Goal: Information Seeking & Learning: Check status

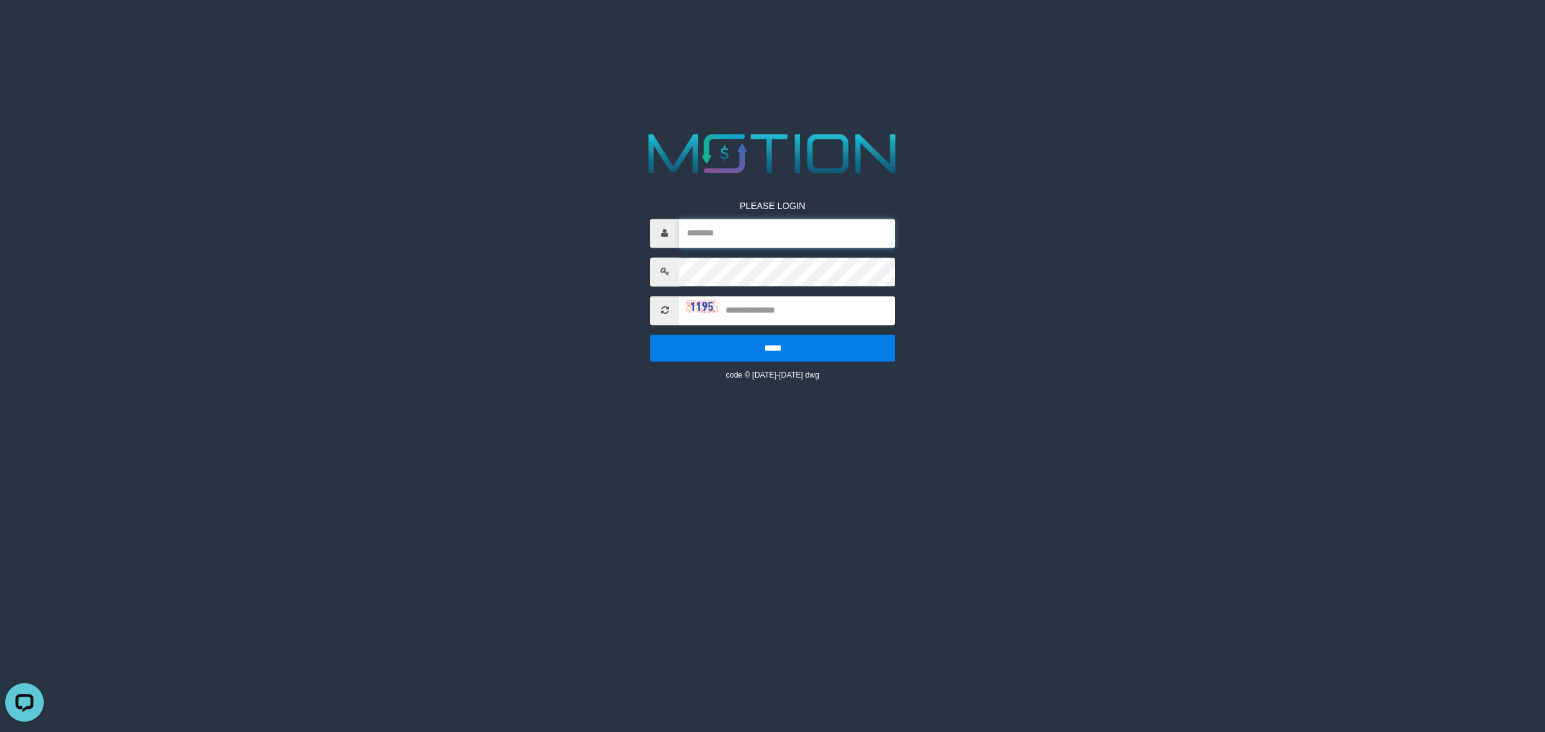
click at [713, 227] on input "text" at bounding box center [787, 233] width 216 height 29
type input "******"
type input "****"
click at [650, 335] on input "*****" at bounding box center [772, 348] width 245 height 27
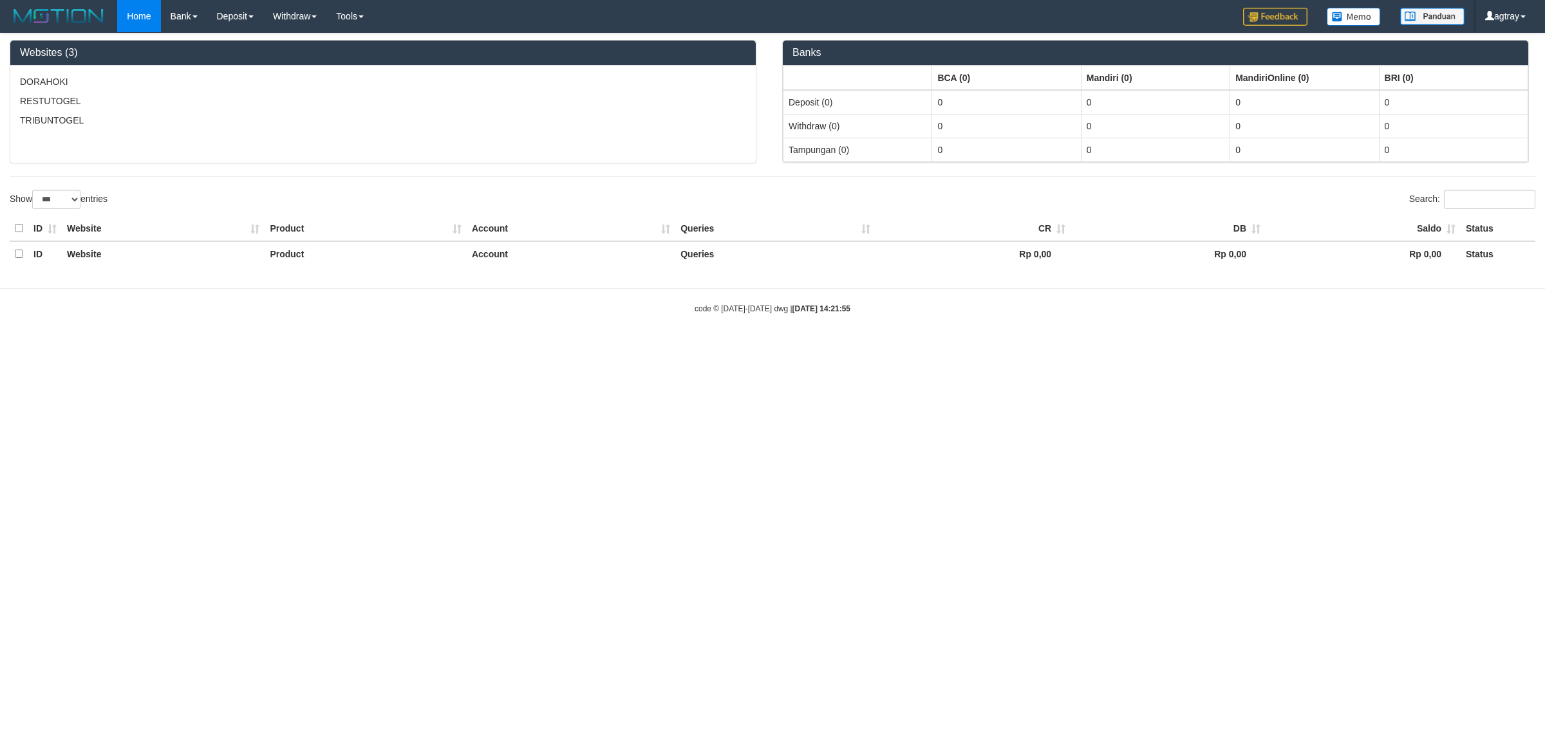
select select "***"
drag, startPoint x: 907, startPoint y: 521, endPoint x: 1015, endPoint y: 441, distance: 133.9
click at [916, 347] on html "Toggle navigation Home Bank Account List Load By Website Group [ITOTO] DORAHOKI…" at bounding box center [772, 173] width 1545 height 347
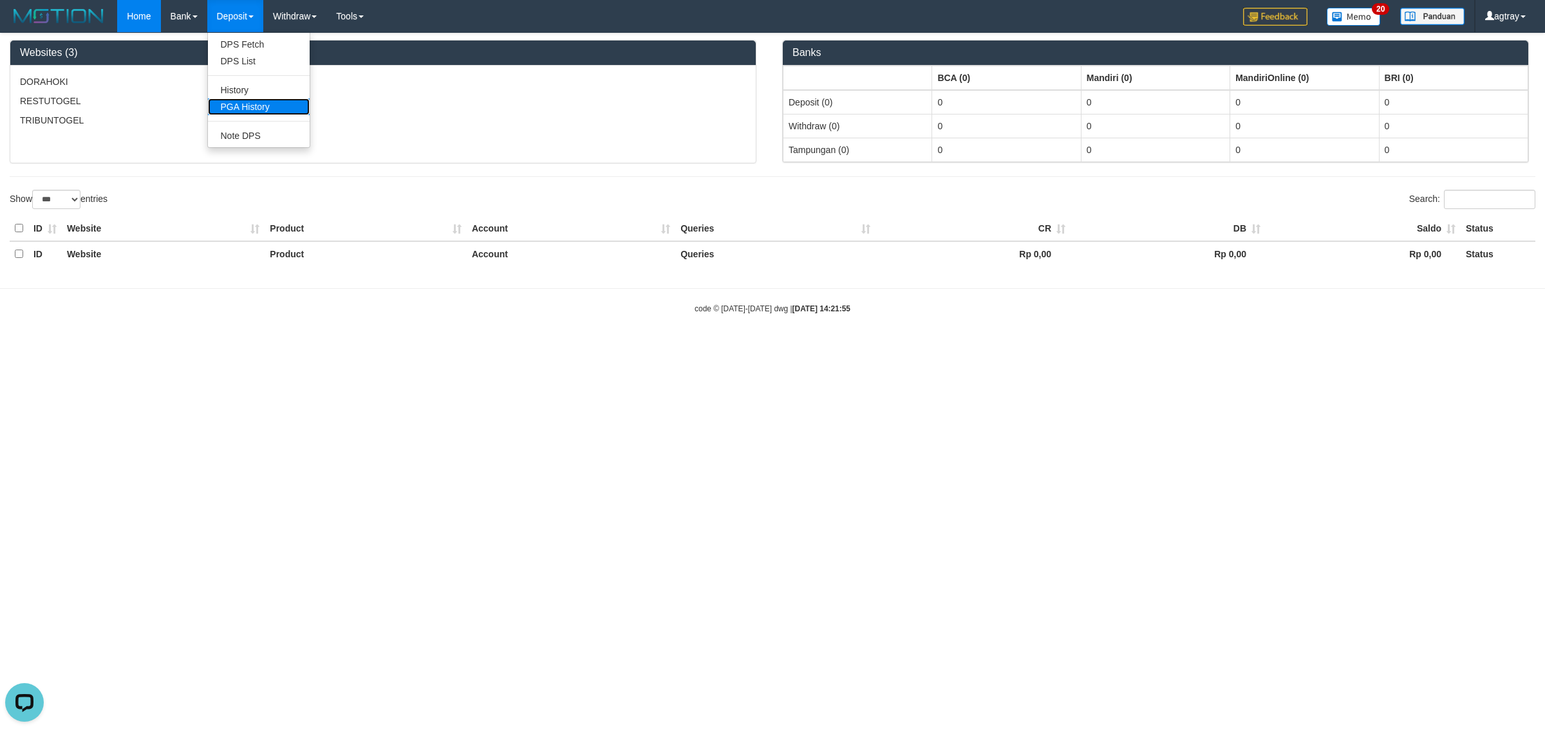
click at [280, 109] on link "PGA History" at bounding box center [259, 106] width 102 height 17
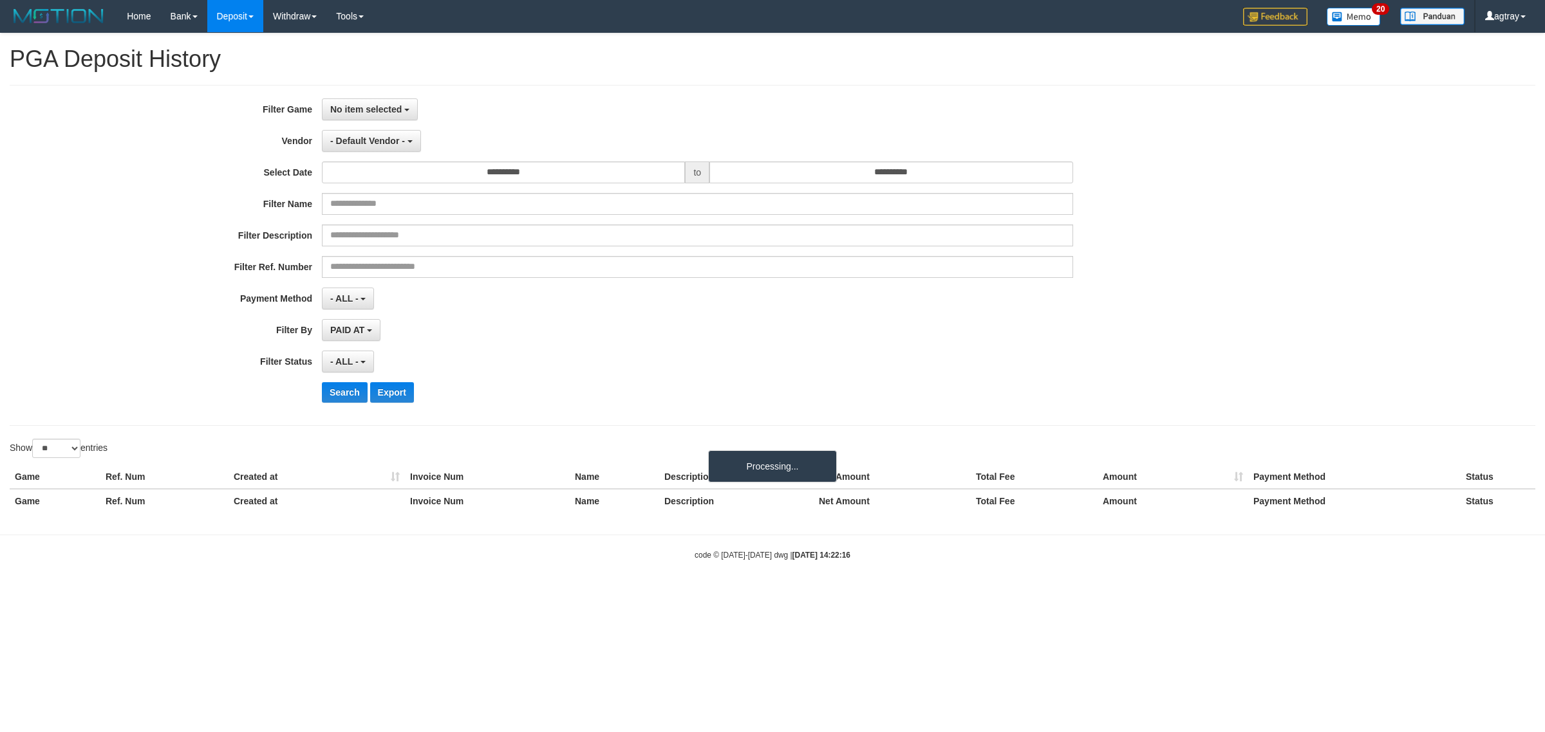
select select
select select "**"
click at [1270, 85] on hr at bounding box center [772, 85] width 1525 height 1
click at [277, 593] on html "Toggle navigation Home Bank Account List Load By Website Group [ITOTO] DORAHOKI…" at bounding box center [772, 296] width 1545 height 593
click at [384, 105] on span "No item selected" at bounding box center [365, 109] width 71 height 10
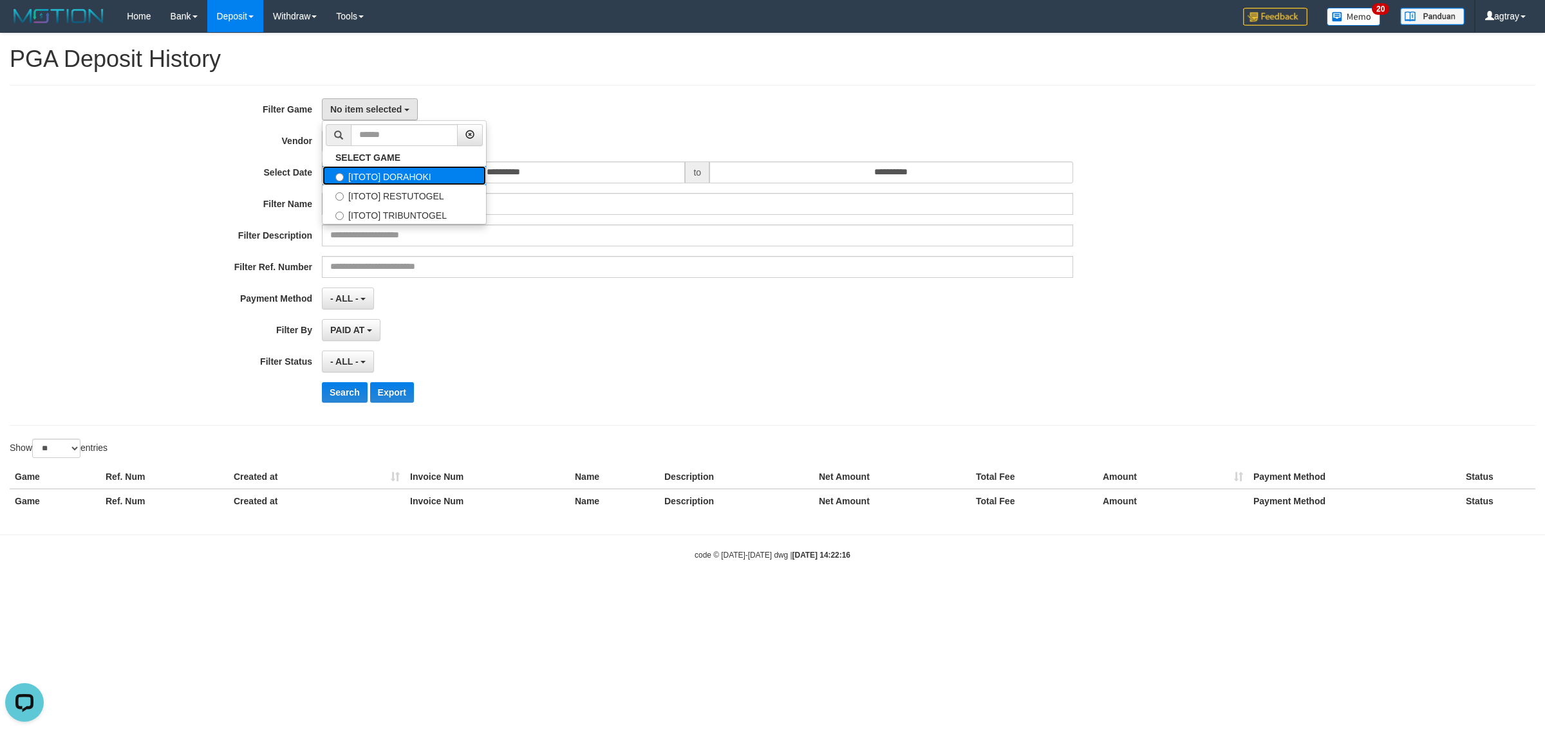
click at [425, 180] on label "[ITOTO] DORAHOKI" at bounding box center [403, 175] width 163 height 19
select select "****"
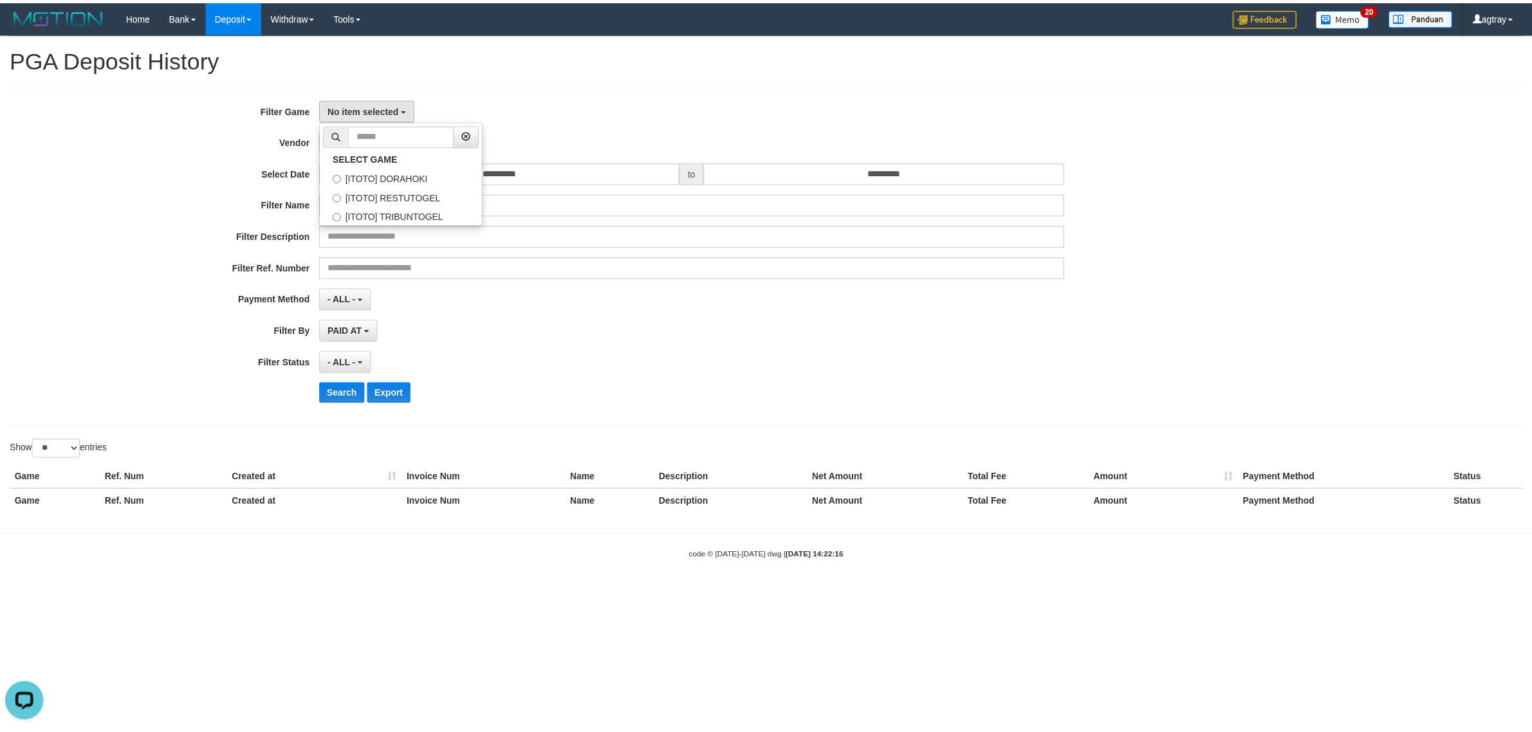
scroll to position [11, 0]
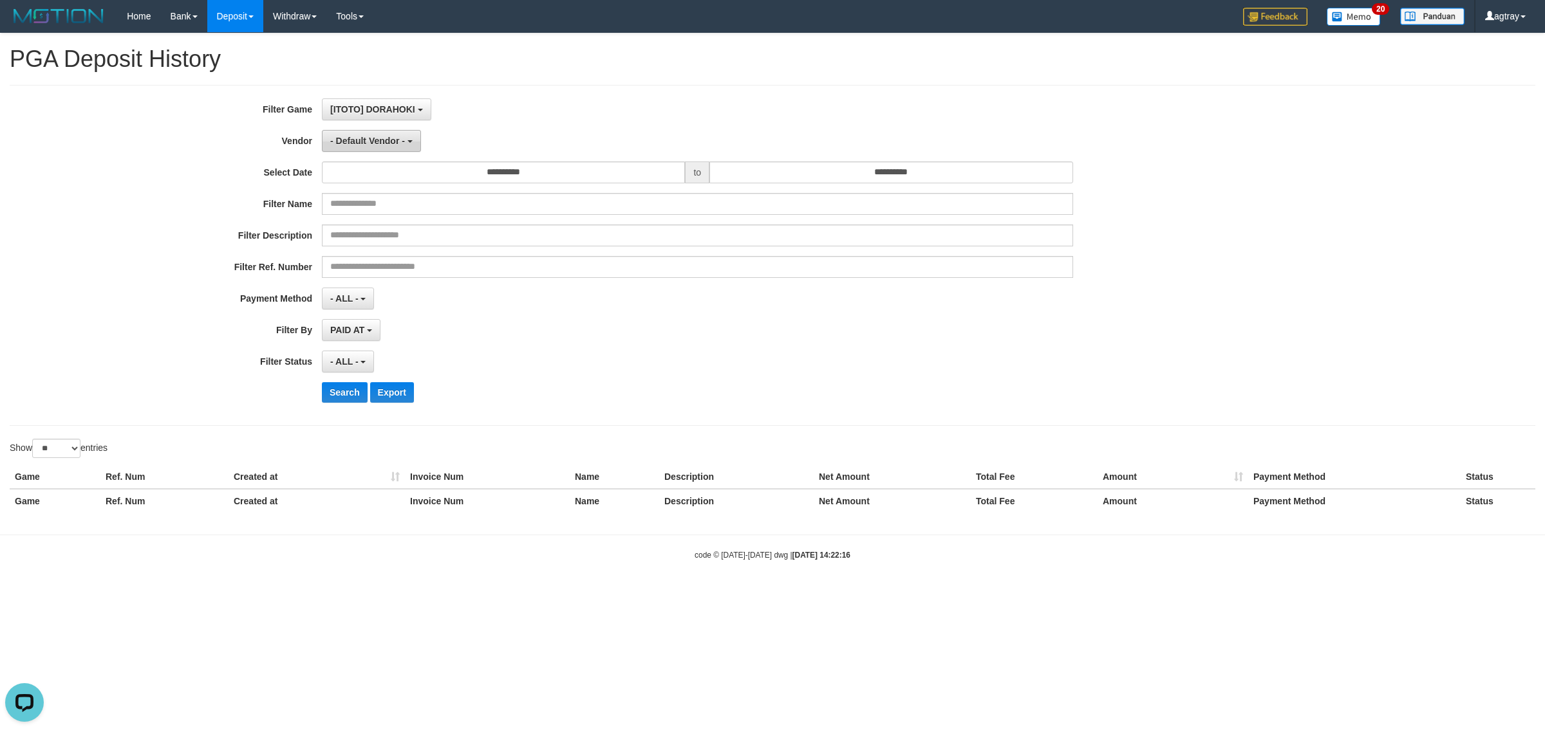
click at [364, 143] on span "- Default Vendor -" at bounding box center [367, 141] width 75 height 10
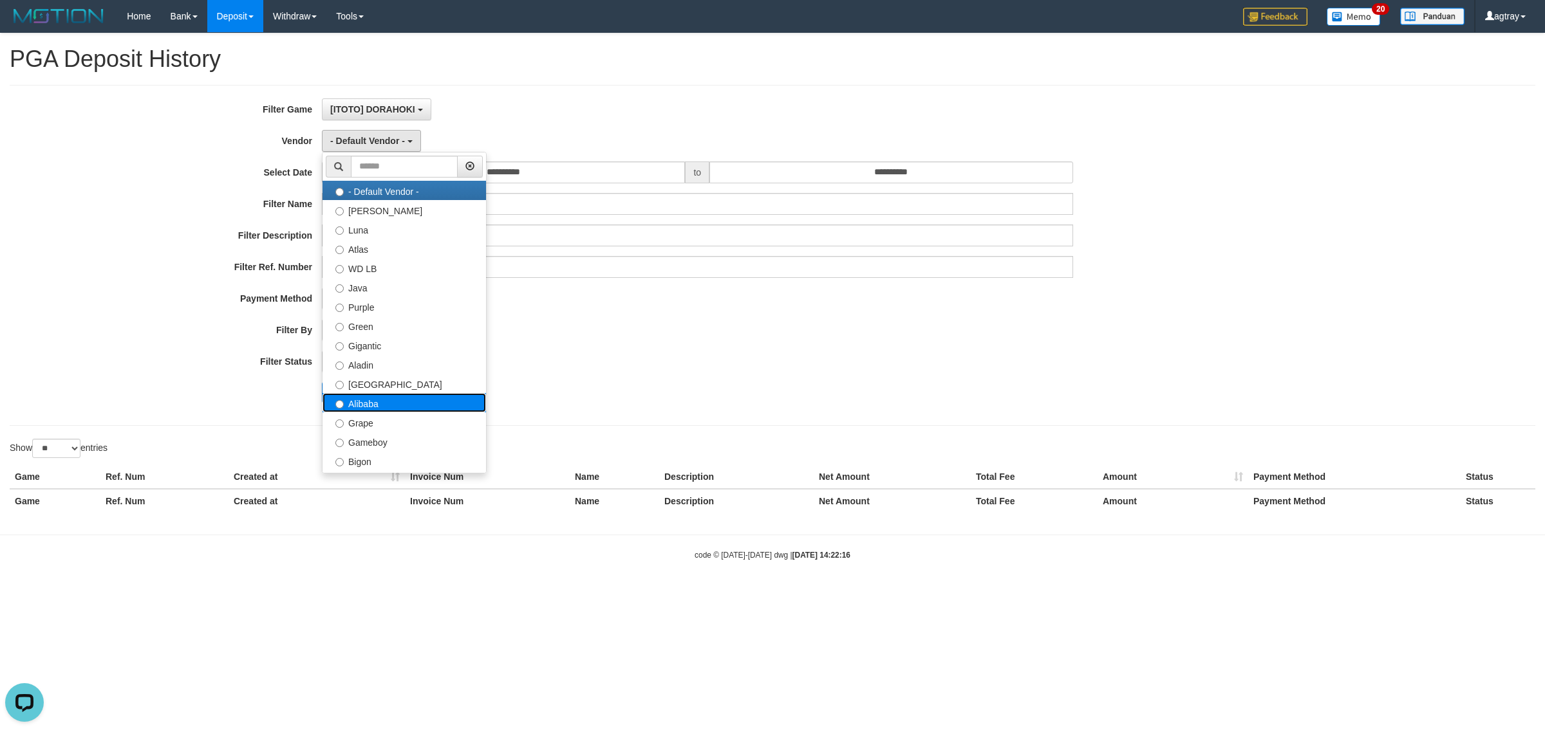
click at [415, 406] on label "Alibaba" at bounding box center [403, 402] width 163 height 19
select select "**********"
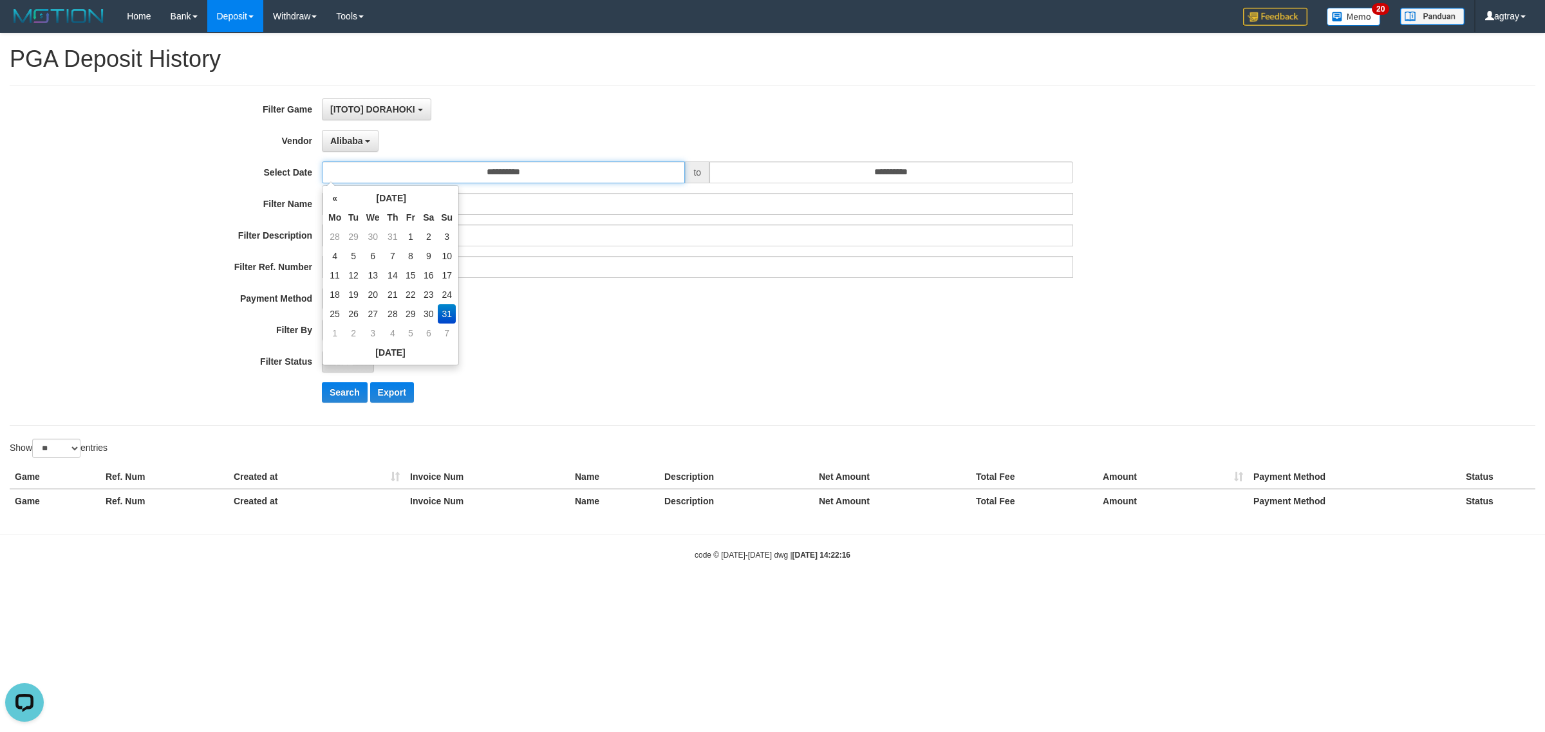
click at [522, 180] on input "**********" at bounding box center [503, 173] width 363 height 22
click at [331, 310] on td "25" at bounding box center [334, 313] width 19 height 19
type input "**********"
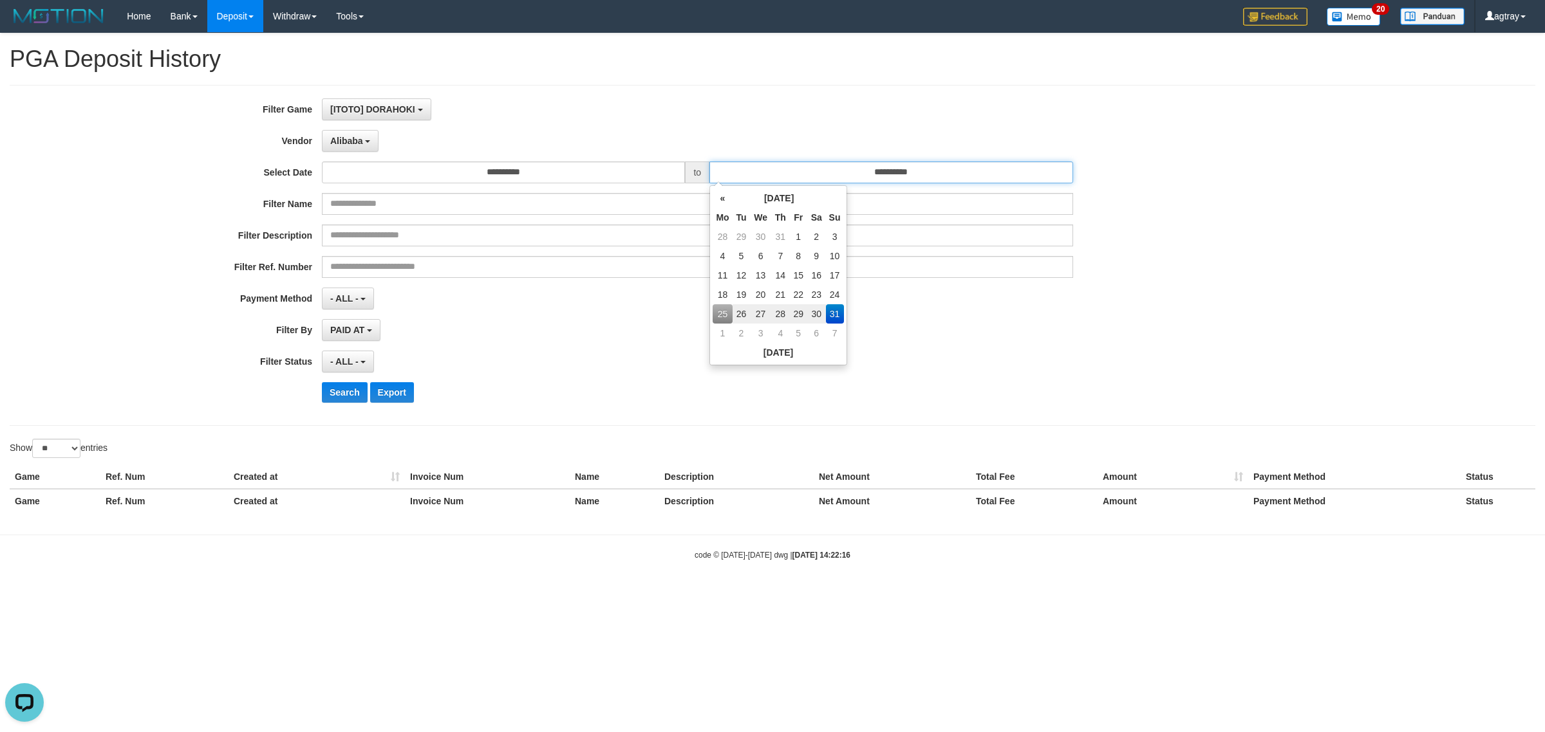
click at [954, 177] on input "**********" at bounding box center [890, 173] width 363 height 22
click at [831, 317] on td "31" at bounding box center [835, 313] width 18 height 19
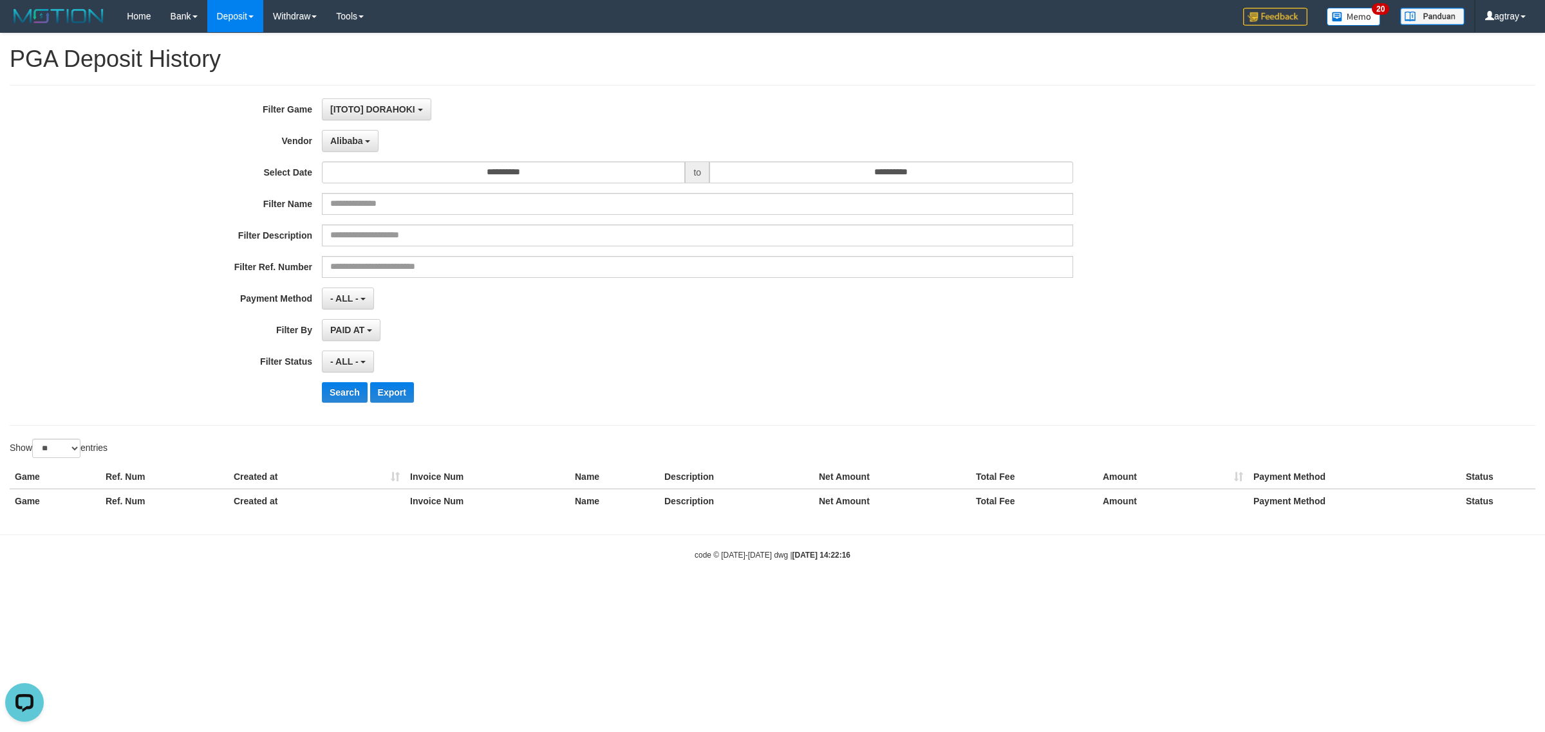
drag, startPoint x: 947, startPoint y: 336, endPoint x: 663, endPoint y: 370, distance: 285.9
click at [937, 336] on div "PAID AT PAID AT CREATED AT" at bounding box center [697, 330] width 751 height 22
click at [339, 388] on button "Search" at bounding box center [345, 392] width 46 height 21
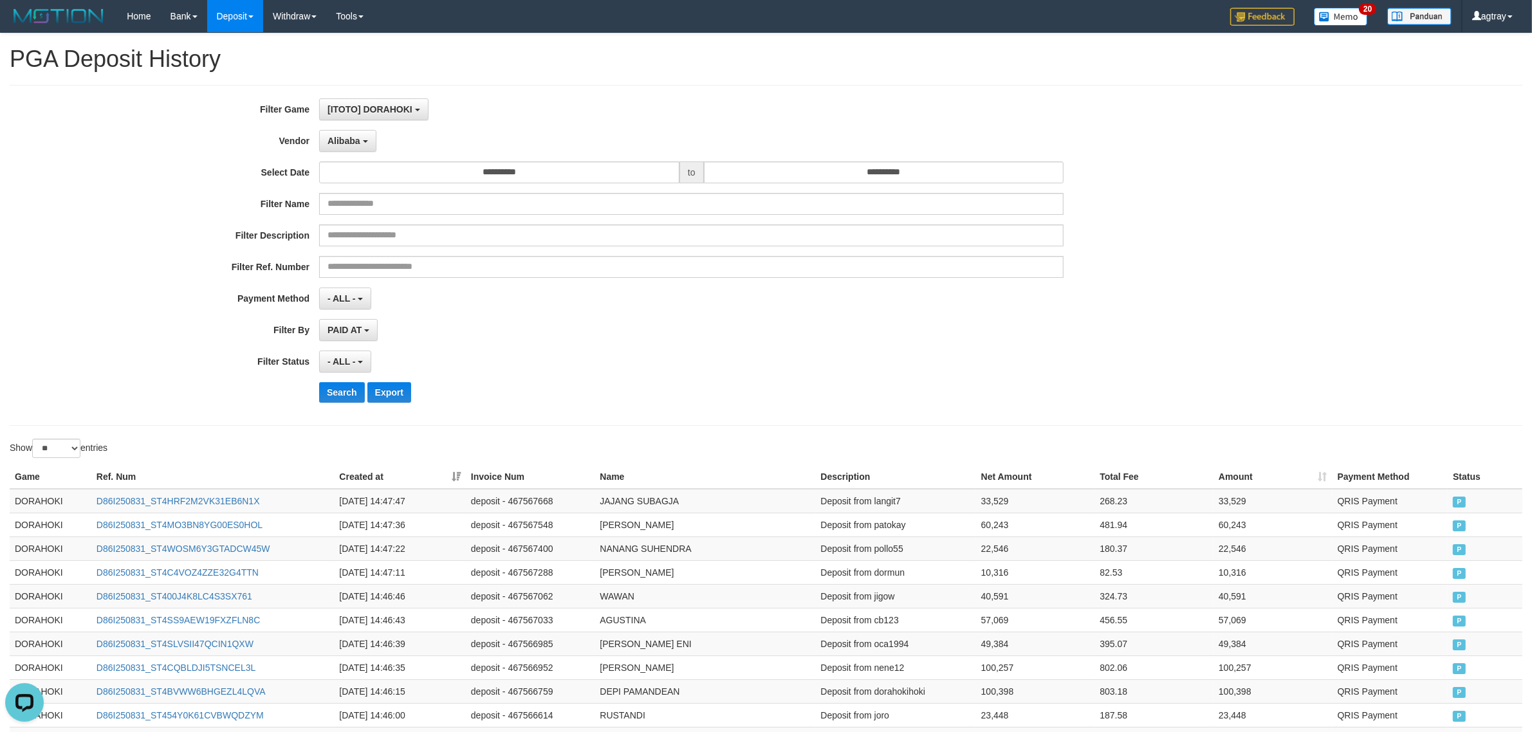
scroll to position [484, 0]
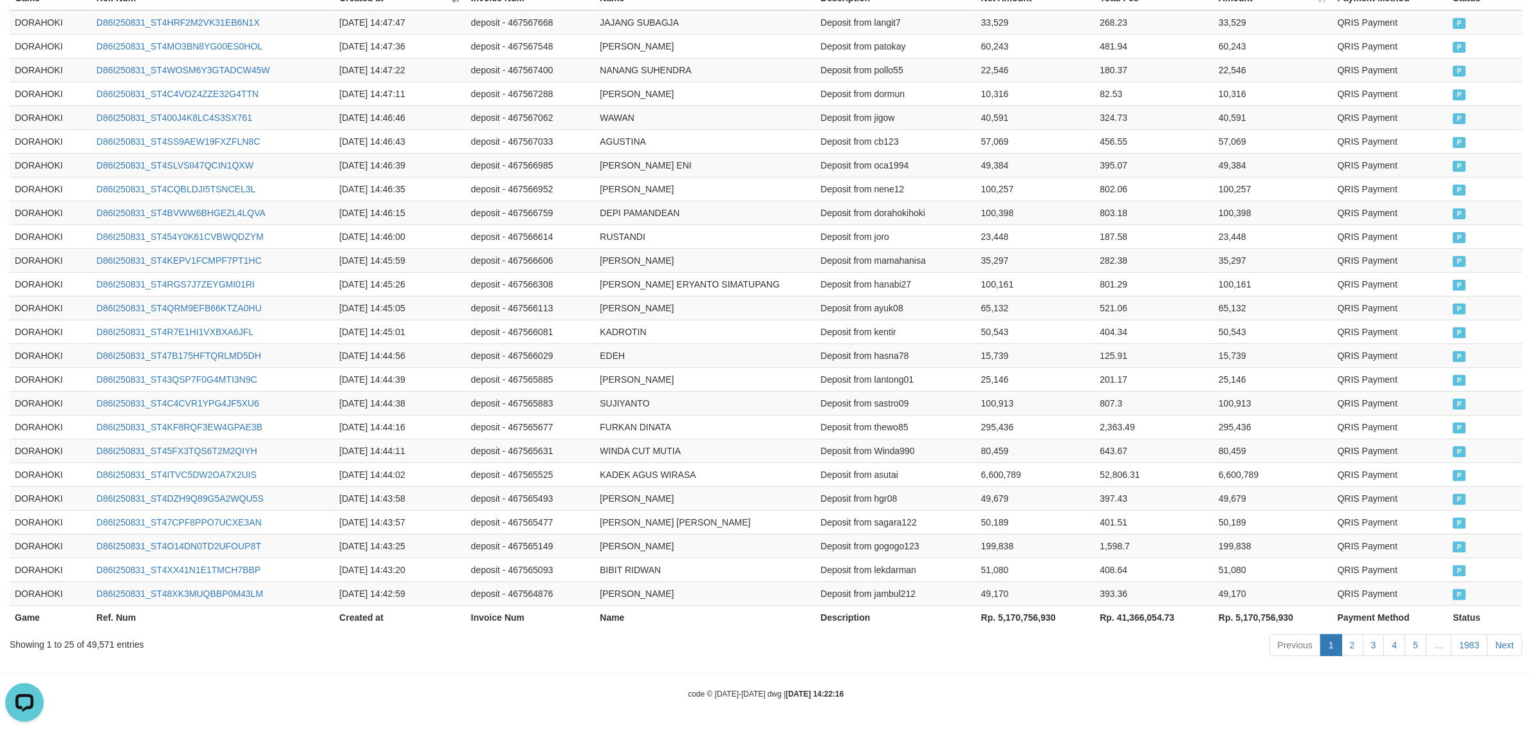
click at [1030, 616] on th "Rp. 5,170,756,930" at bounding box center [1035, 618] width 119 height 24
copy th "5,170,756,930"
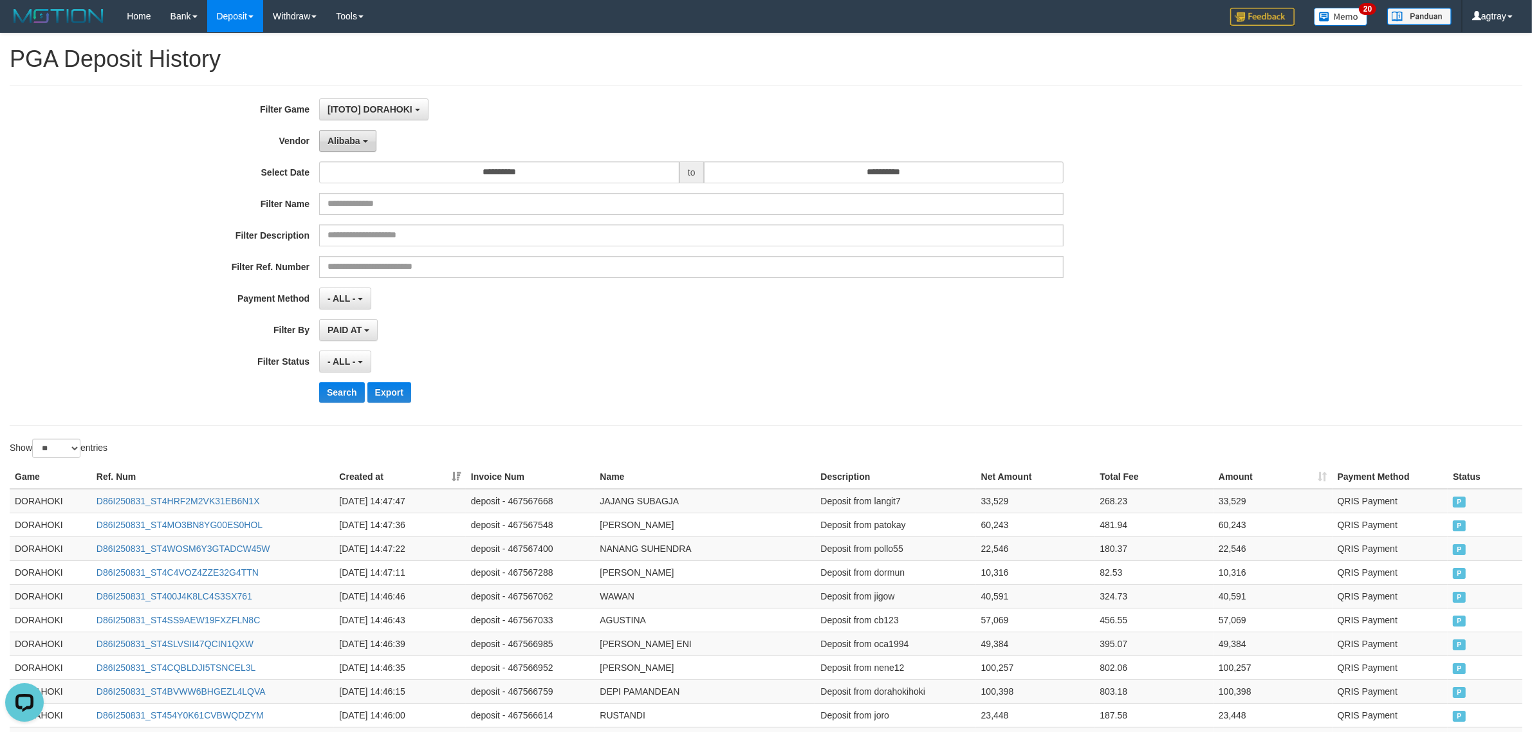
click at [349, 150] on button "Alibaba" at bounding box center [347, 141] width 57 height 22
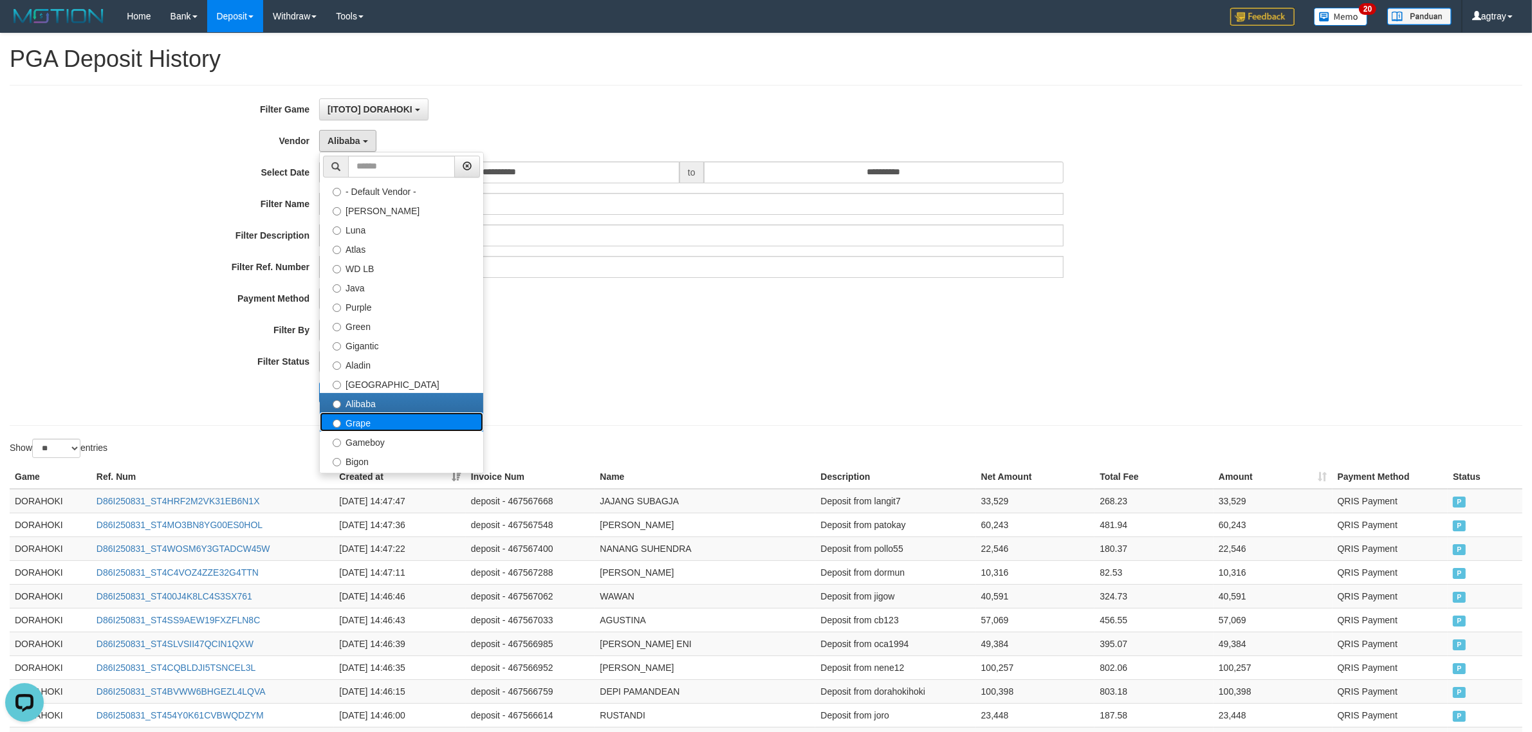
click at [381, 426] on label "Grape" at bounding box center [401, 422] width 163 height 19
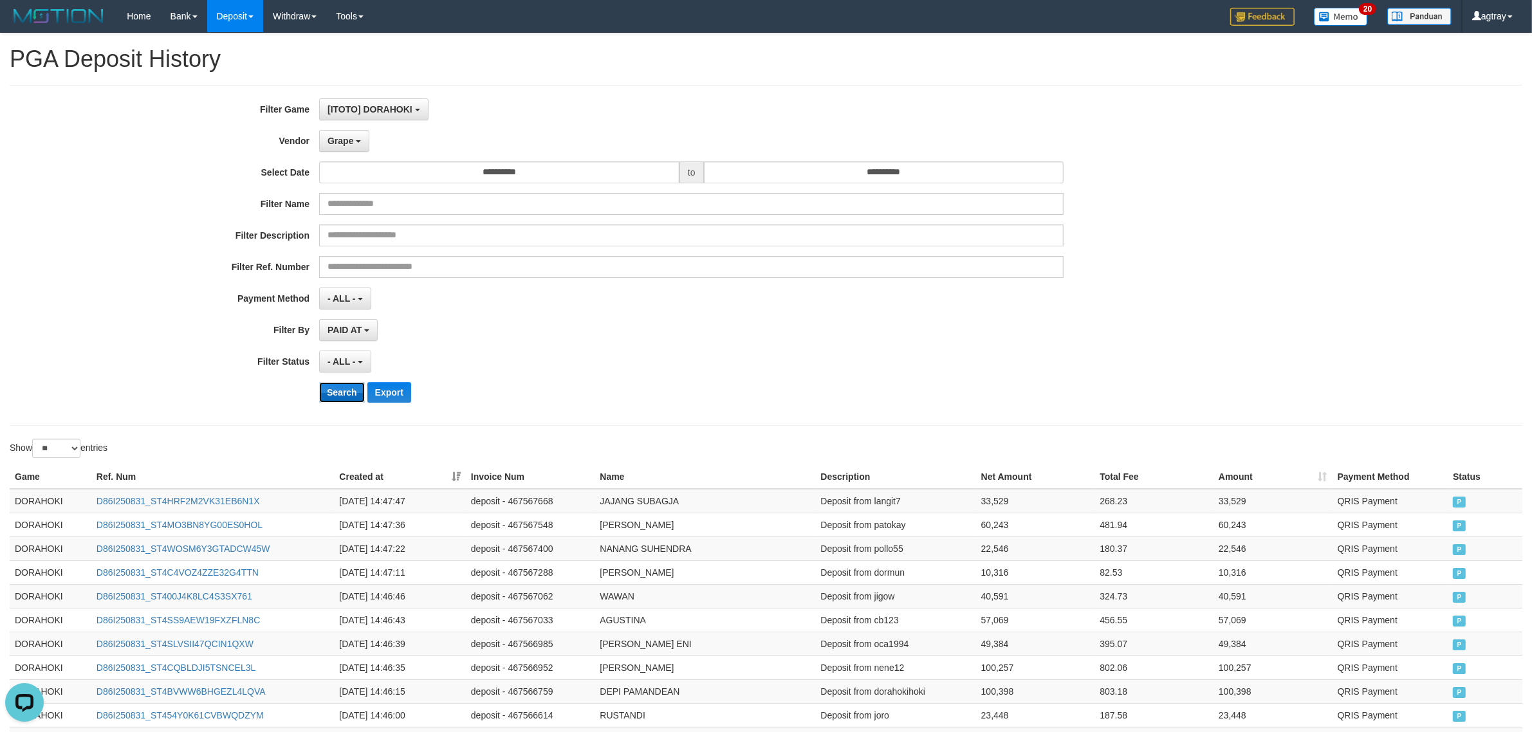
click at [343, 399] on button "Search" at bounding box center [342, 392] width 46 height 21
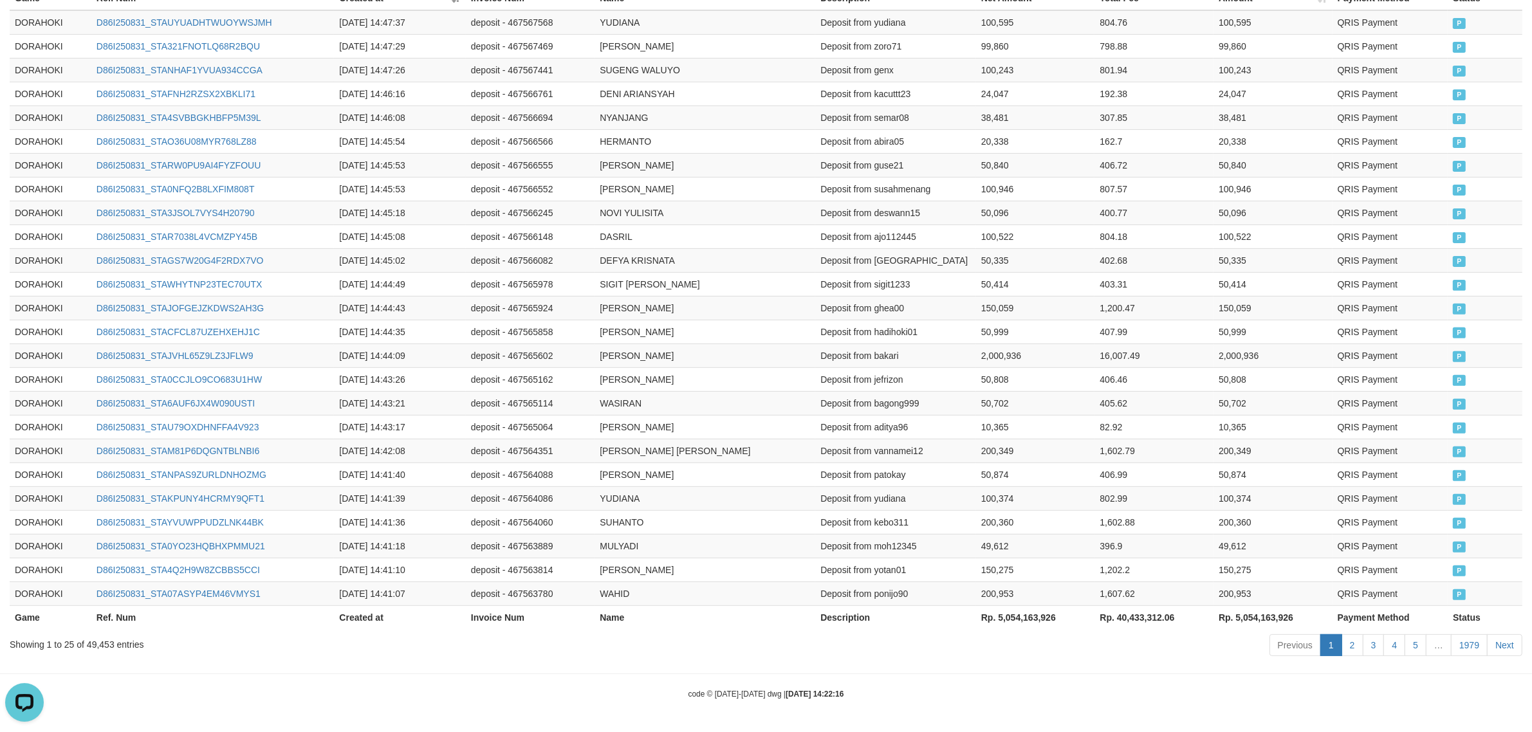
click at [1037, 618] on th "Rp. 5,054,163,926" at bounding box center [1035, 618] width 119 height 24
copy th "5,054,163,926"
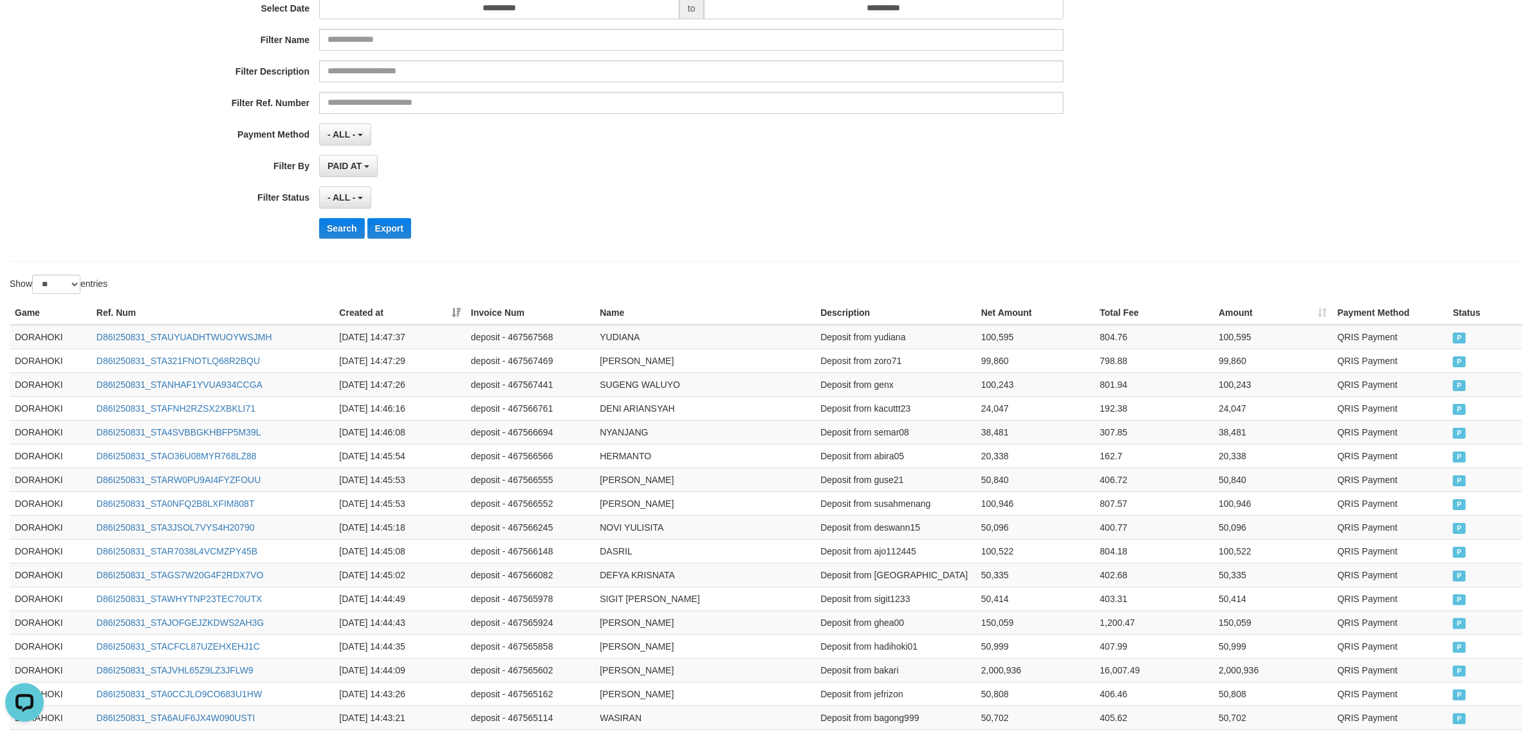
scroll to position [0, 0]
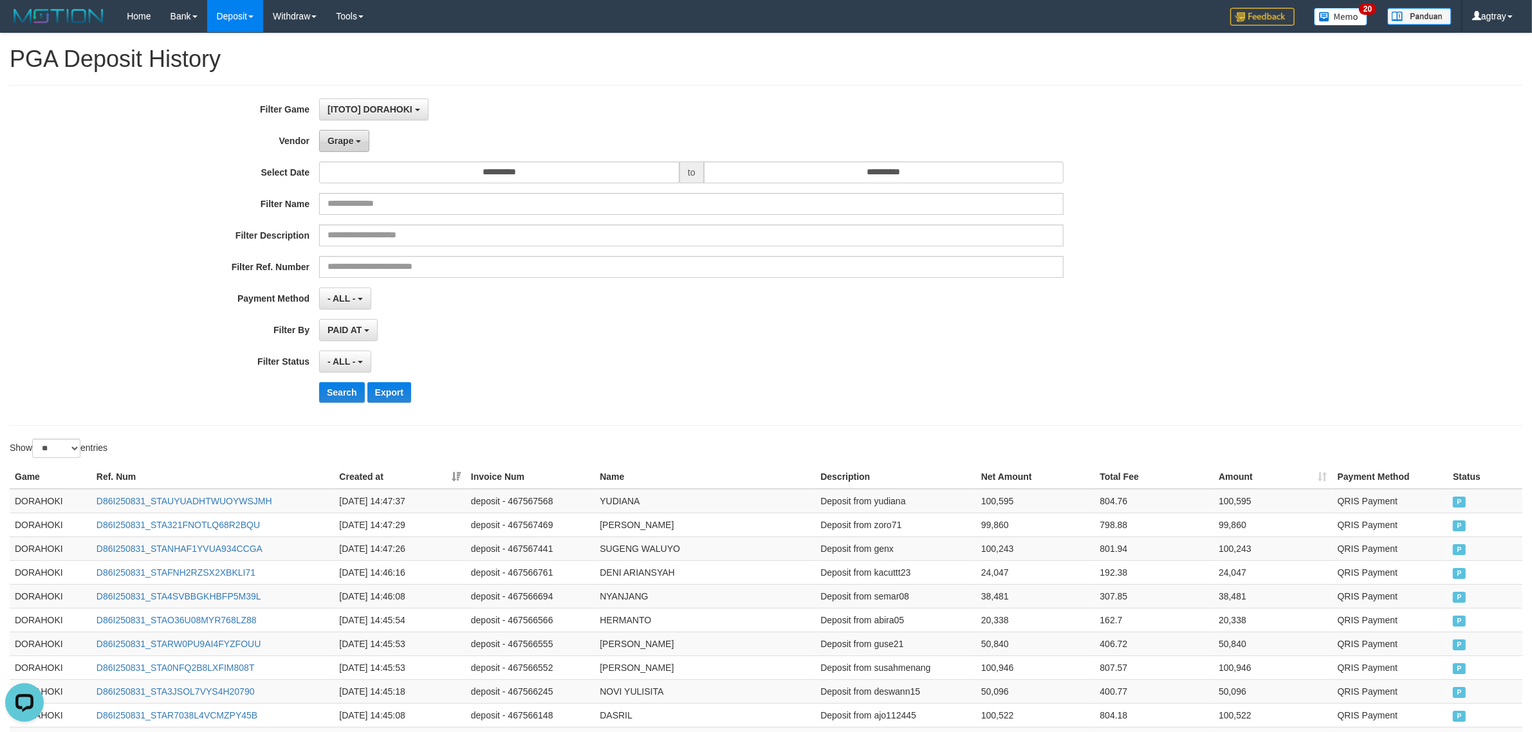
drag, startPoint x: 349, startPoint y: 135, endPoint x: 355, endPoint y: 145, distance: 10.9
click at [349, 135] on button "Grape" at bounding box center [344, 141] width 50 height 22
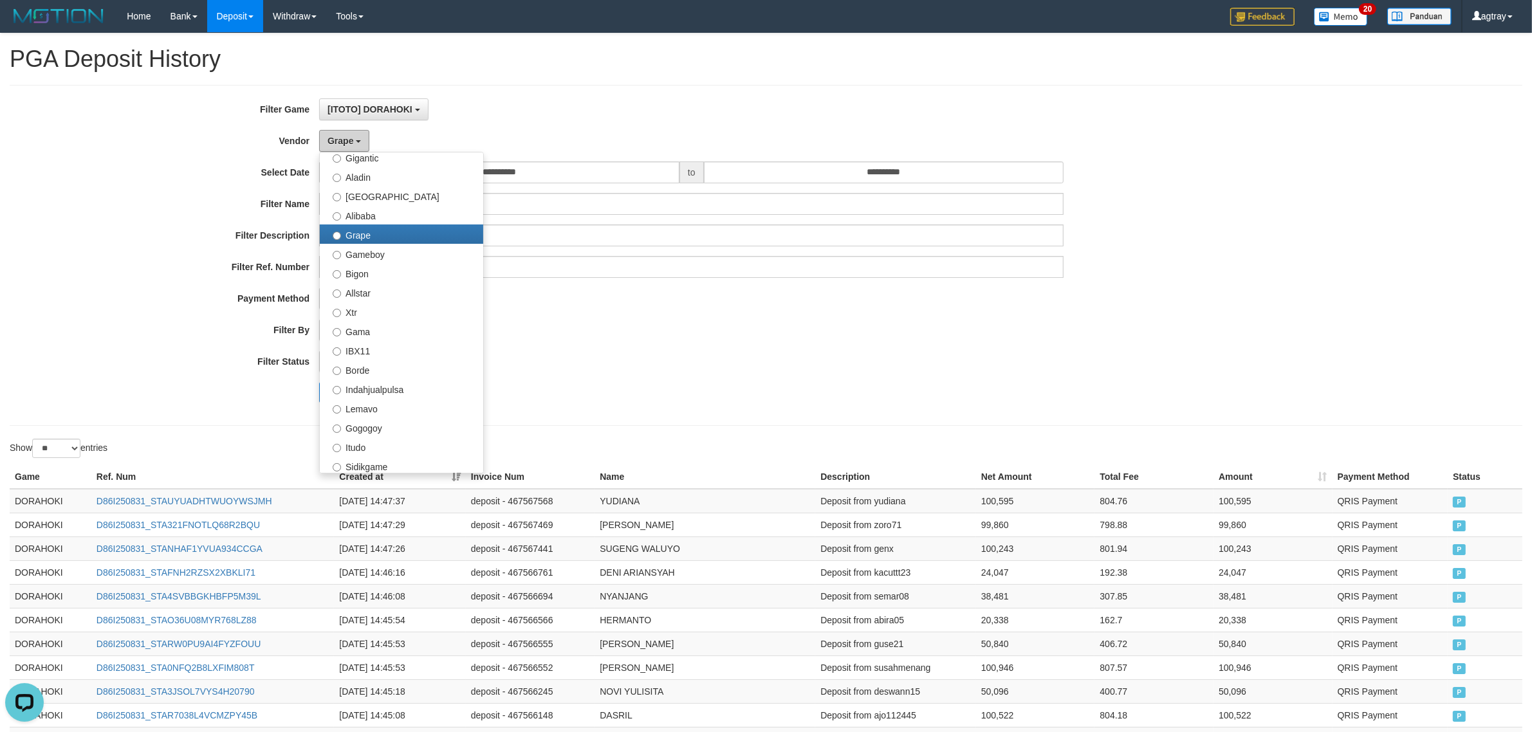
scroll to position [207, 0]
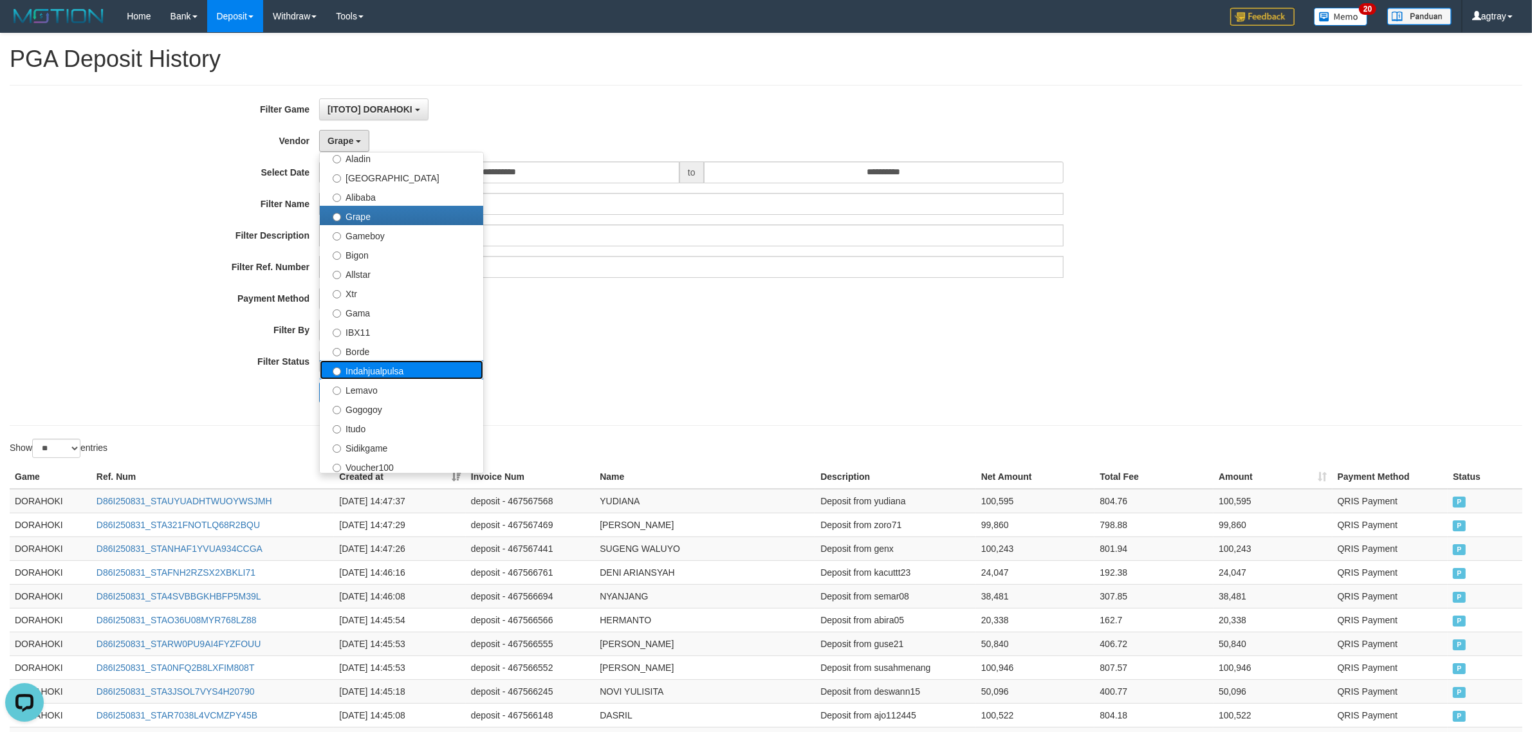
click at [410, 372] on label "Indahjualpulsa" at bounding box center [401, 369] width 163 height 19
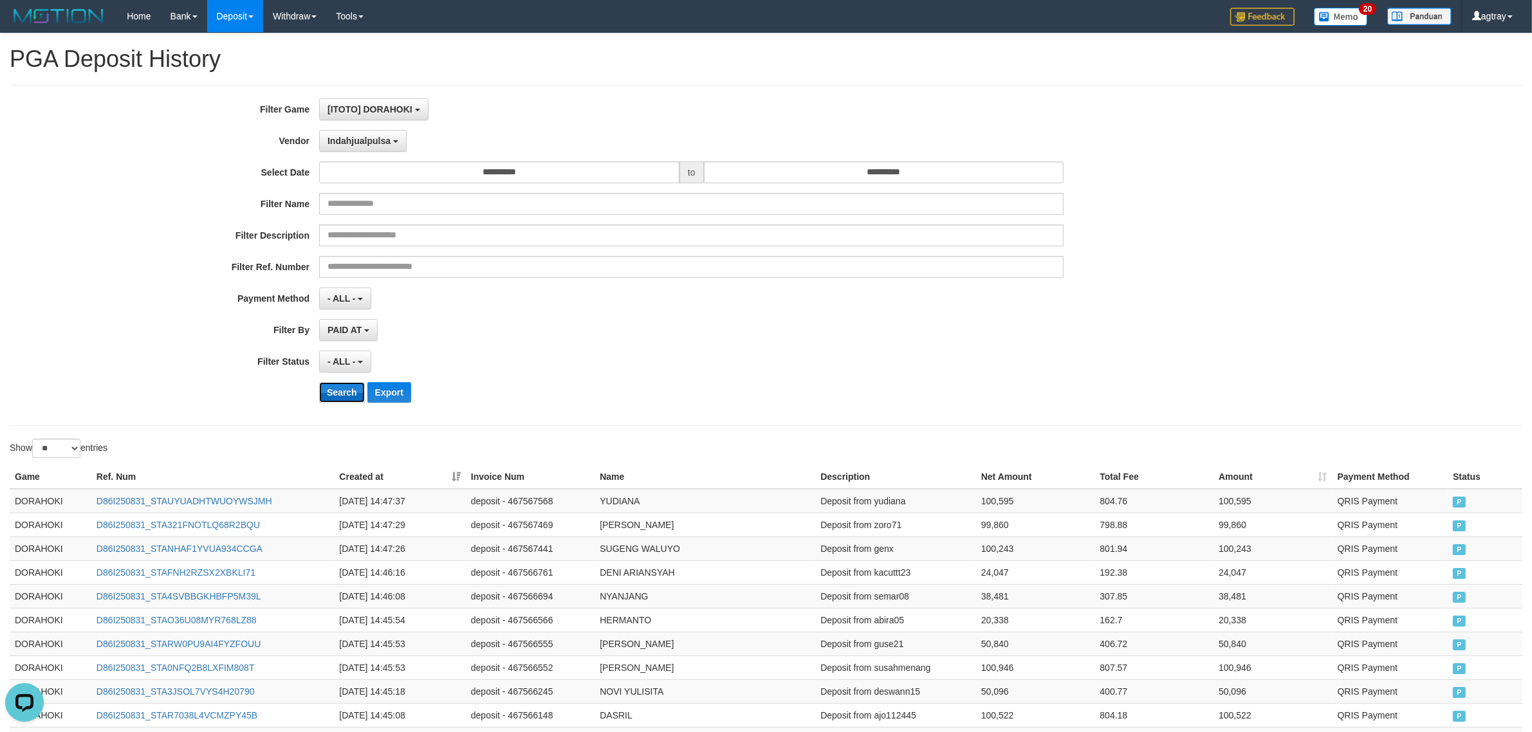
click at [336, 400] on button "Search" at bounding box center [342, 392] width 46 height 21
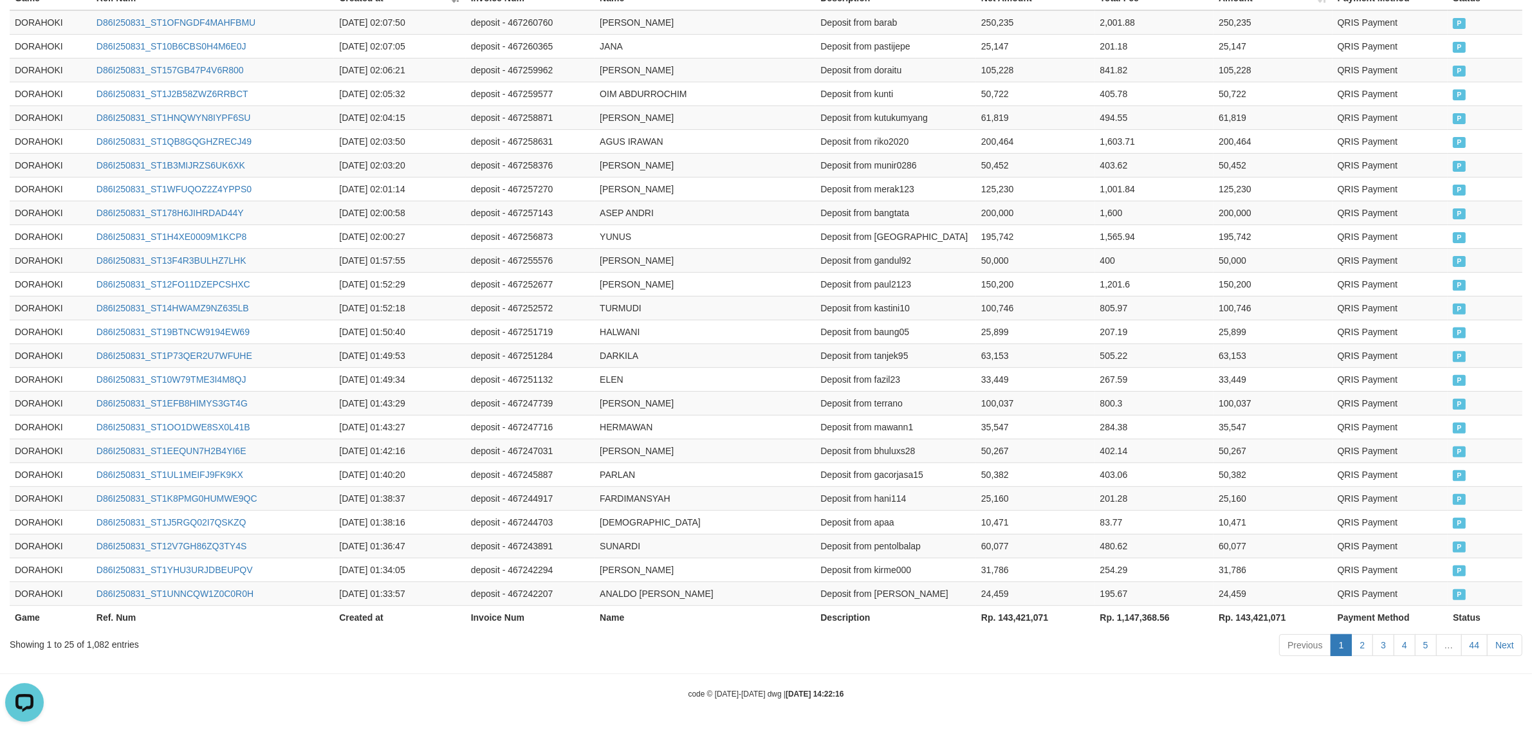
click at [1035, 619] on th "Rp. 143,421,071" at bounding box center [1035, 618] width 119 height 24
copy th "143,421,071"
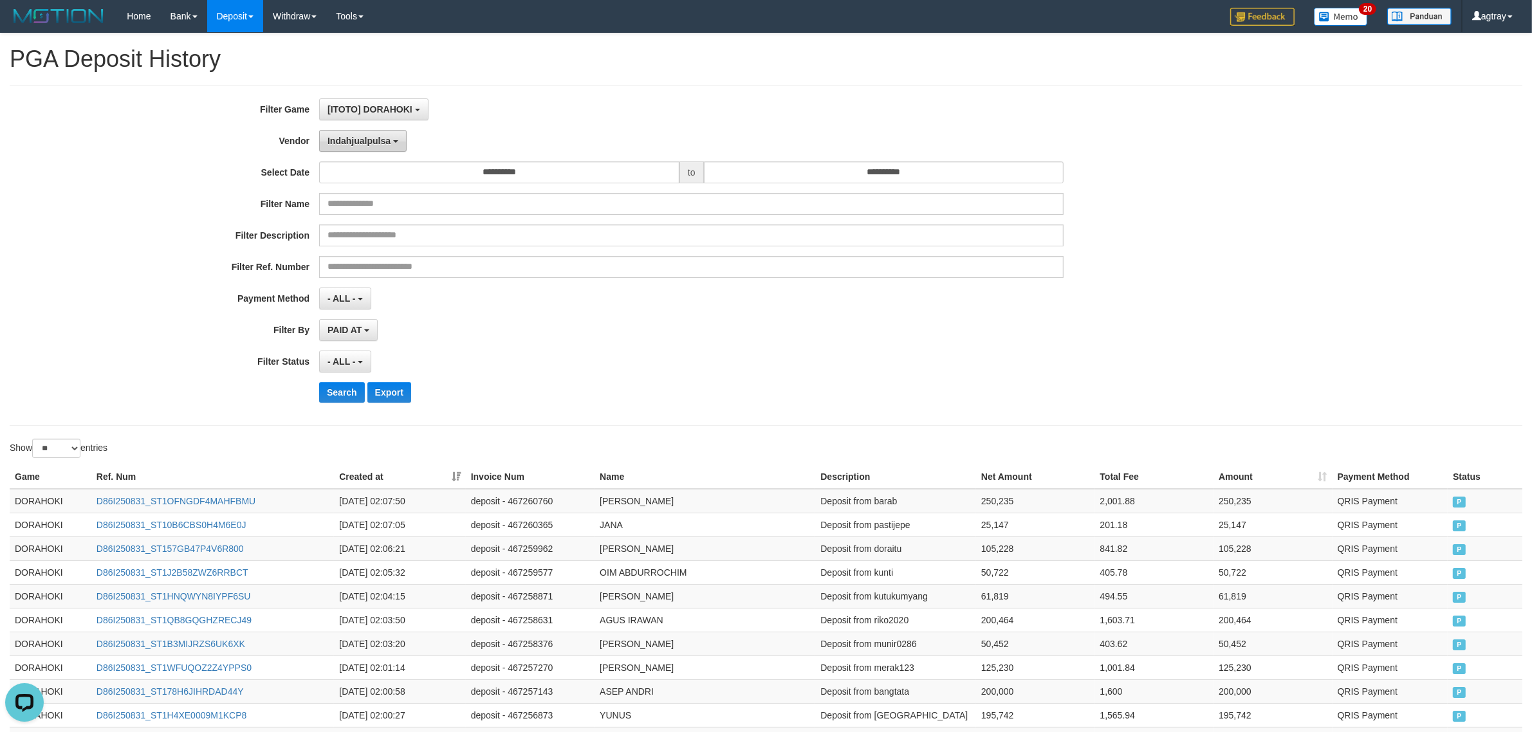
click at [390, 142] on span "Indahjualpulsa" at bounding box center [359, 141] width 63 height 10
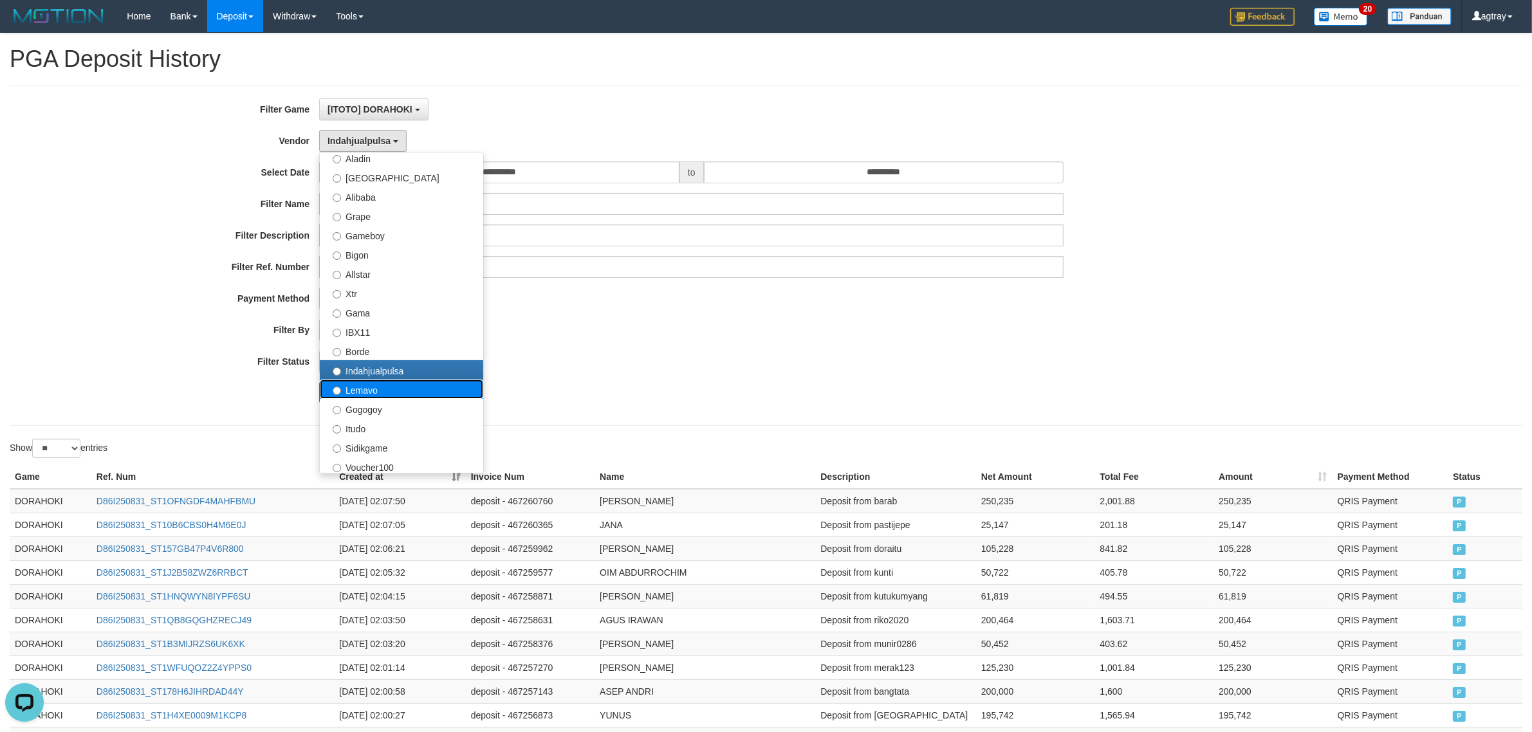
click at [438, 393] on label "Lemavo" at bounding box center [401, 389] width 163 height 19
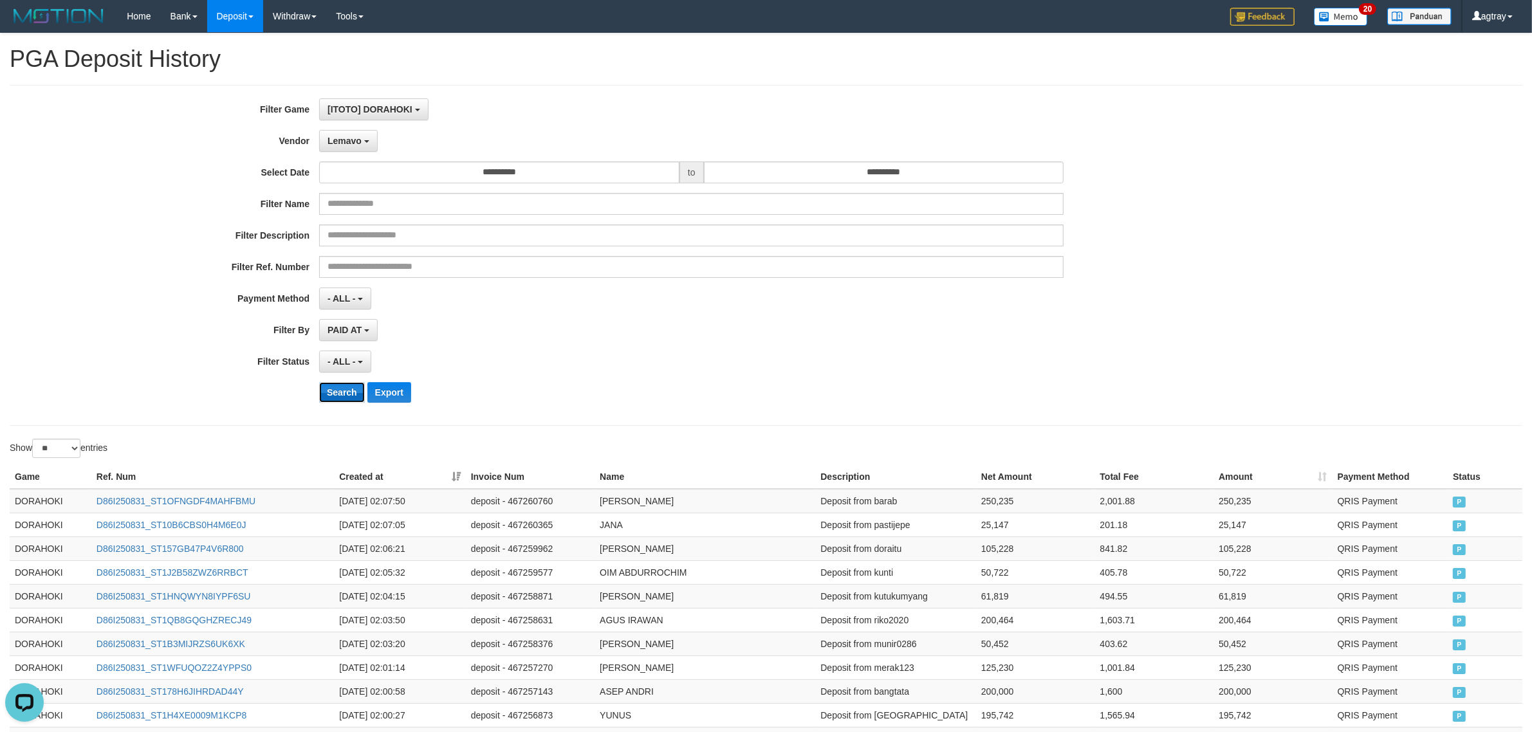
click at [339, 394] on button "Search" at bounding box center [342, 392] width 46 height 21
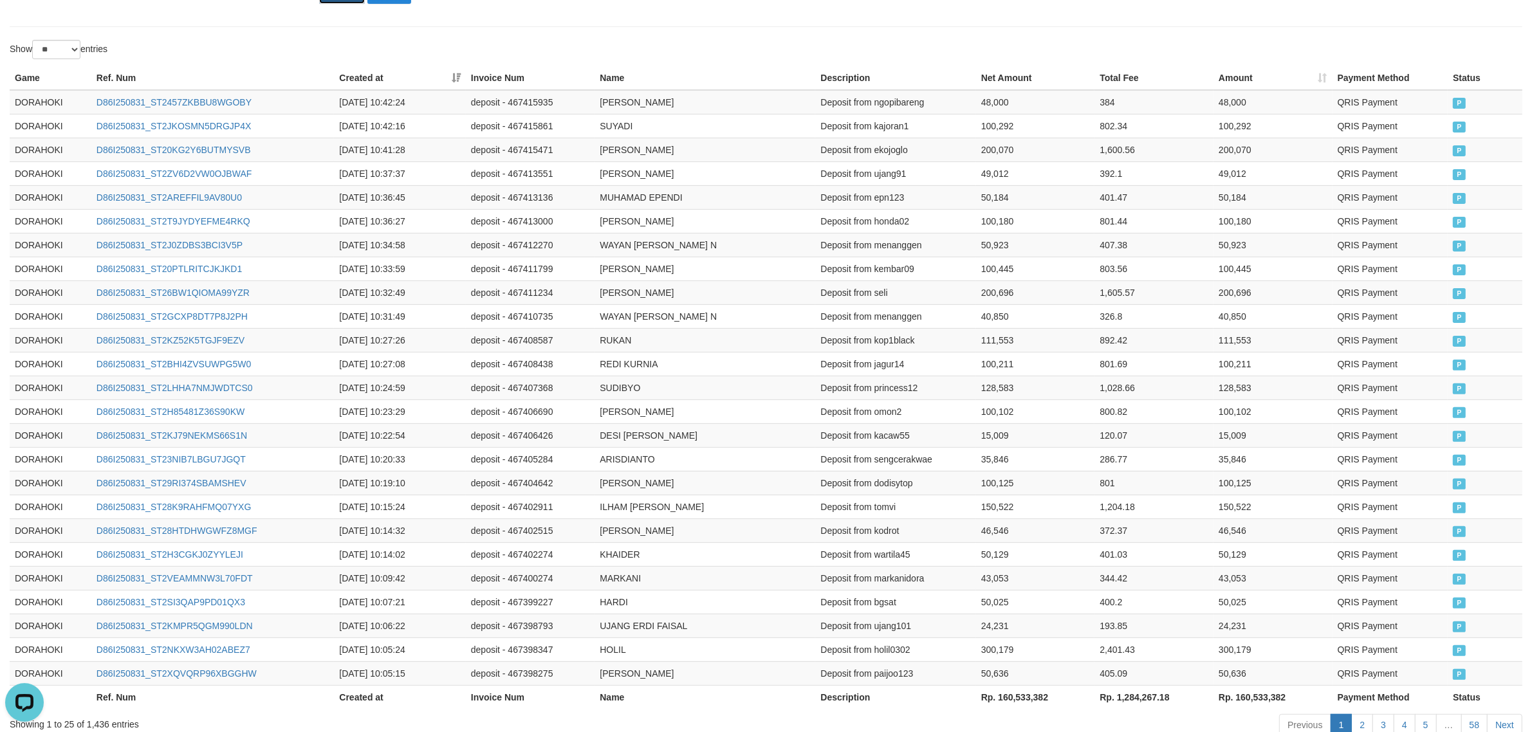
scroll to position [484, 0]
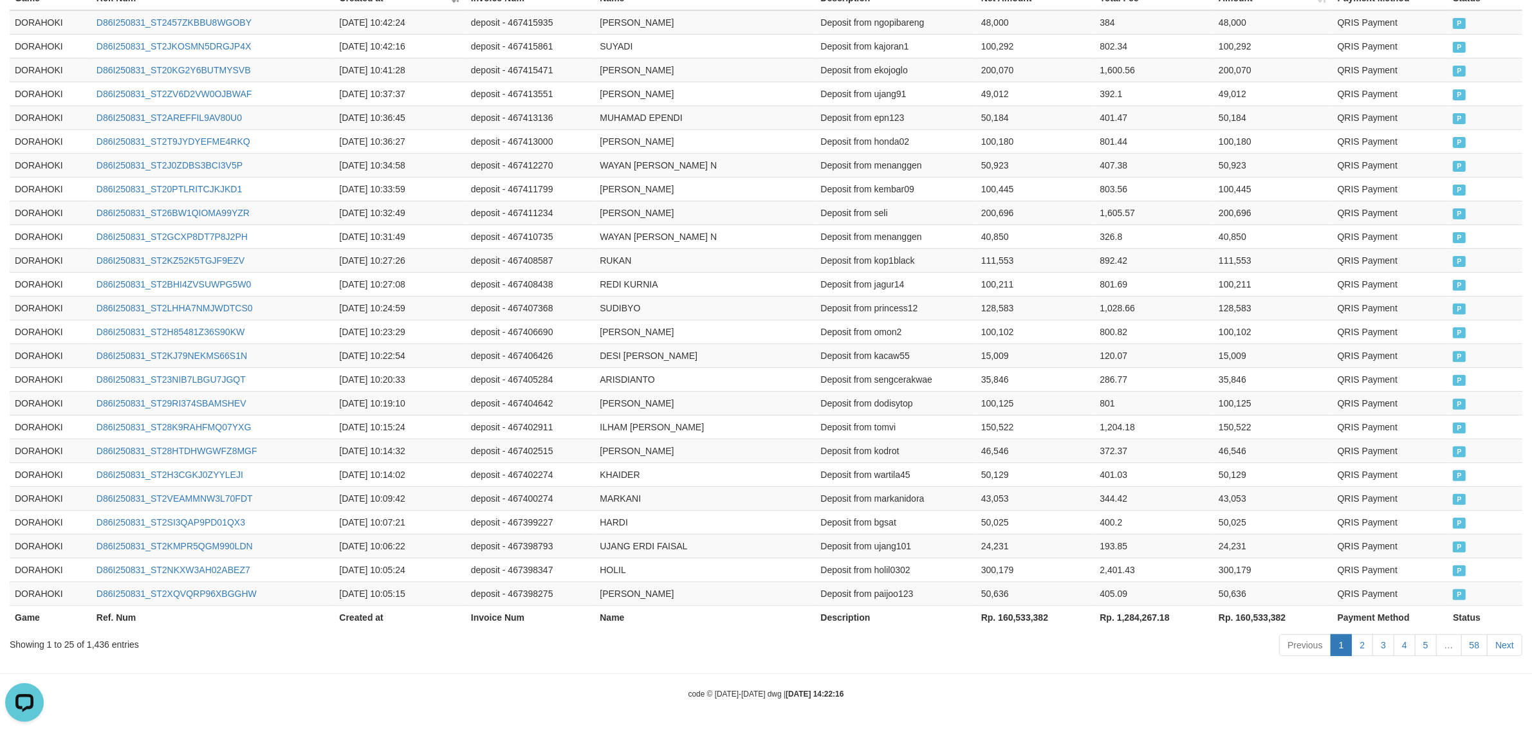
click at [1012, 619] on th "Rp. 160,533,382" at bounding box center [1035, 618] width 119 height 24
click at [1014, 618] on th "Rp. 160,533,382" at bounding box center [1035, 618] width 119 height 24
copy th "160,533,382"
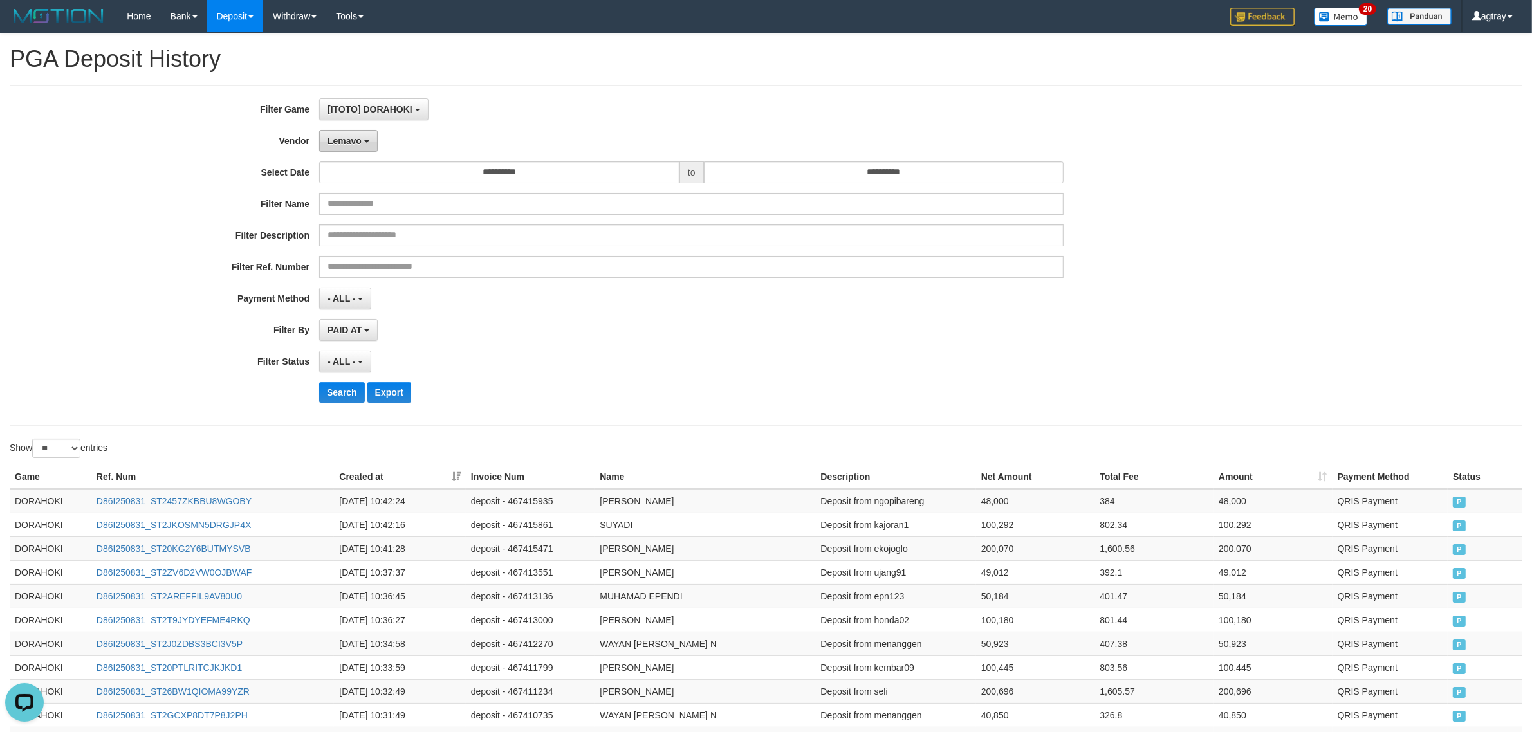
click at [372, 145] on button "Lemavo" at bounding box center [348, 141] width 59 height 22
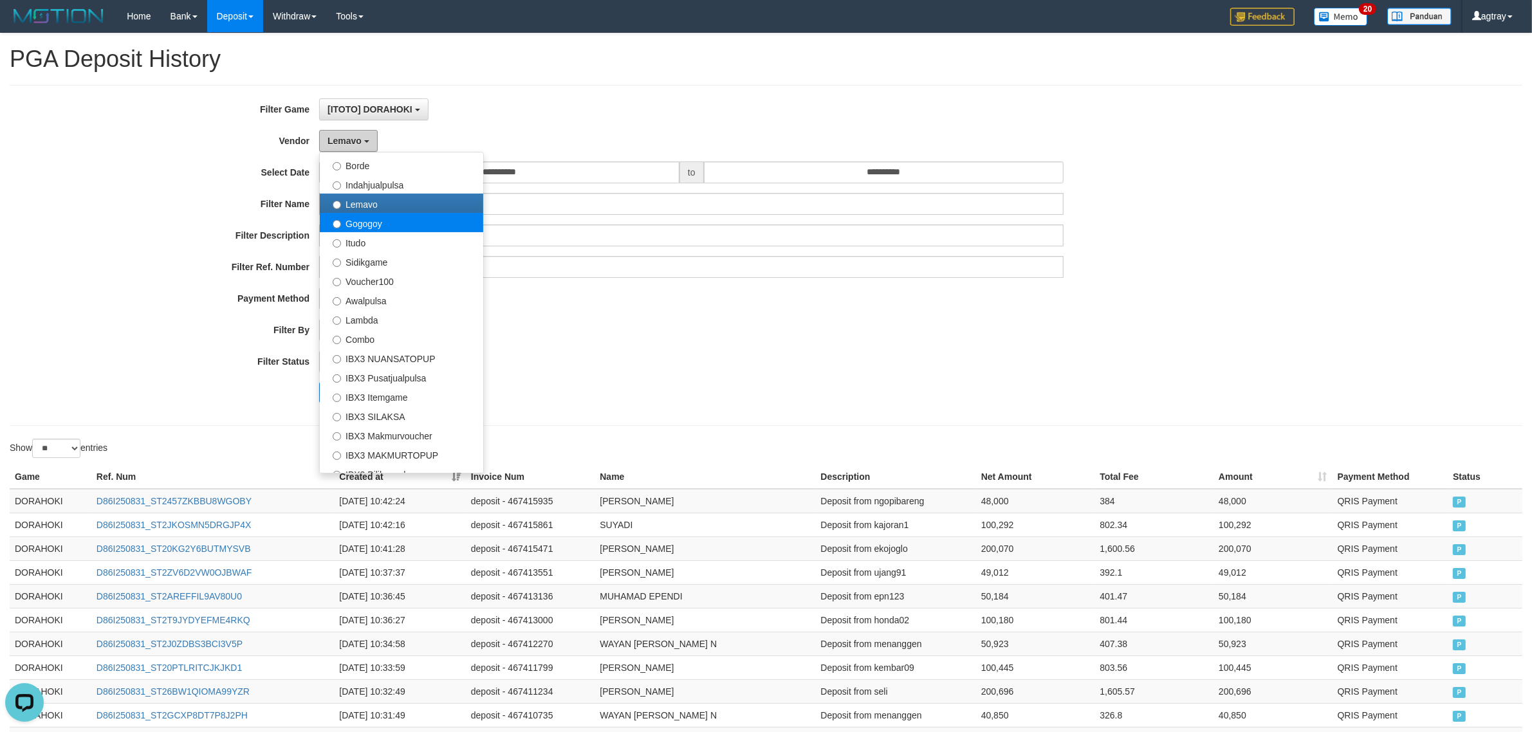
scroll to position [422, 0]
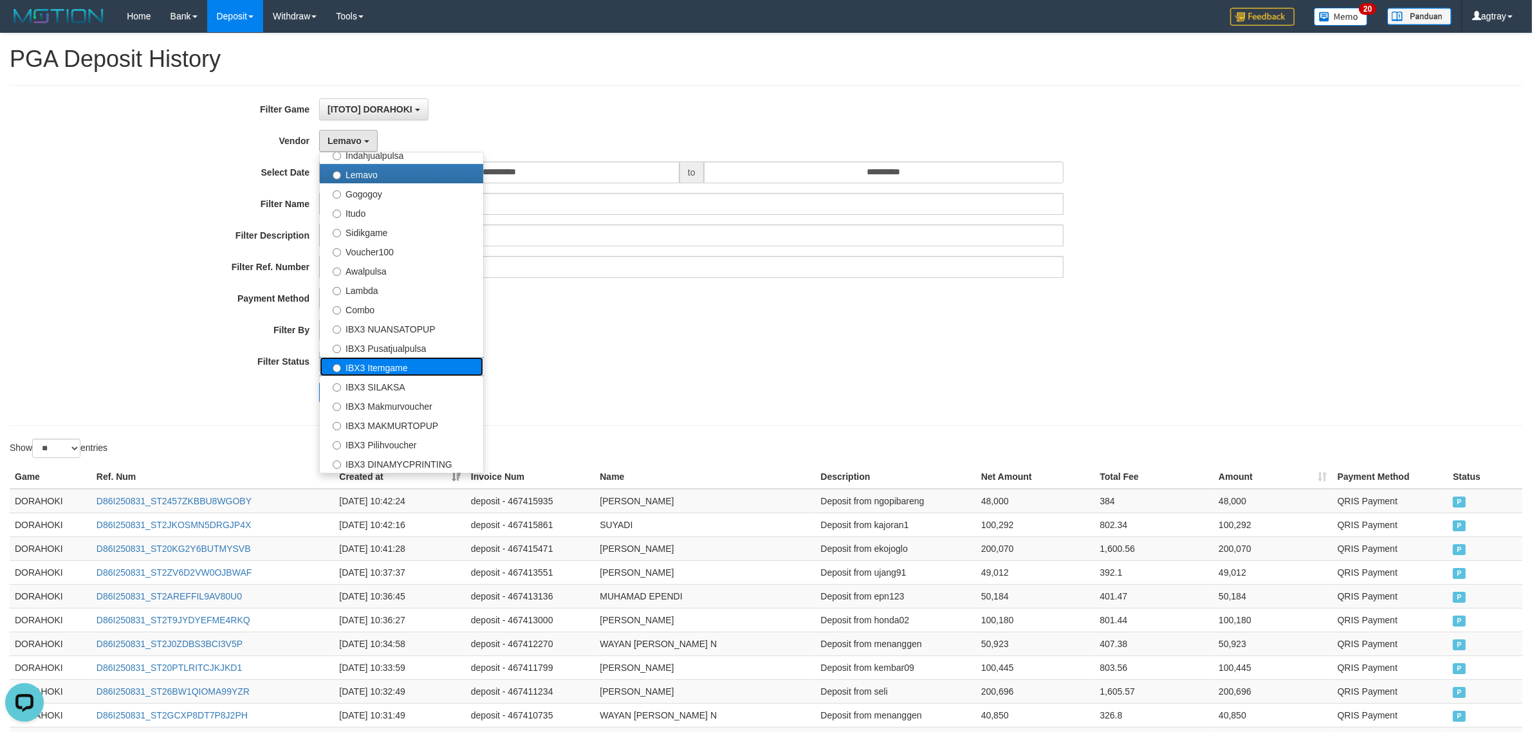
click at [434, 362] on label "IBX3 Itemgame" at bounding box center [401, 366] width 163 height 19
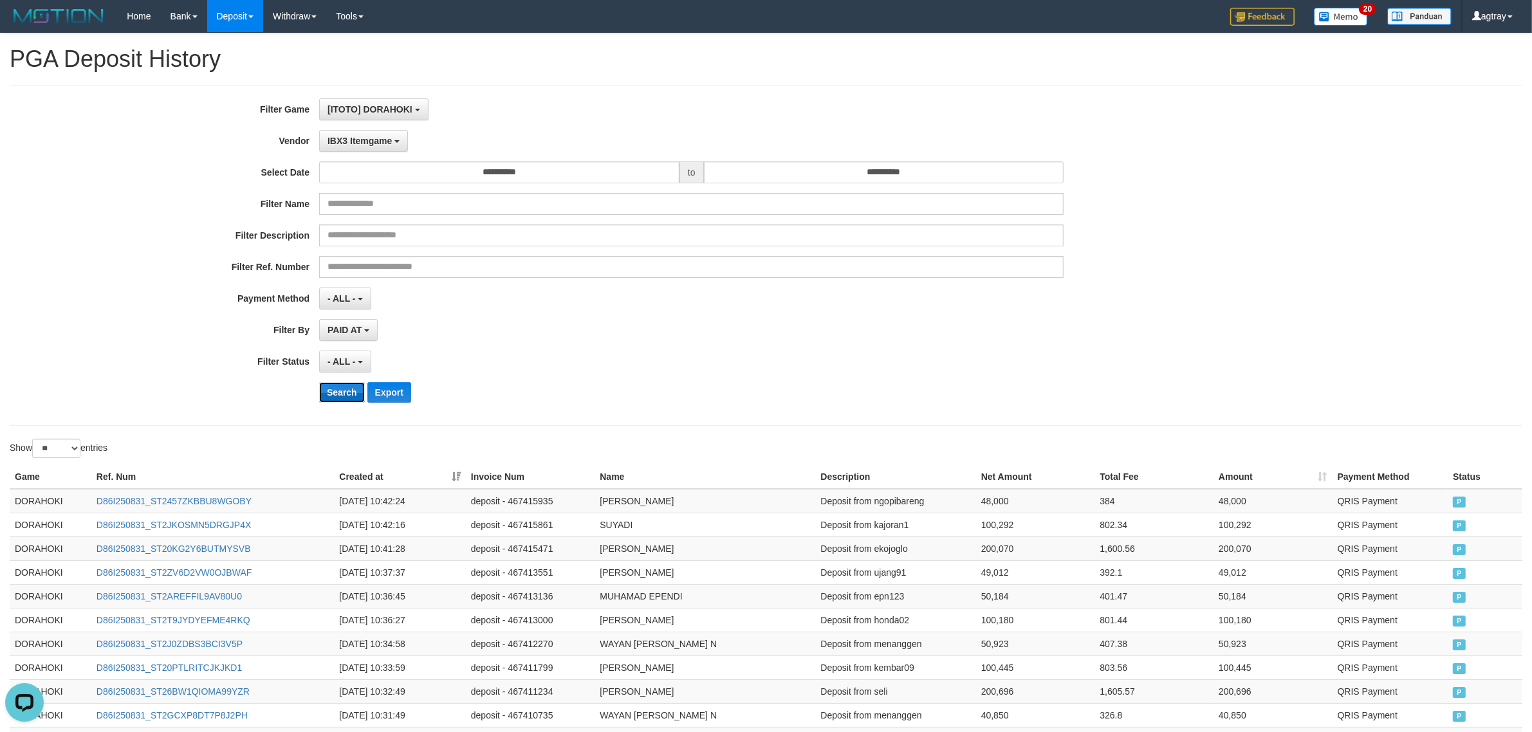
click at [335, 389] on button "Search" at bounding box center [342, 392] width 46 height 21
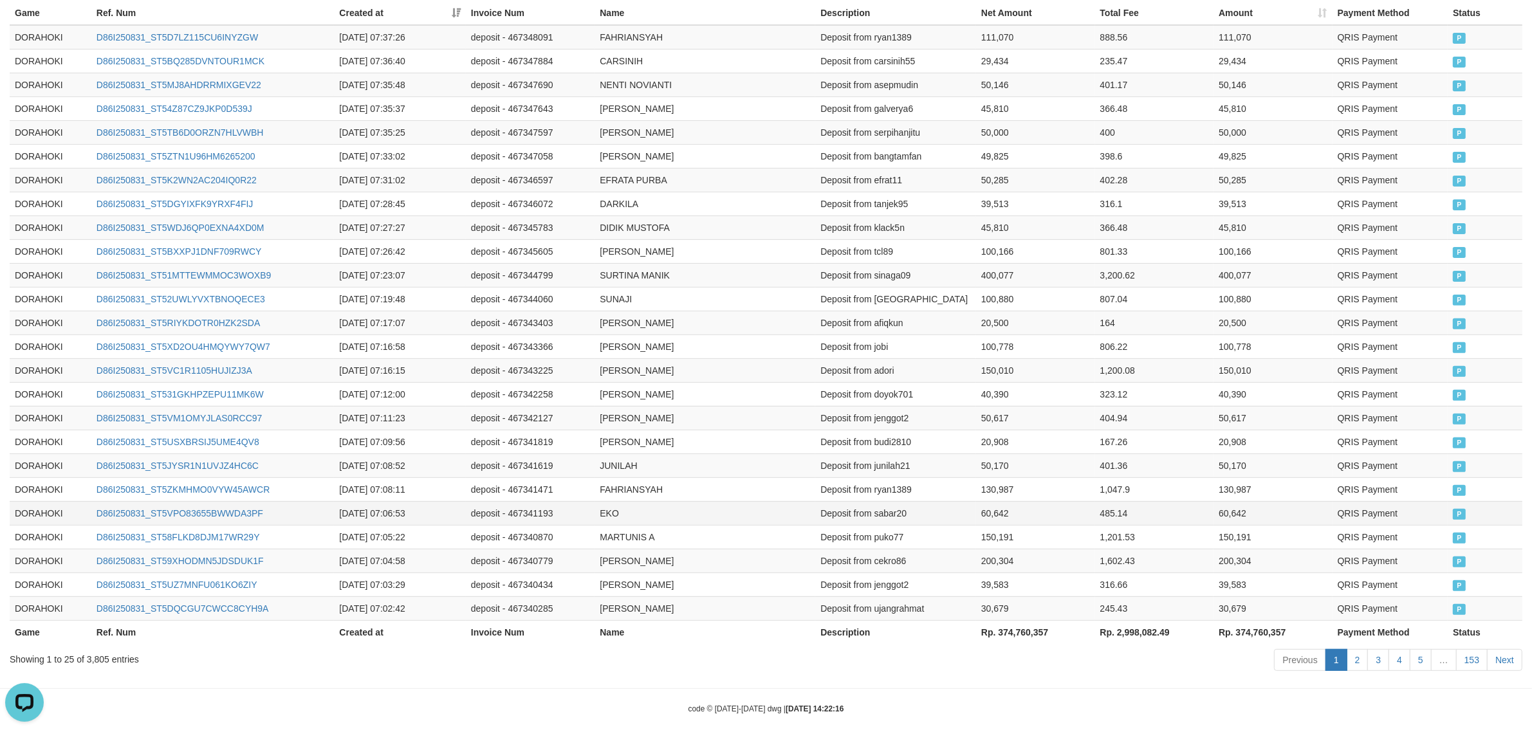
scroll to position [484, 0]
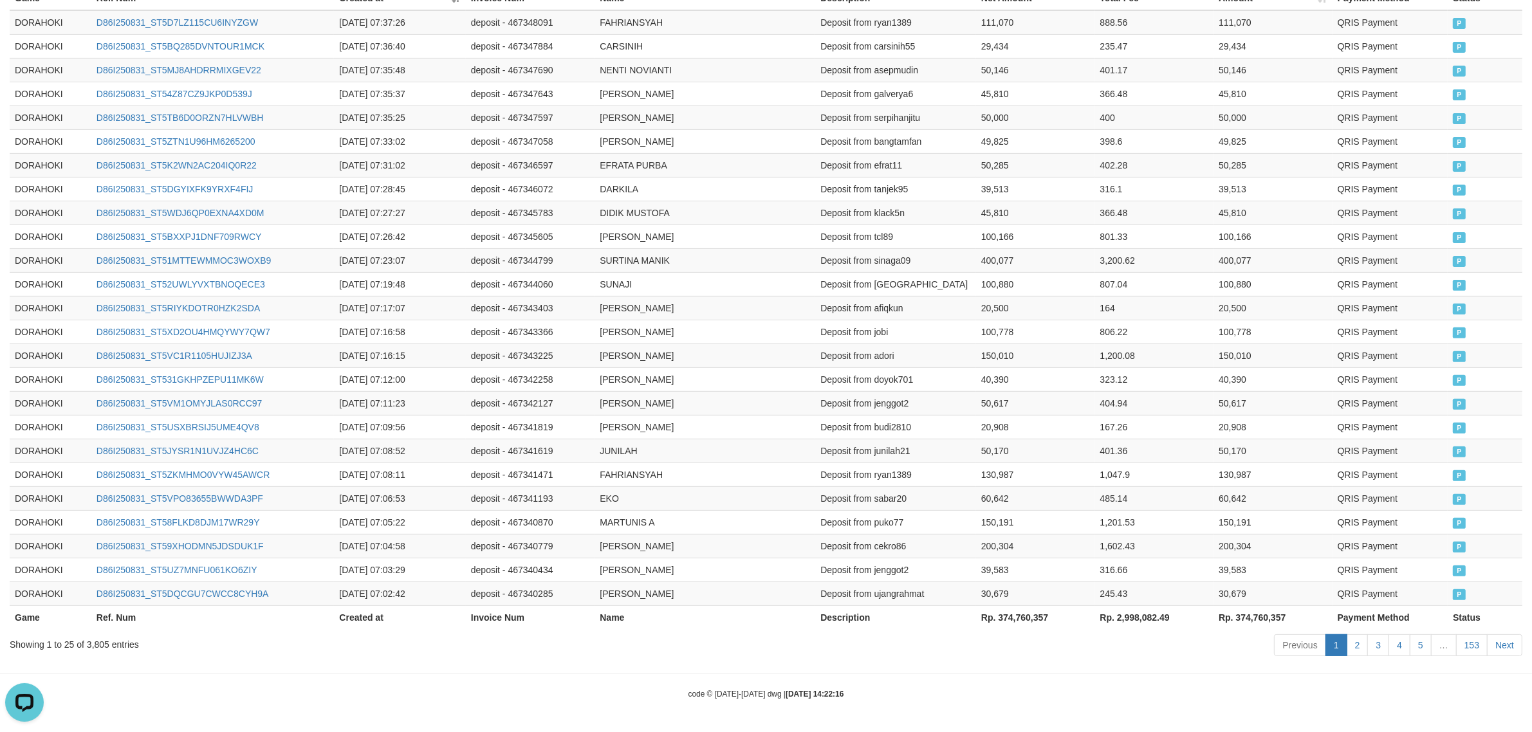
click at [1010, 617] on th "Rp. 374,760,357" at bounding box center [1035, 618] width 119 height 24
copy th "374,760,357"
click at [775, 358] on td "[PERSON_NAME]" at bounding box center [705, 356] width 221 height 24
click at [671, 133] on td "[PERSON_NAME]" at bounding box center [705, 141] width 221 height 24
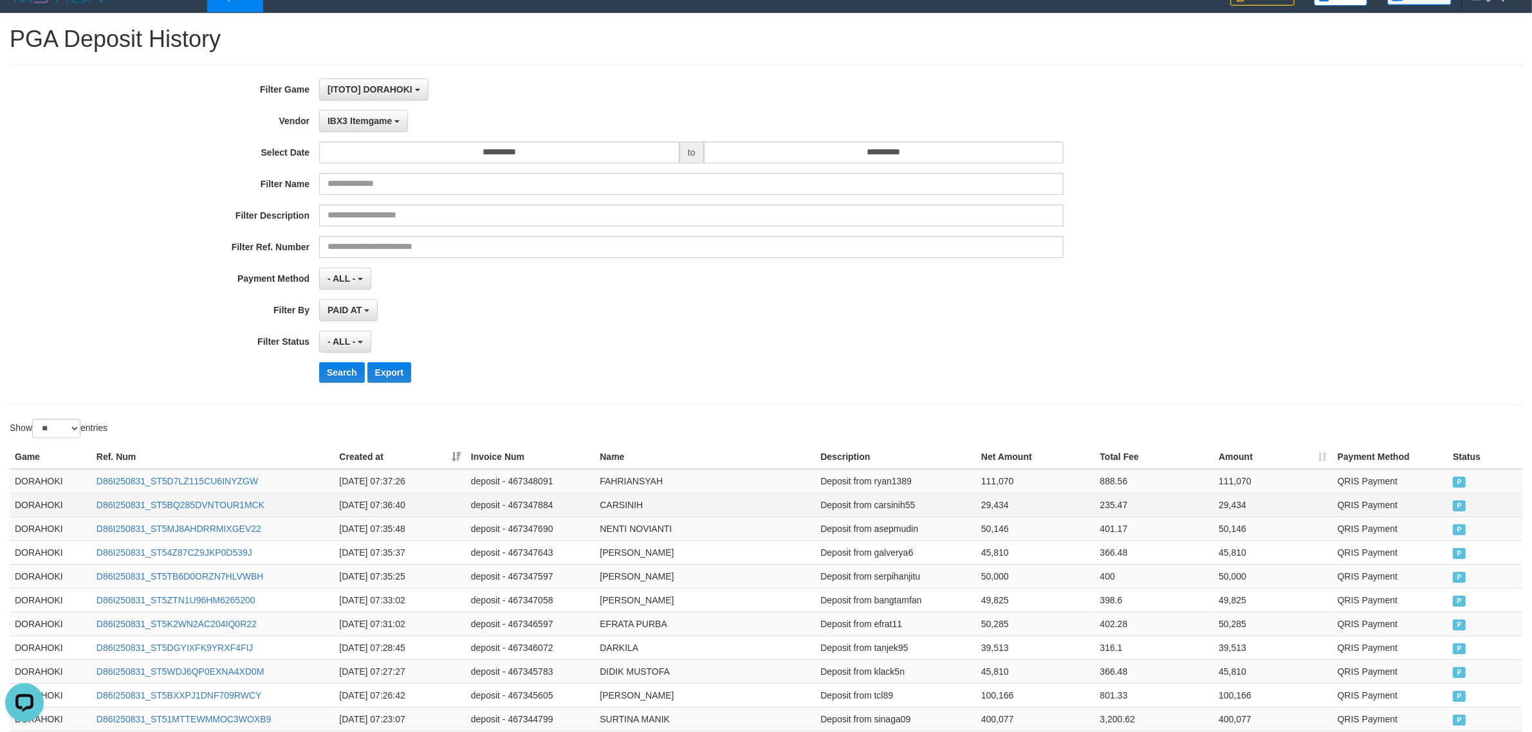
scroll to position [0, 0]
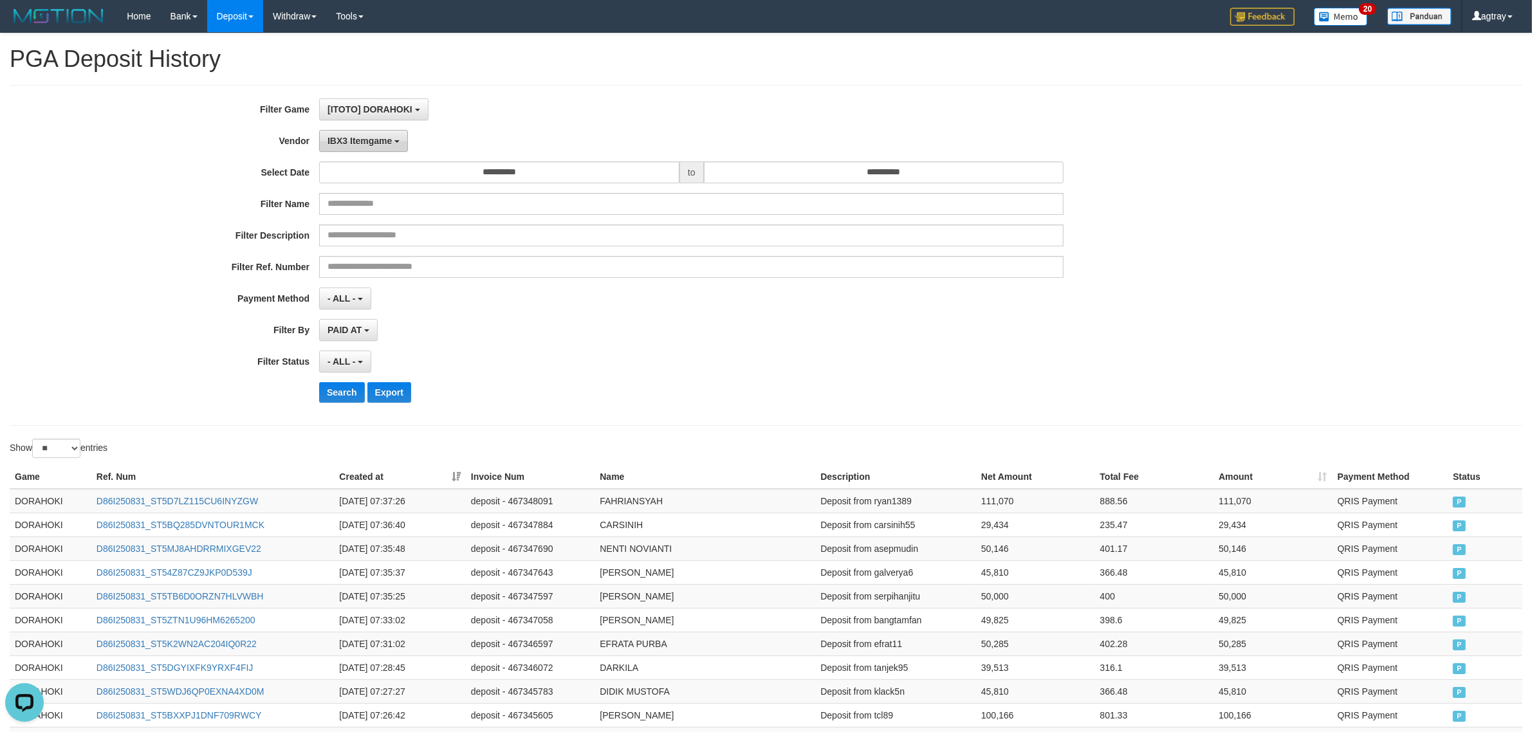
click at [385, 146] on span "IBX3 Itemgame" at bounding box center [360, 141] width 64 height 10
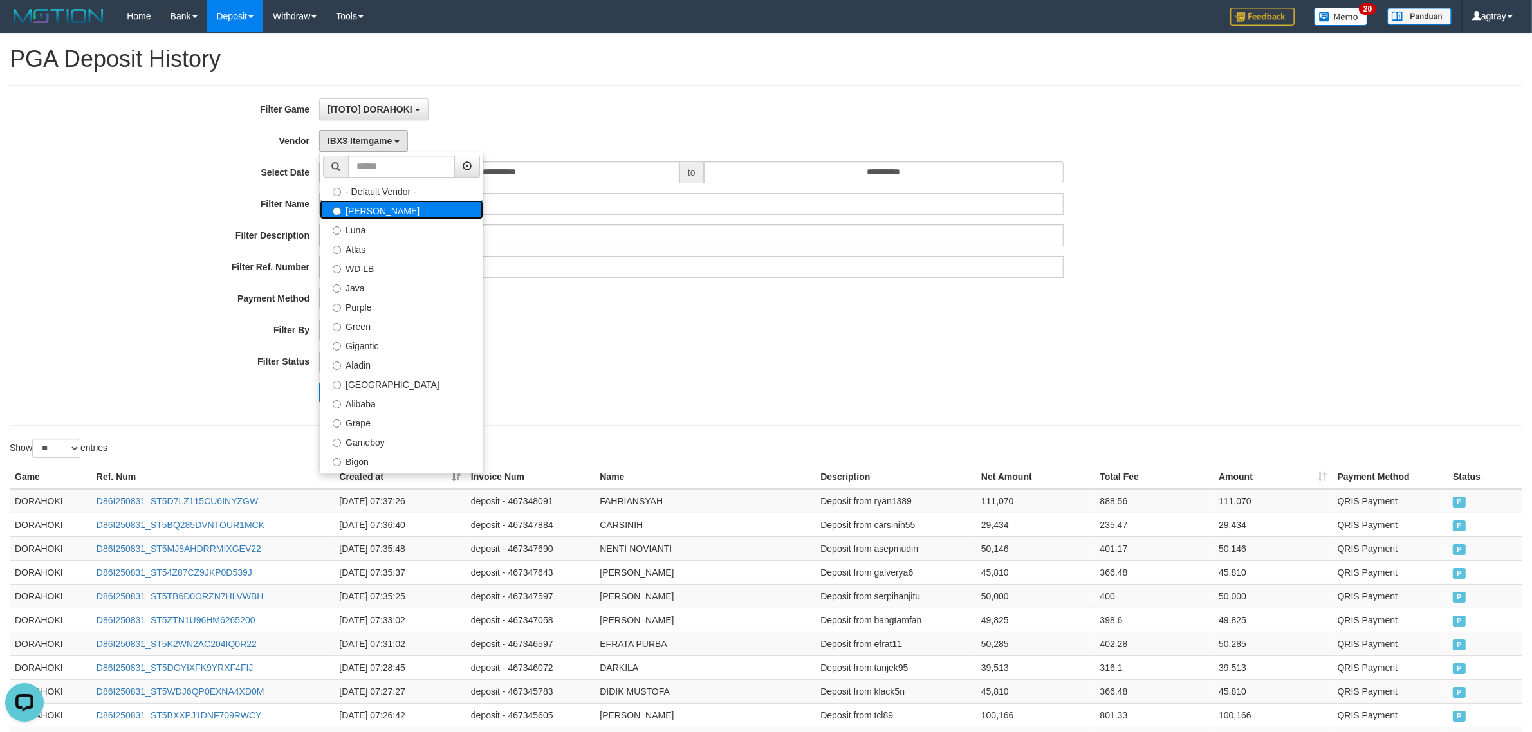
click at [438, 209] on label "[PERSON_NAME]" at bounding box center [401, 209] width 163 height 19
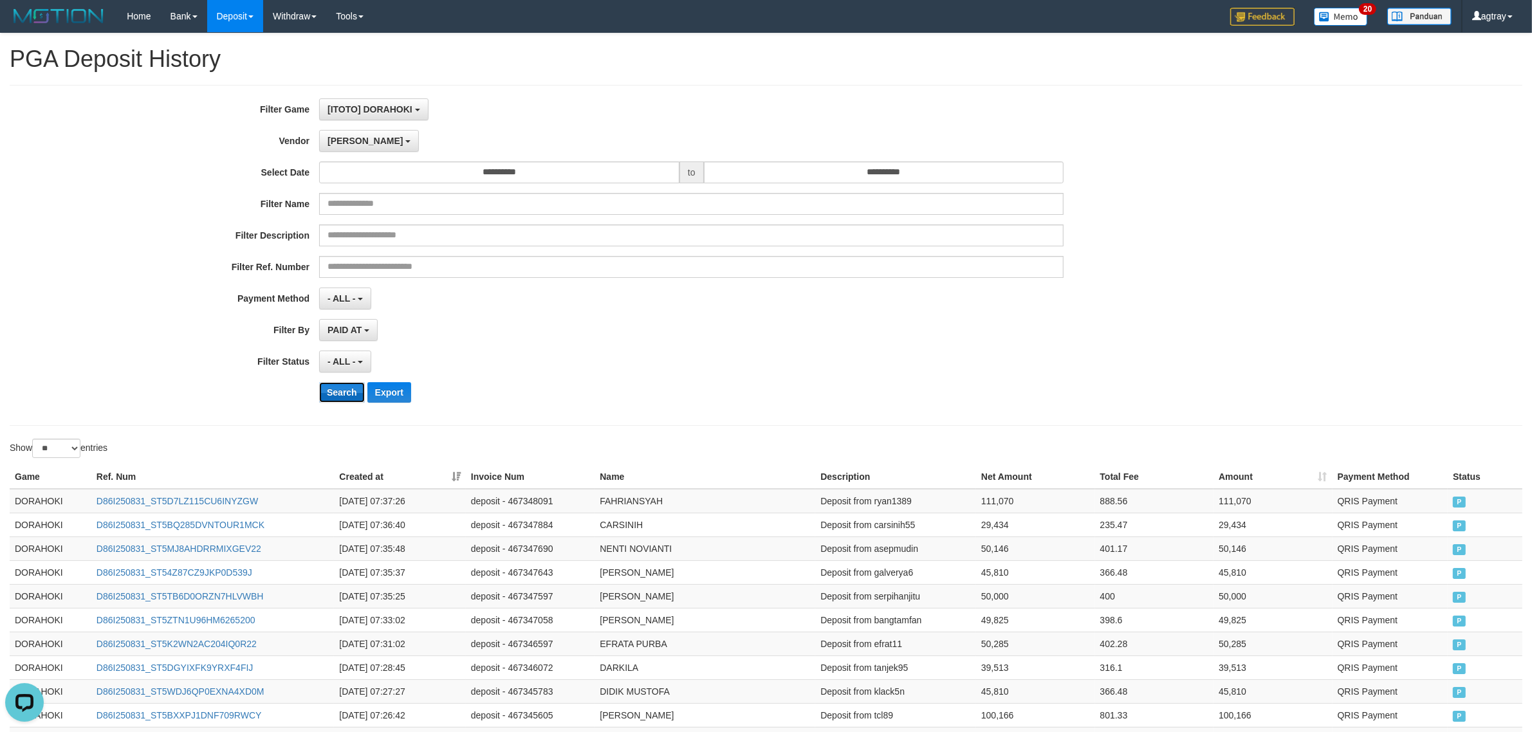
click at [339, 391] on button "Search" at bounding box center [342, 392] width 46 height 21
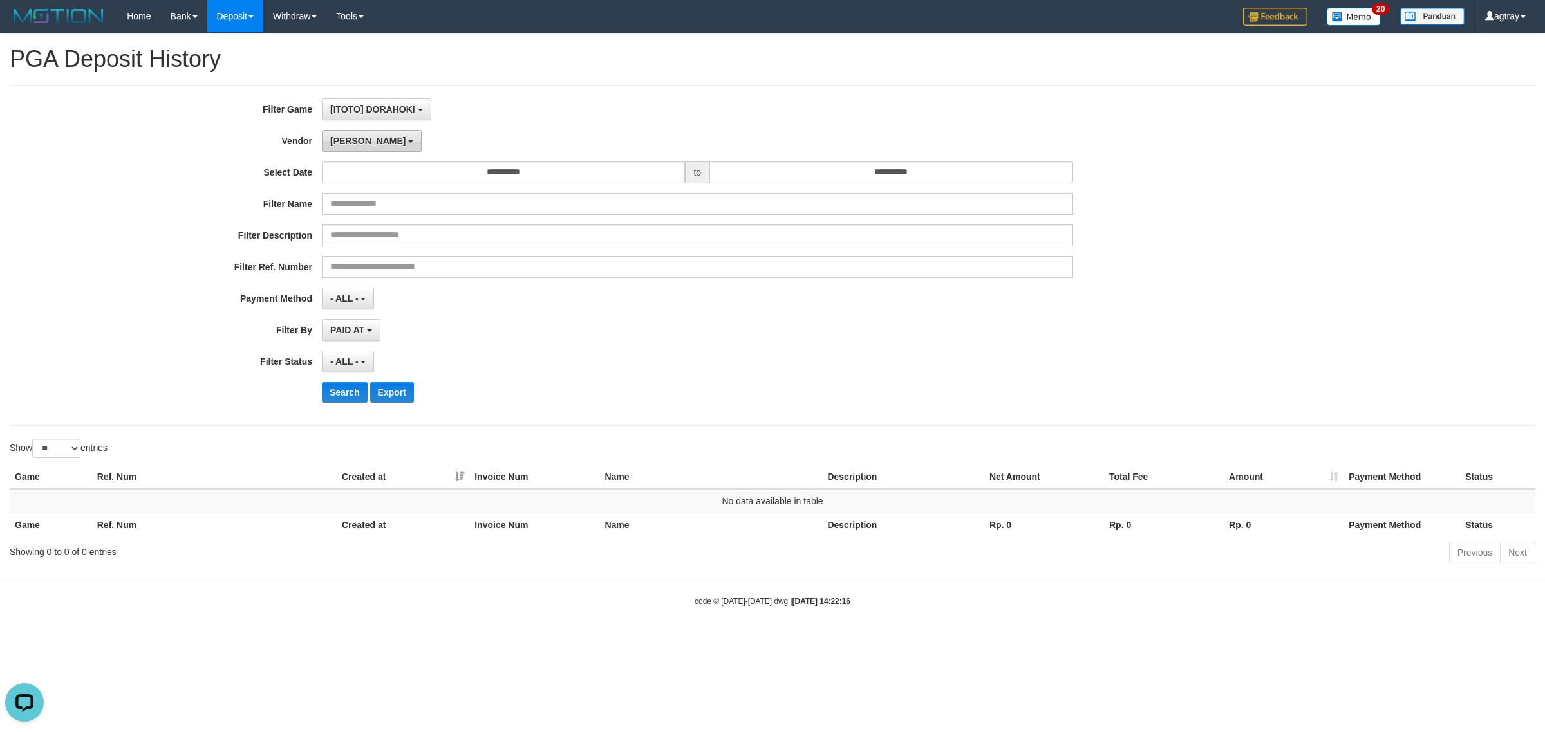
click at [330, 136] on button "[PERSON_NAME]" at bounding box center [372, 141] width 100 height 22
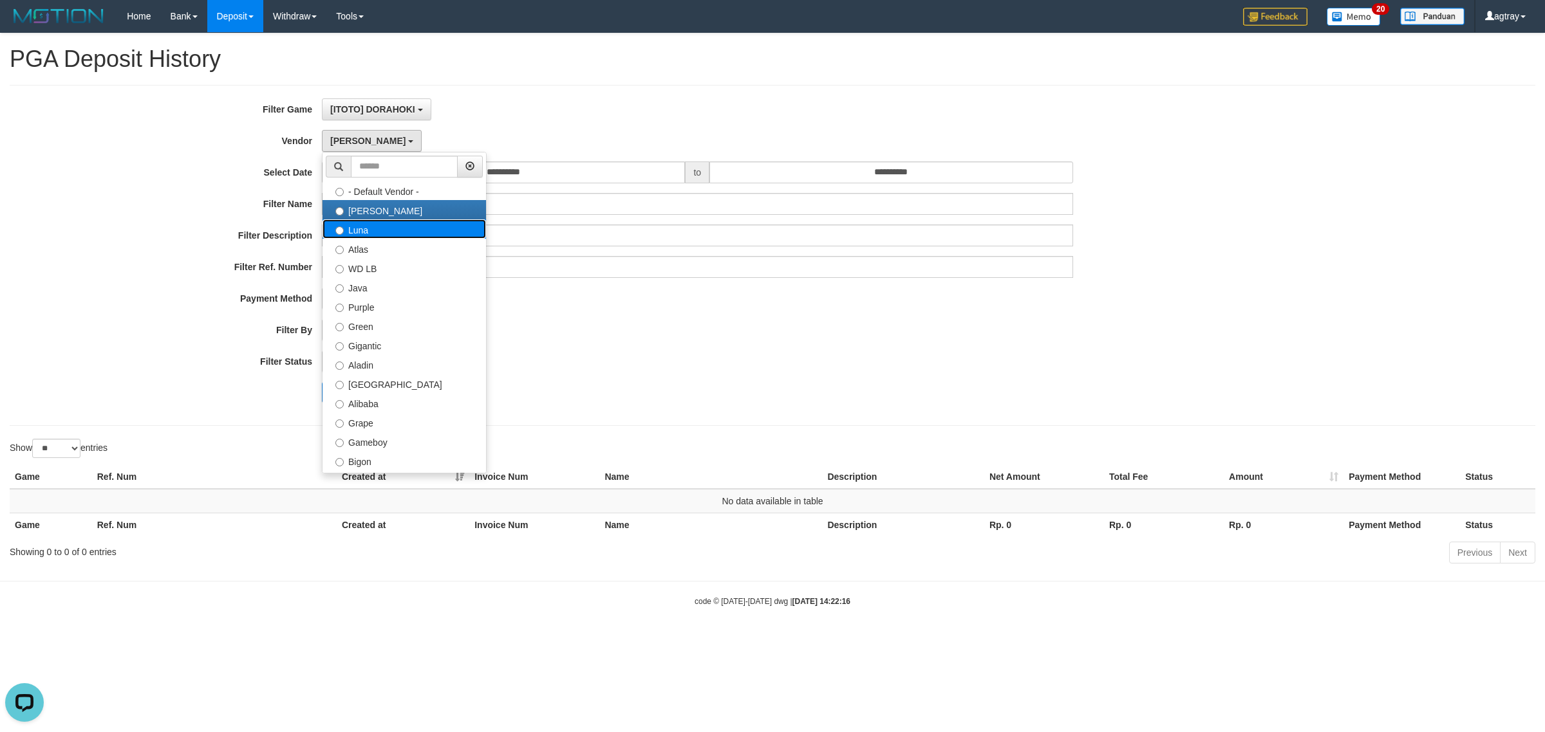
click at [356, 235] on label "Luna" at bounding box center [403, 228] width 163 height 19
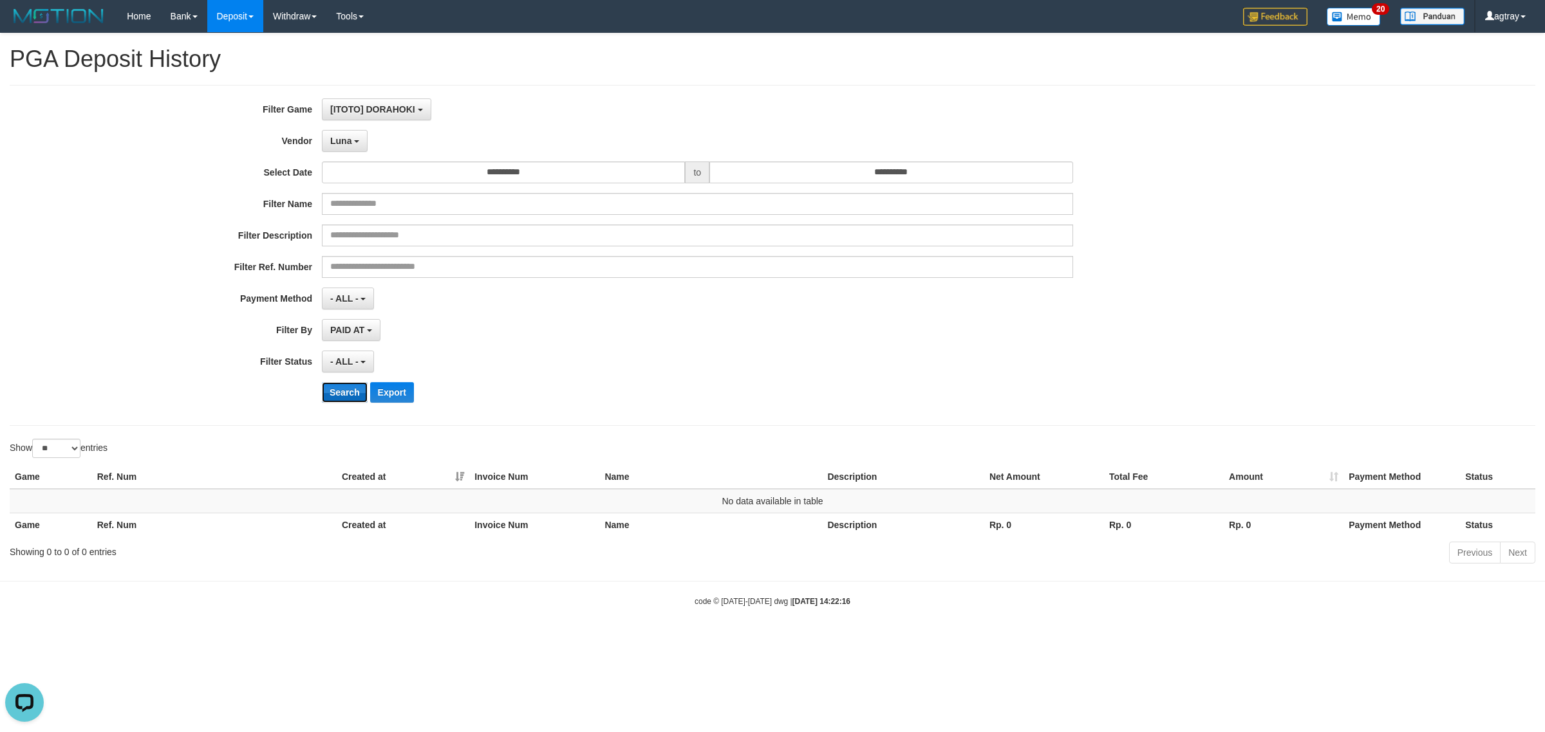
click at [337, 401] on button "Search" at bounding box center [345, 392] width 46 height 21
click at [357, 145] on button "Luna" at bounding box center [345, 141] width 46 height 22
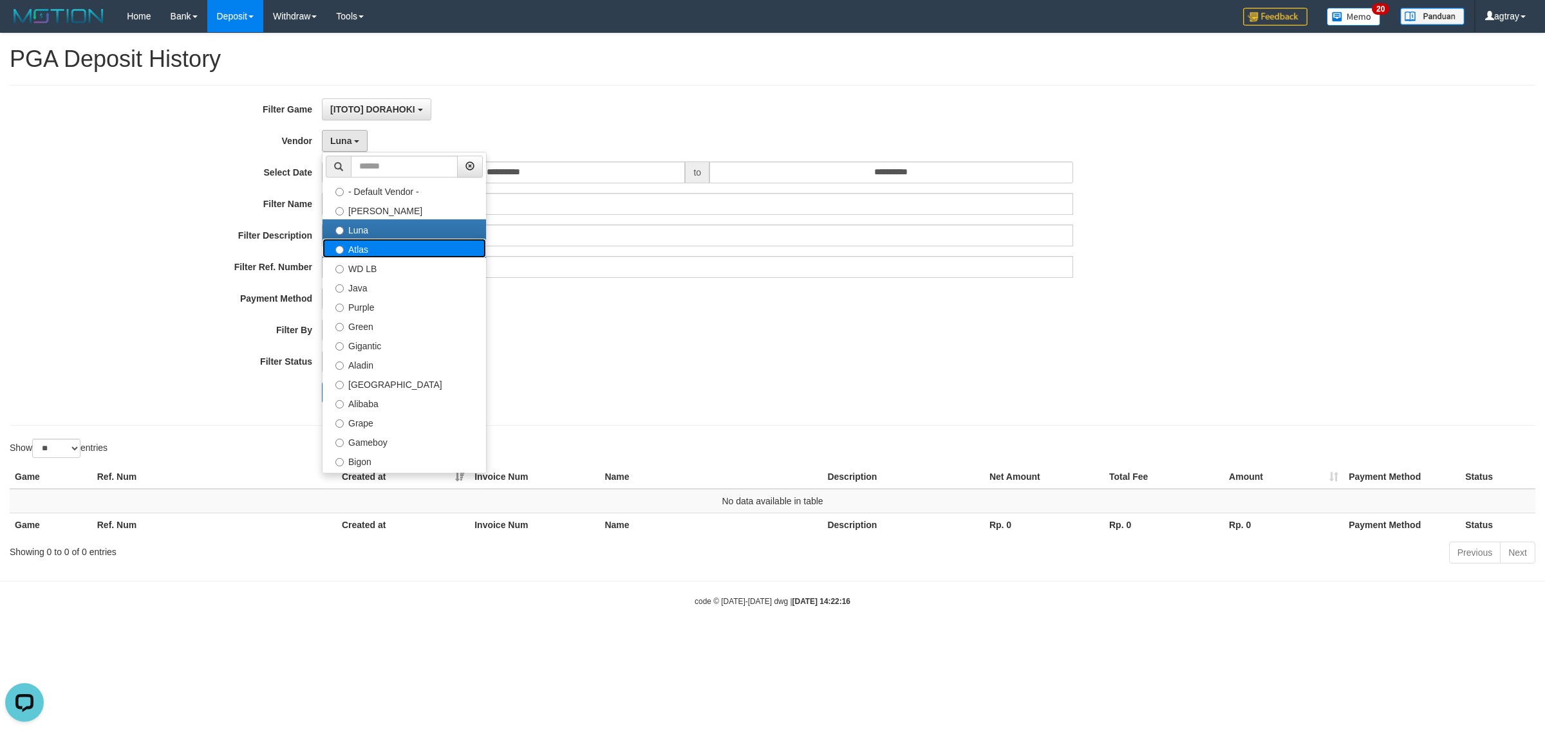
click at [400, 249] on label "Atlas" at bounding box center [403, 248] width 163 height 19
select select "**********"
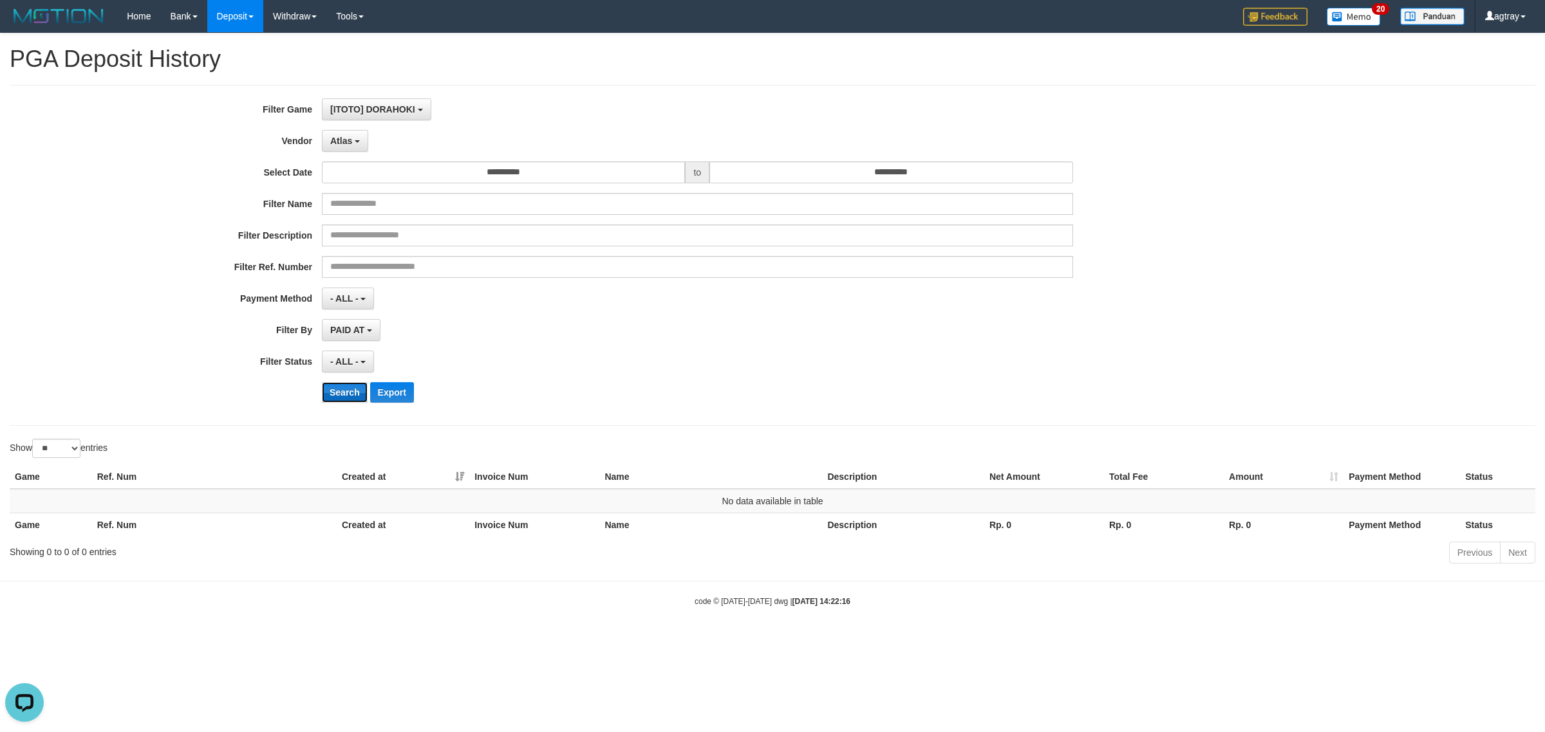
click at [351, 403] on button "Search" at bounding box center [345, 392] width 46 height 21
click at [358, 145] on button "Atlas" at bounding box center [345, 141] width 46 height 22
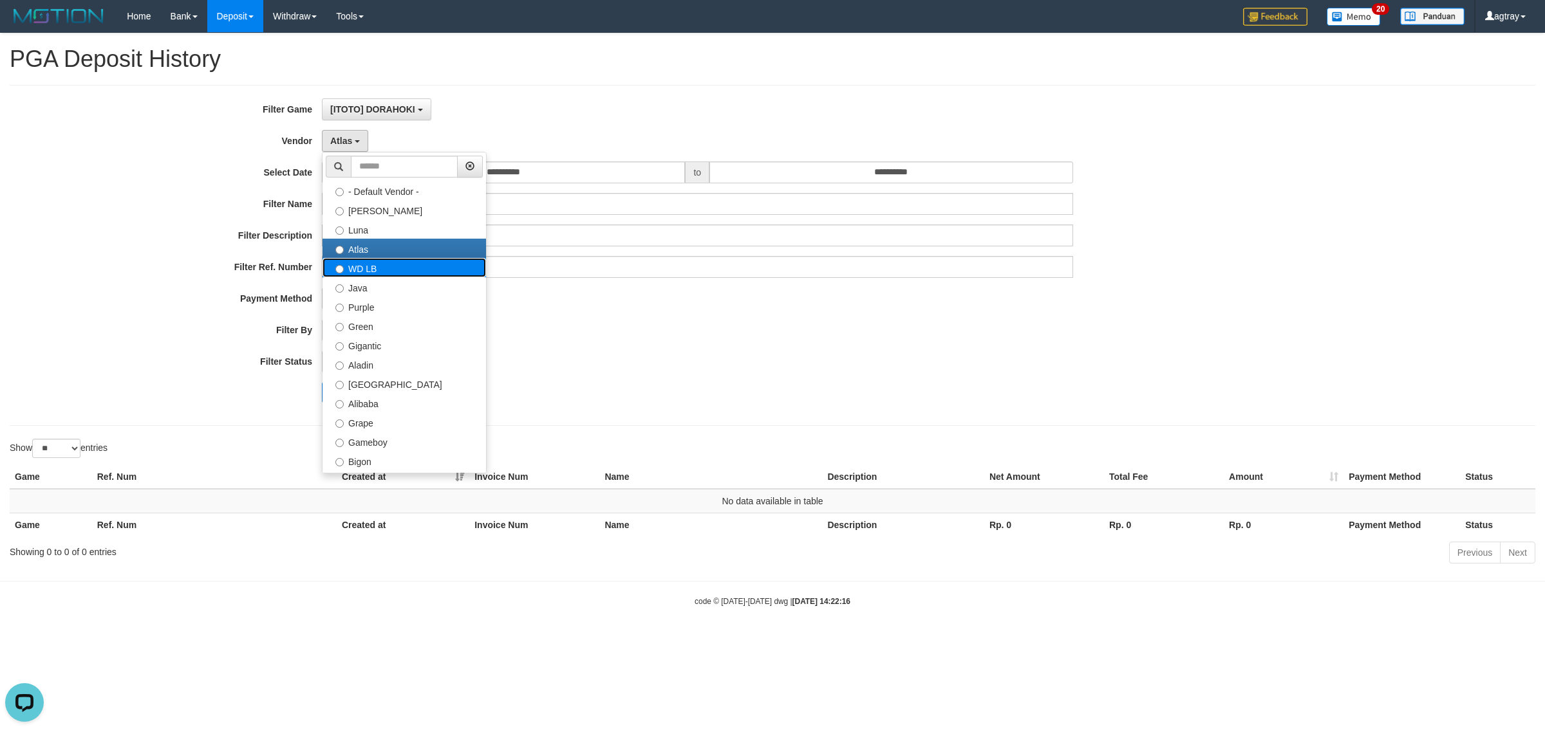
drag, startPoint x: 393, startPoint y: 272, endPoint x: 371, endPoint y: 327, distance: 59.5
click at [393, 272] on label "WD LB" at bounding box center [403, 267] width 163 height 19
select select "**********"
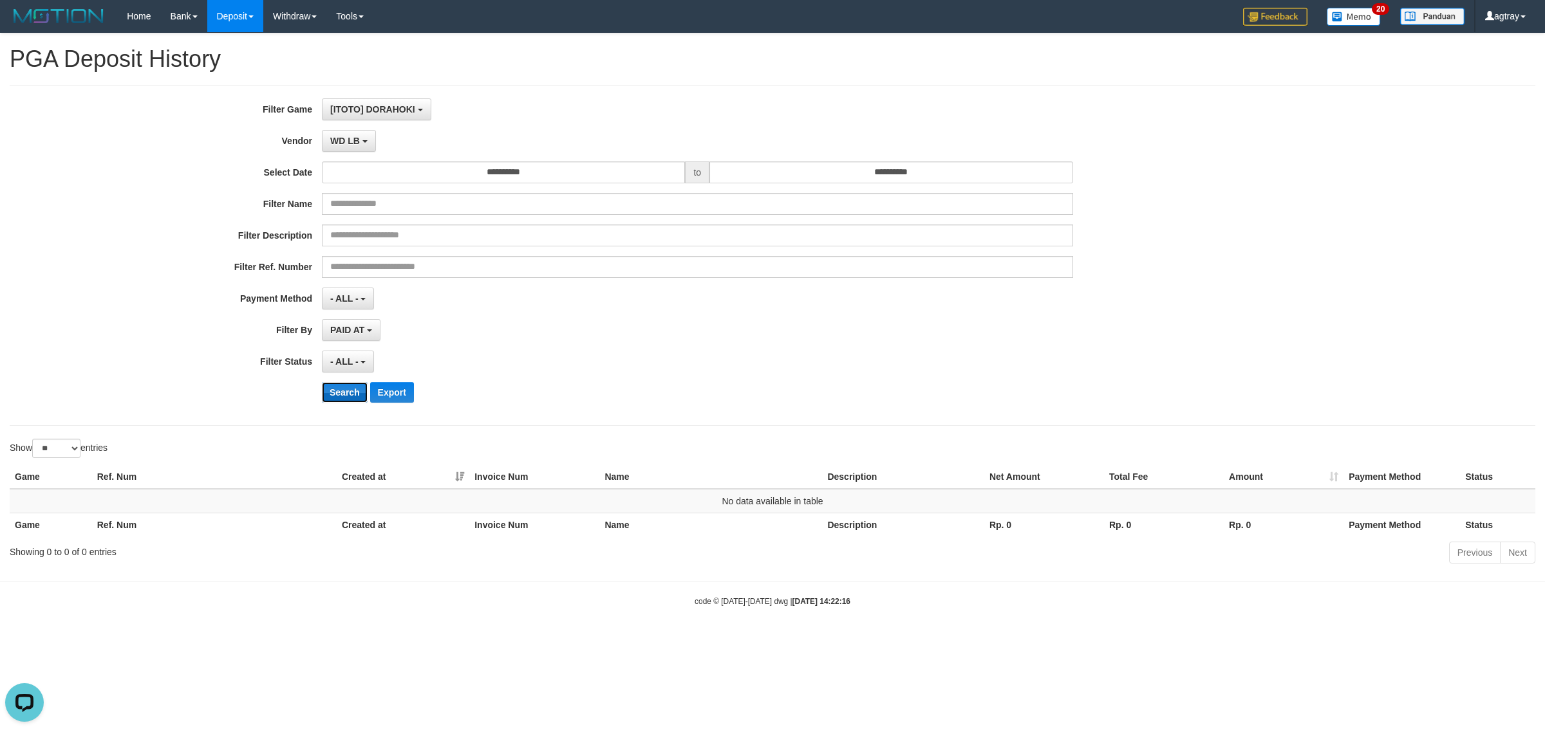
click at [348, 396] on button "Search" at bounding box center [345, 392] width 46 height 21
click at [353, 135] on button "WD LB" at bounding box center [349, 141] width 54 height 22
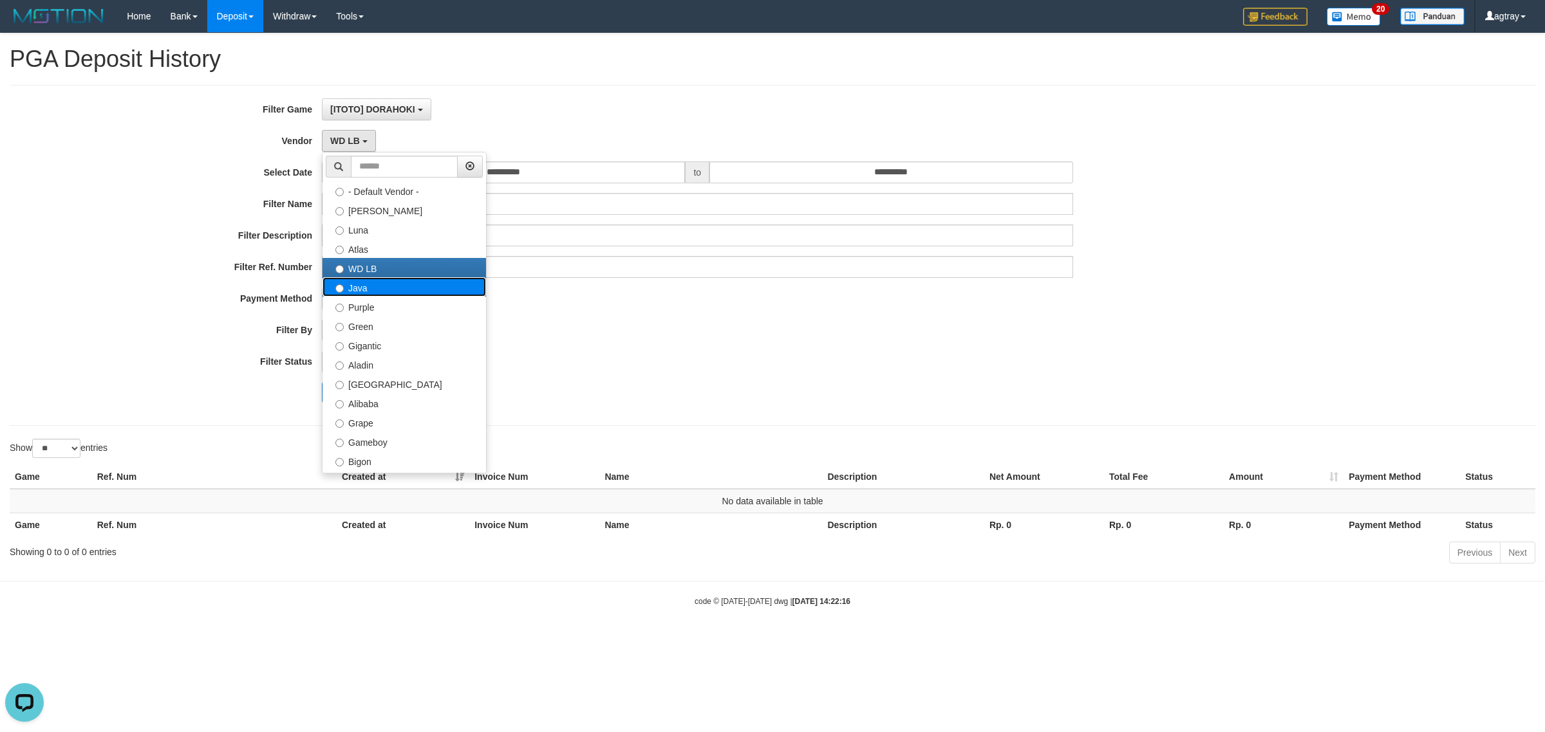
click at [376, 281] on label "Java" at bounding box center [403, 286] width 163 height 19
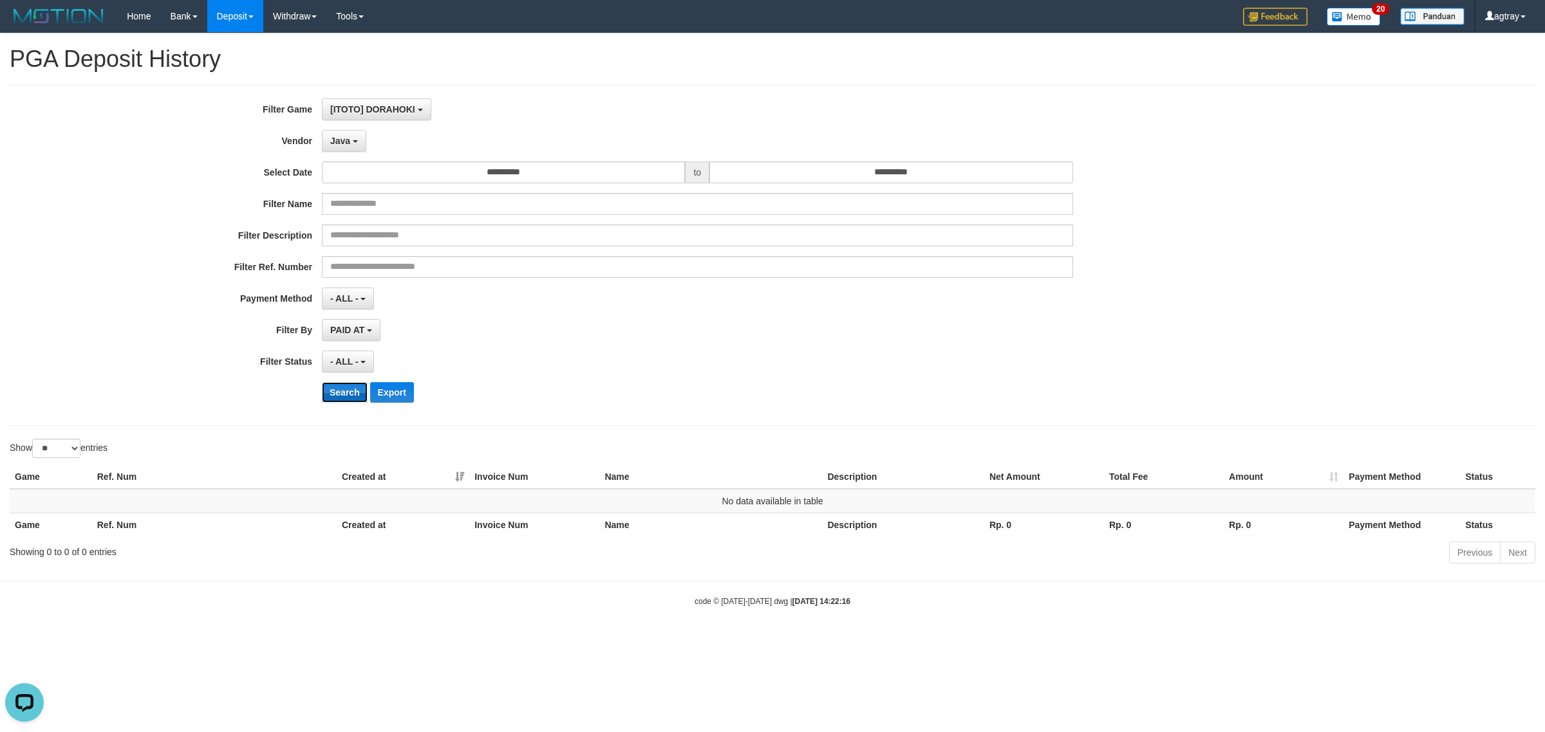
click at [359, 400] on button "Search" at bounding box center [345, 392] width 46 height 21
click at [348, 138] on span "Java" at bounding box center [340, 141] width 20 height 10
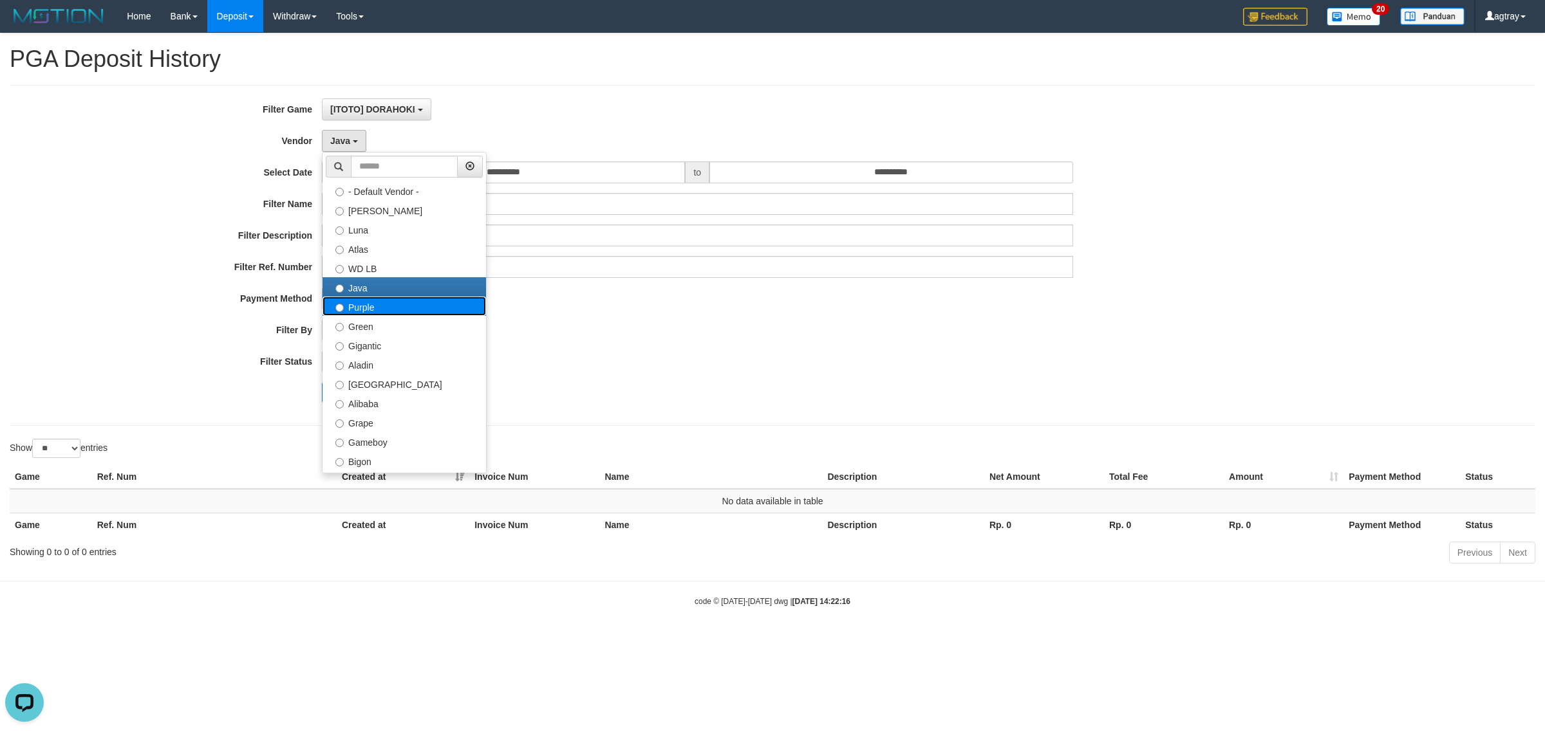
click at [438, 308] on label "Purple" at bounding box center [403, 306] width 163 height 19
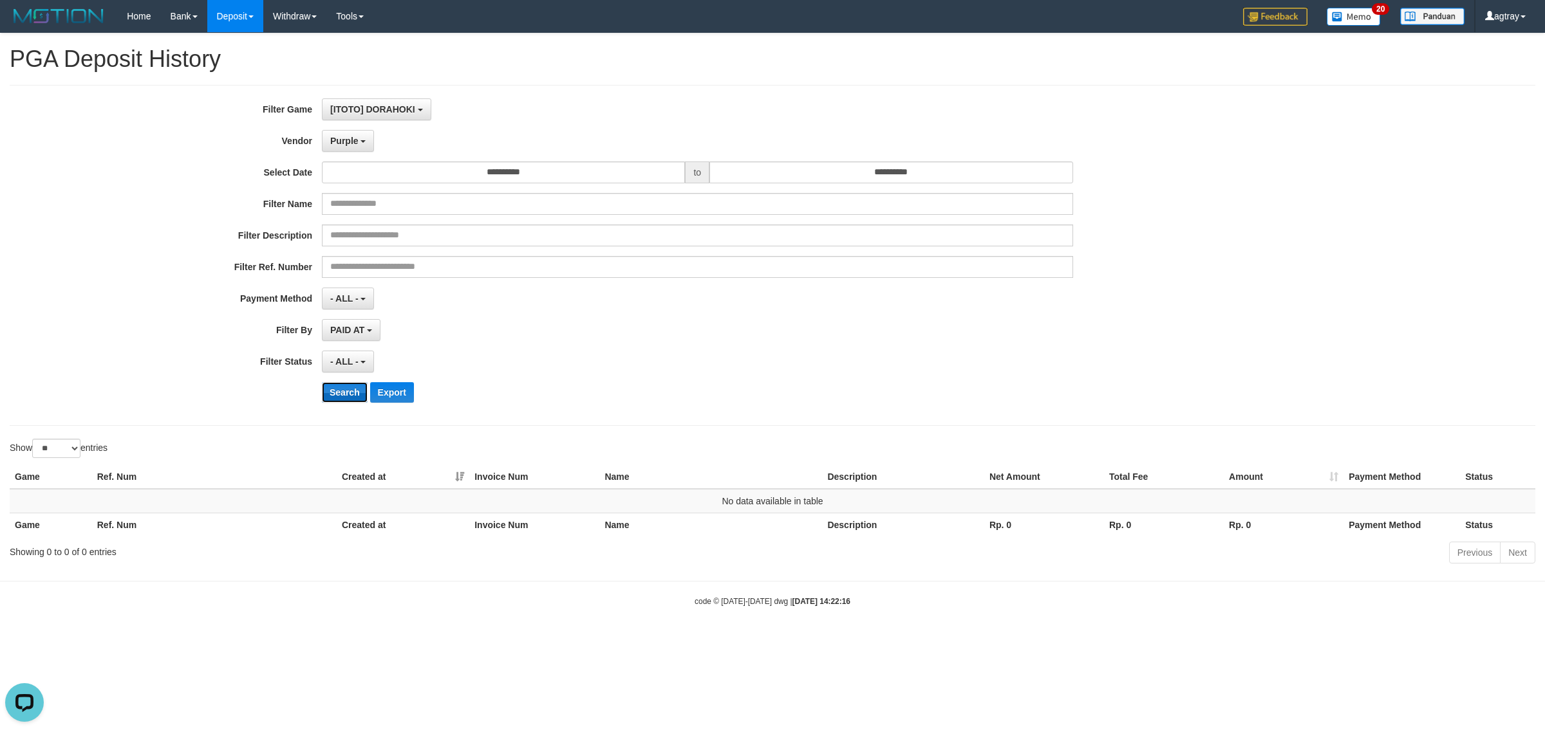
click at [340, 397] on button "Search" at bounding box center [345, 392] width 46 height 21
click at [354, 135] on button "Purple" at bounding box center [348, 141] width 52 height 22
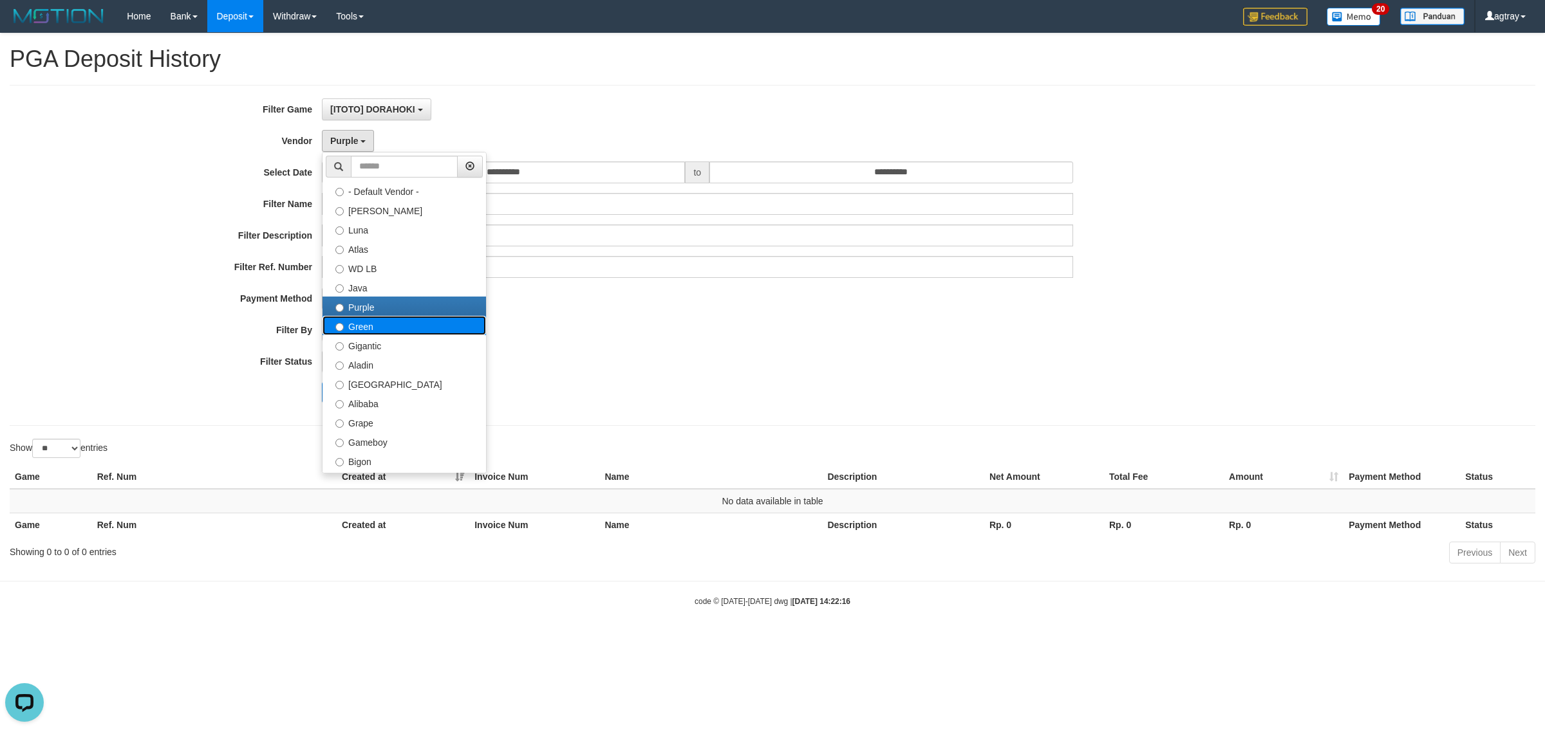
click at [407, 333] on label "Green" at bounding box center [403, 325] width 163 height 19
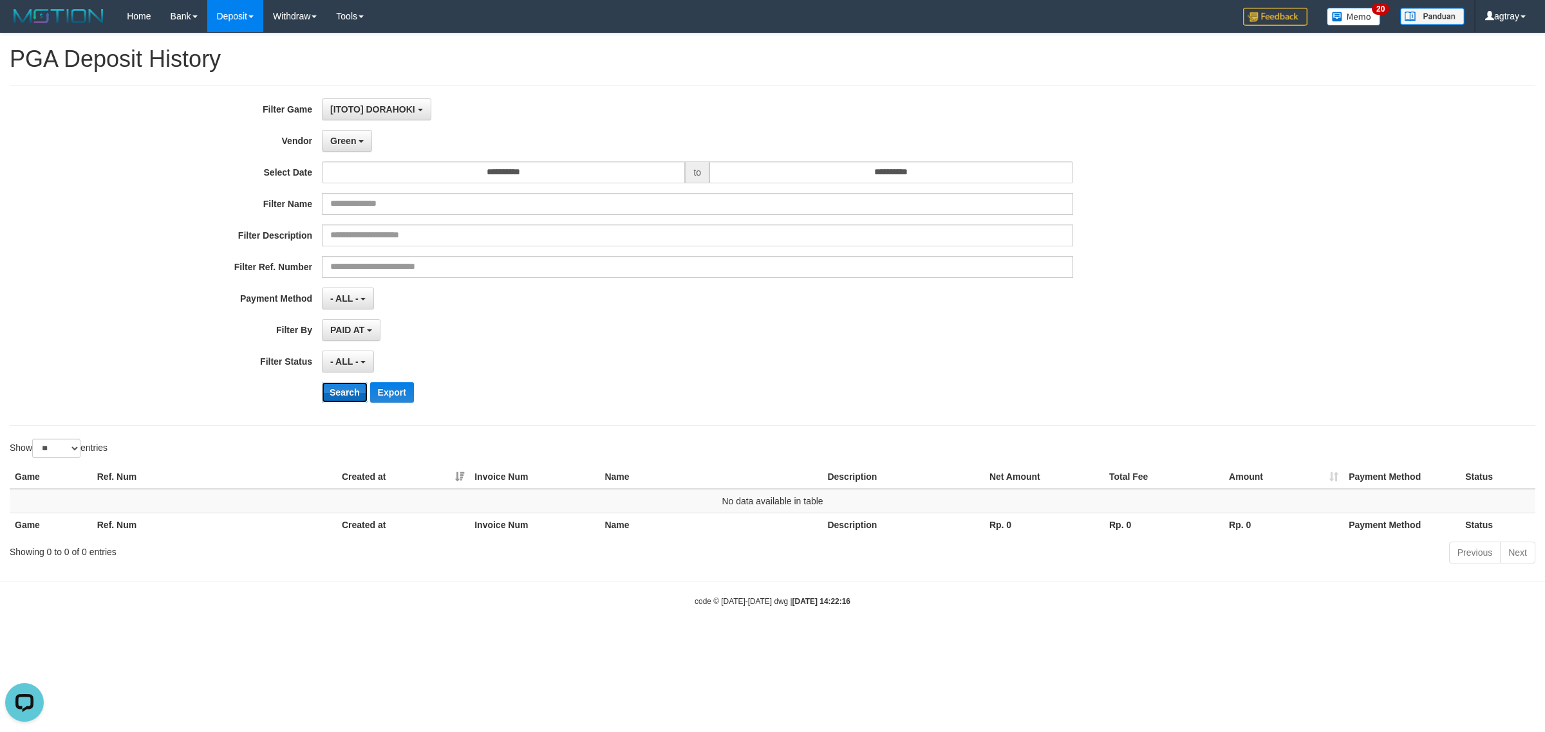
click at [330, 393] on button "Search" at bounding box center [345, 392] width 46 height 21
click at [338, 146] on span "Green" at bounding box center [343, 141] width 26 height 10
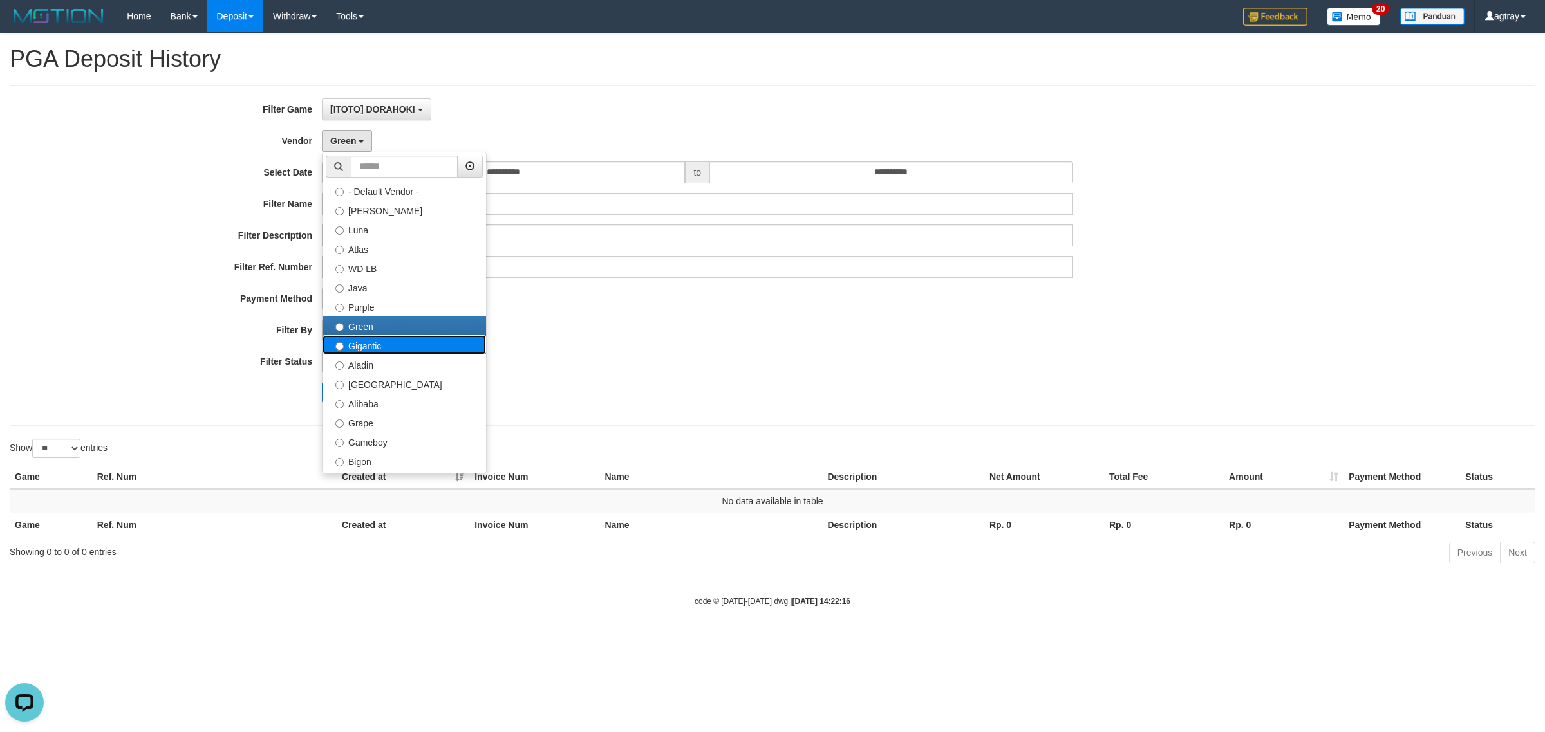
click at [380, 354] on label "Gigantic" at bounding box center [403, 344] width 163 height 19
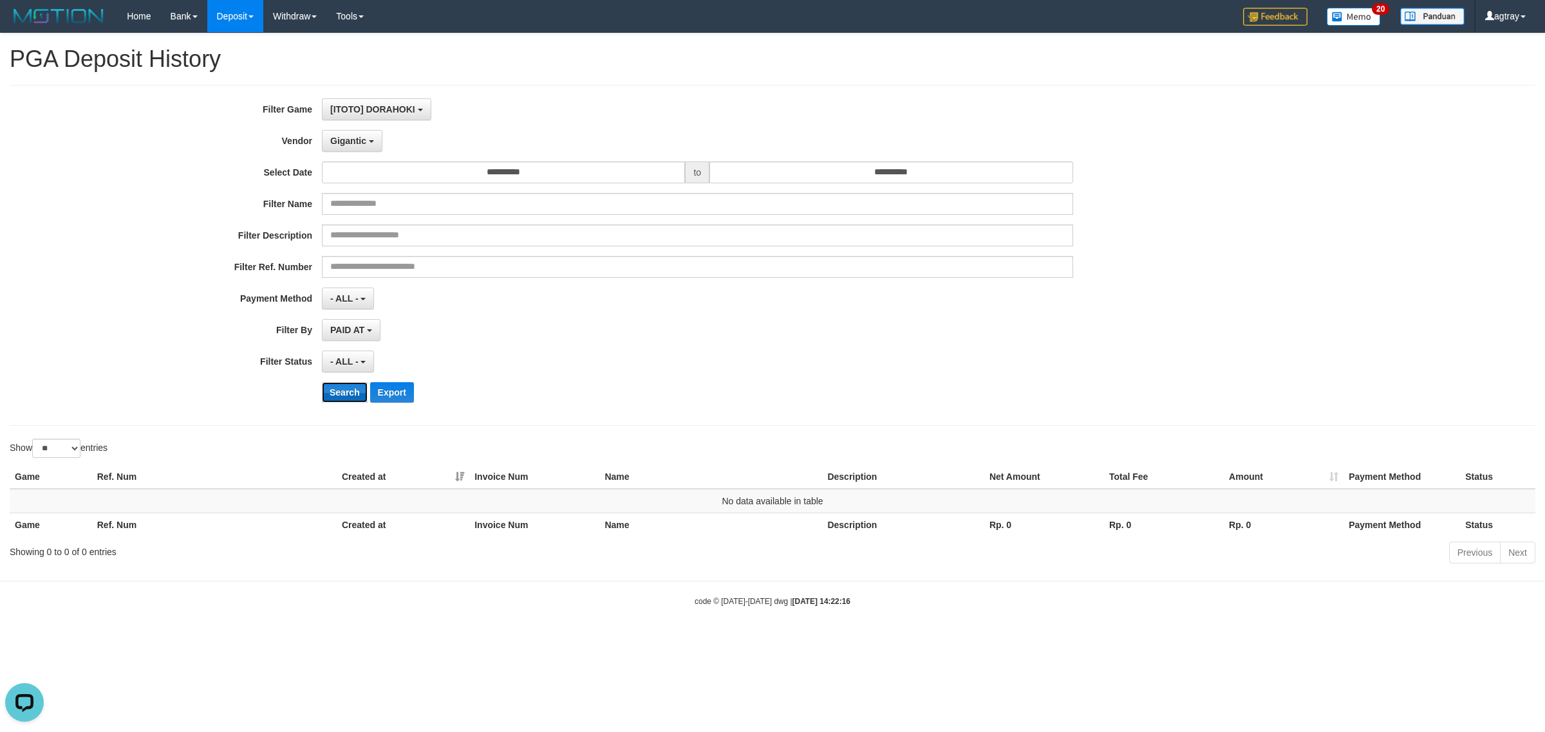
click at [348, 403] on button "Search" at bounding box center [345, 392] width 46 height 21
click at [367, 140] on button "Gigantic" at bounding box center [352, 141] width 60 height 22
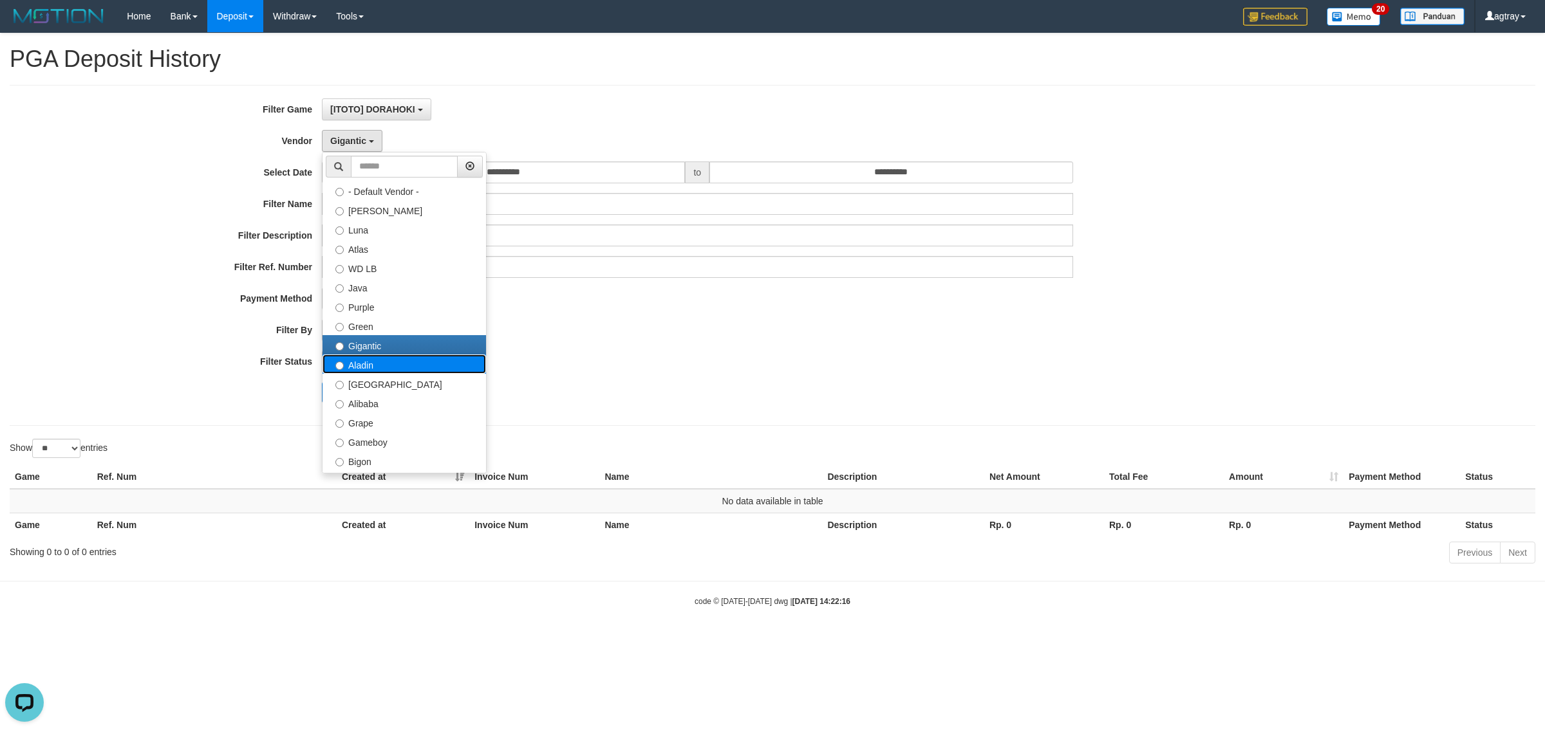
click at [384, 369] on label "Aladin" at bounding box center [403, 364] width 163 height 19
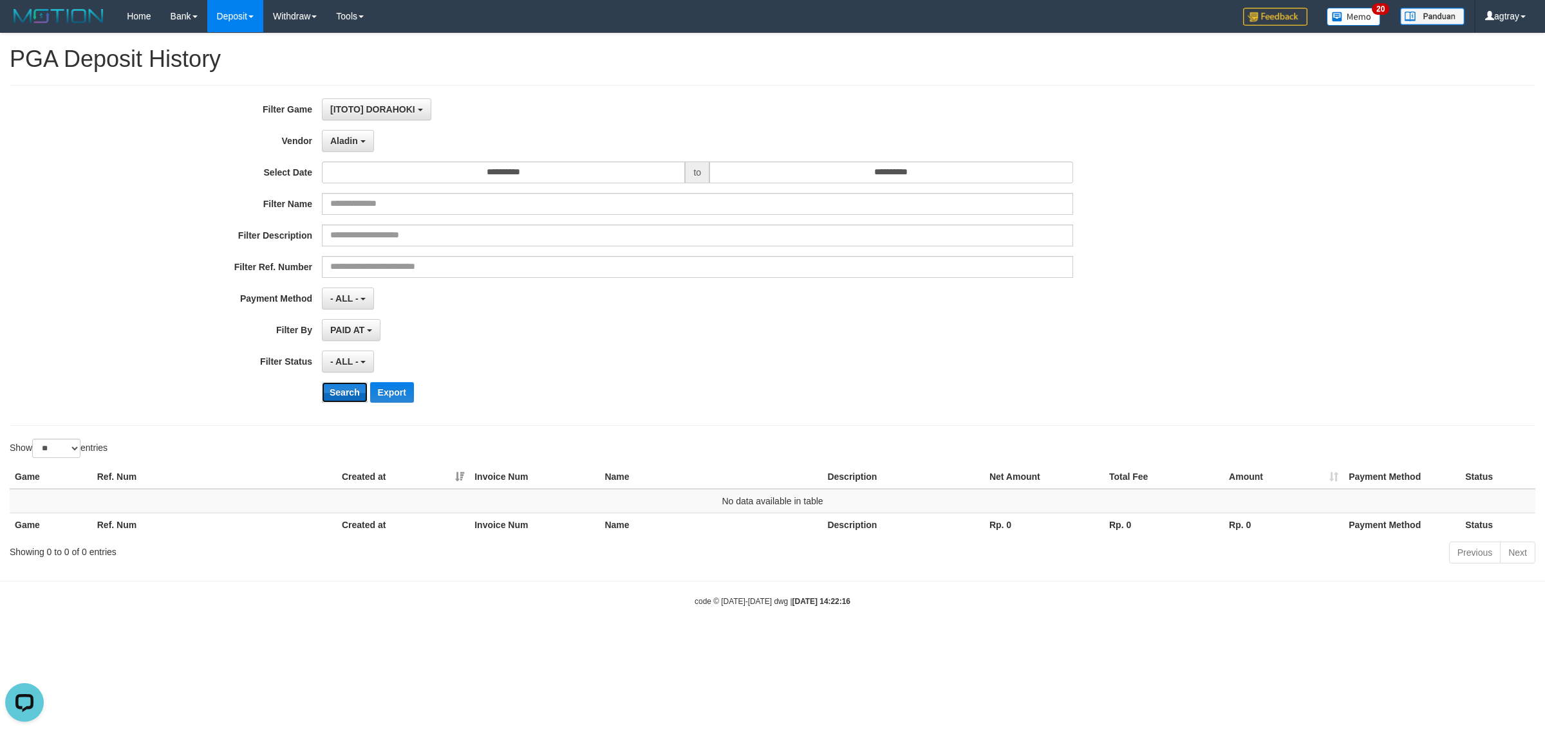
click at [343, 391] on button "Search" at bounding box center [345, 392] width 46 height 21
click at [342, 135] on button "Aladin" at bounding box center [348, 141] width 52 height 22
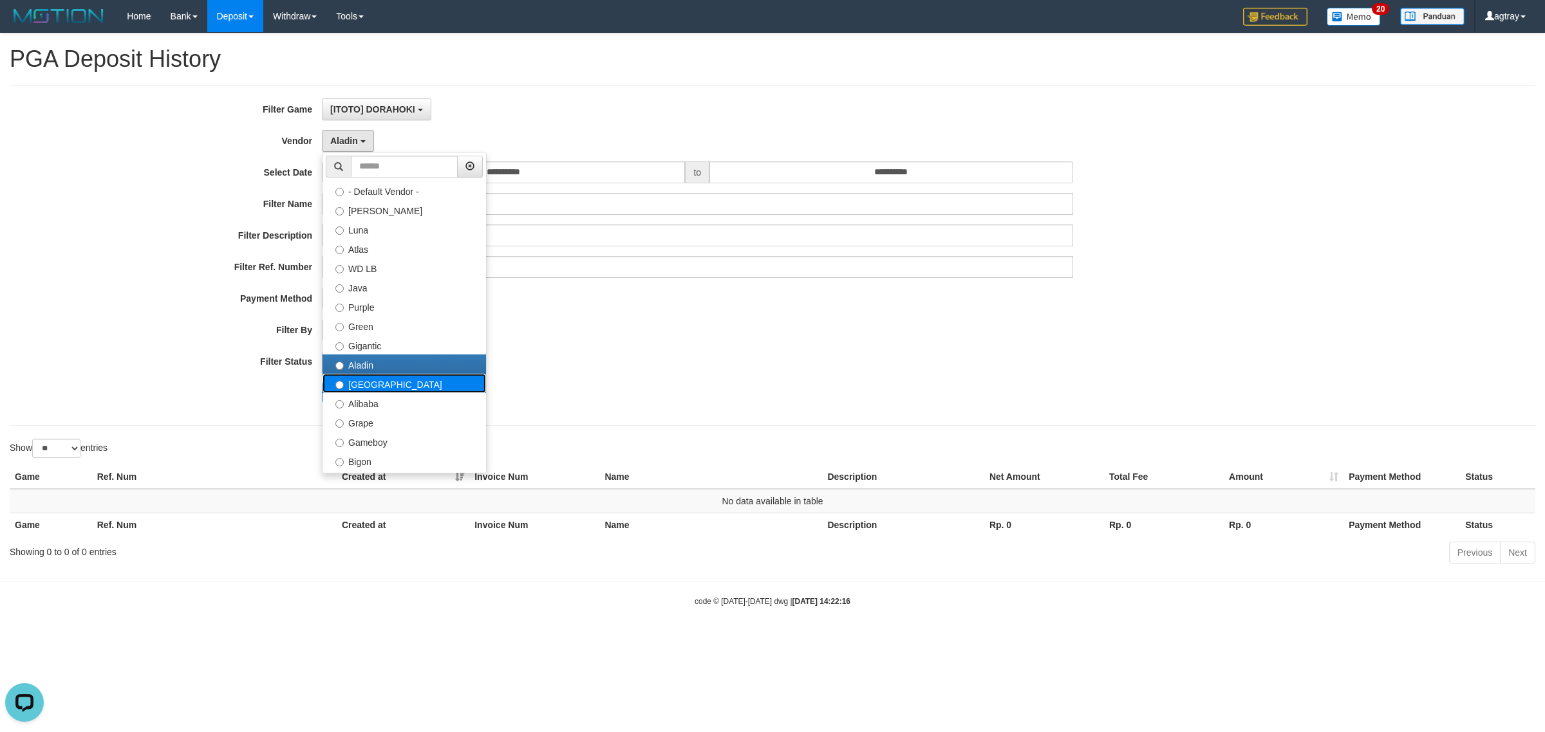
click at [373, 384] on label "[GEOGRAPHIC_DATA]" at bounding box center [403, 383] width 163 height 19
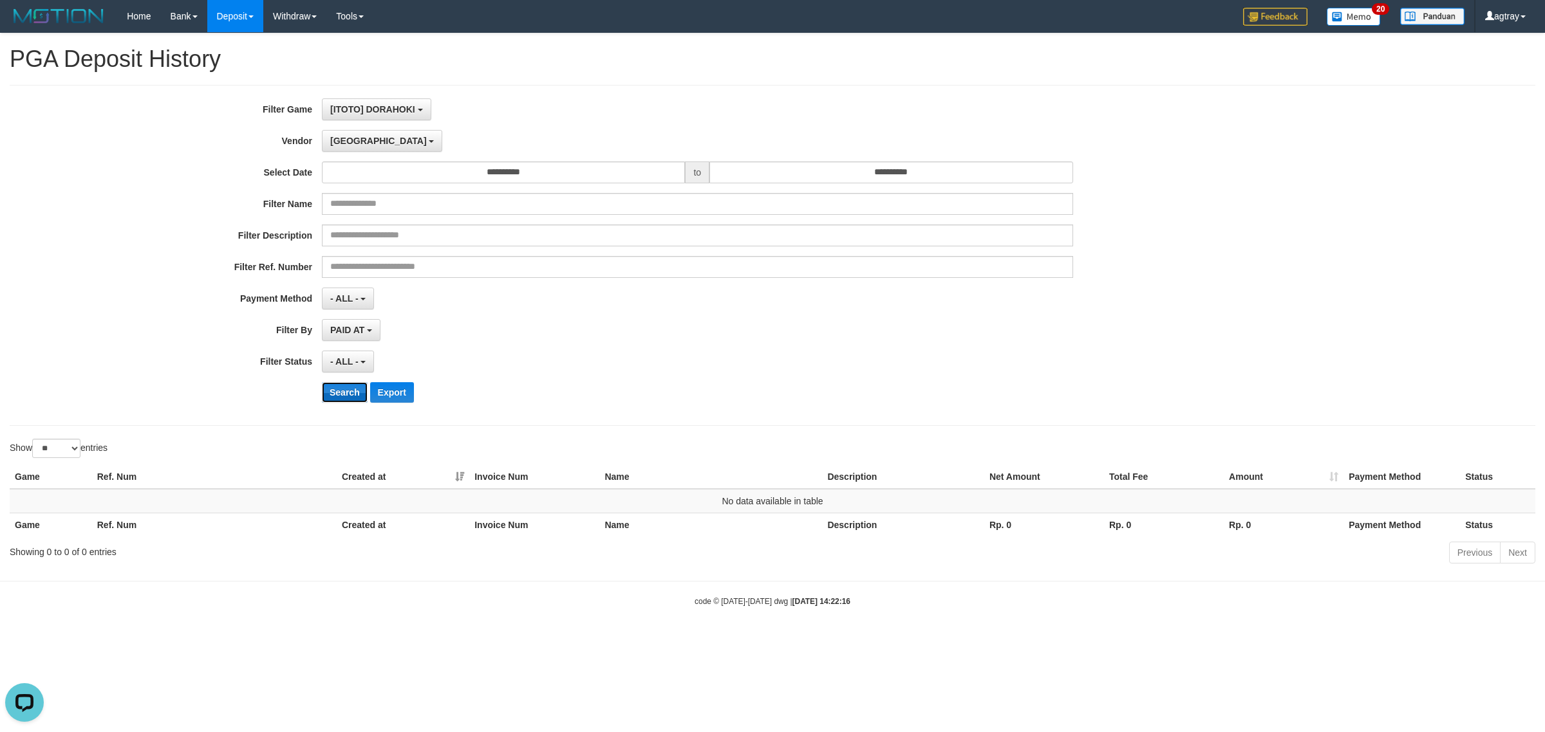
click at [351, 395] on button "Search" at bounding box center [345, 392] width 46 height 21
click at [366, 145] on button "[GEOGRAPHIC_DATA]" at bounding box center [382, 141] width 120 height 22
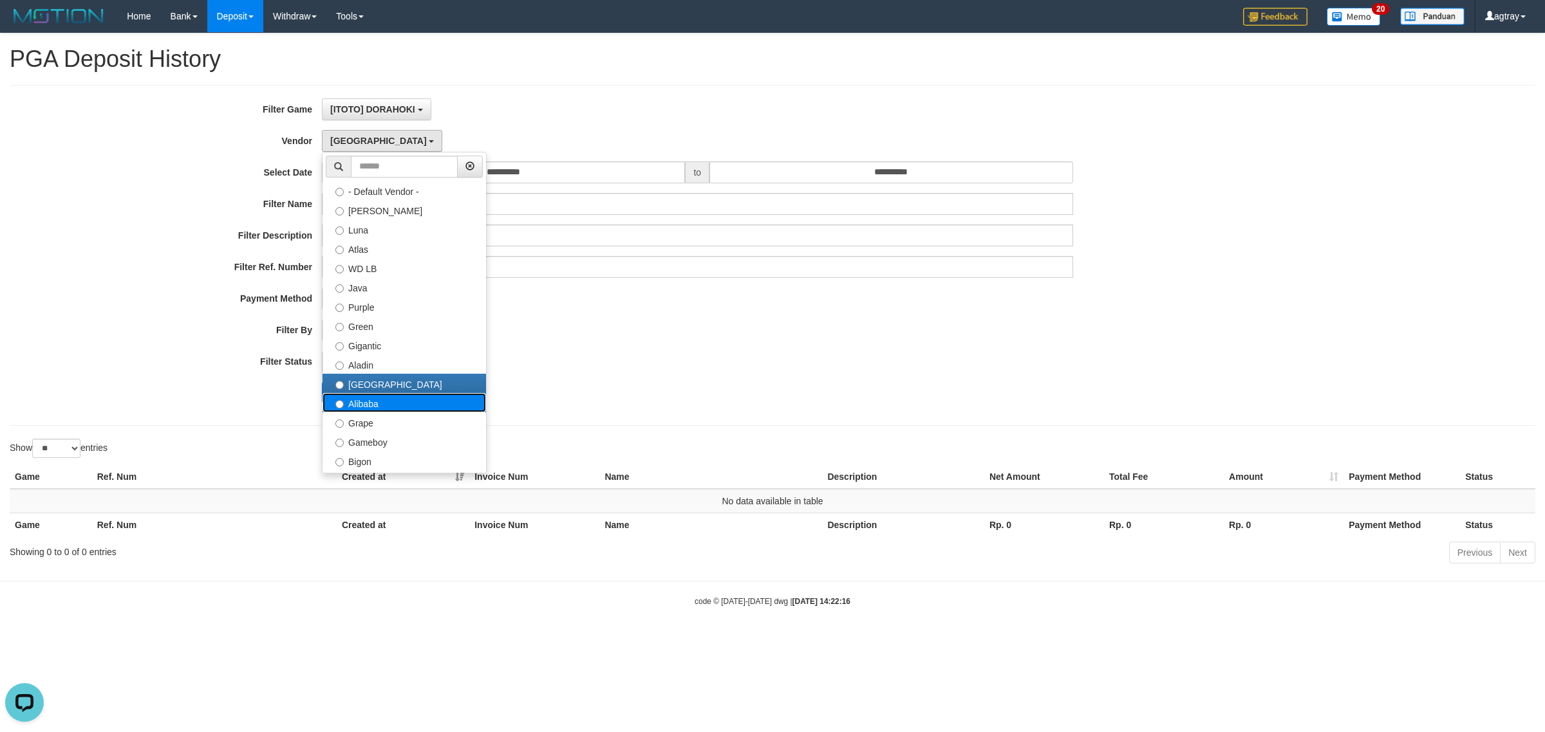
click at [385, 402] on label "Alibaba" at bounding box center [403, 402] width 163 height 19
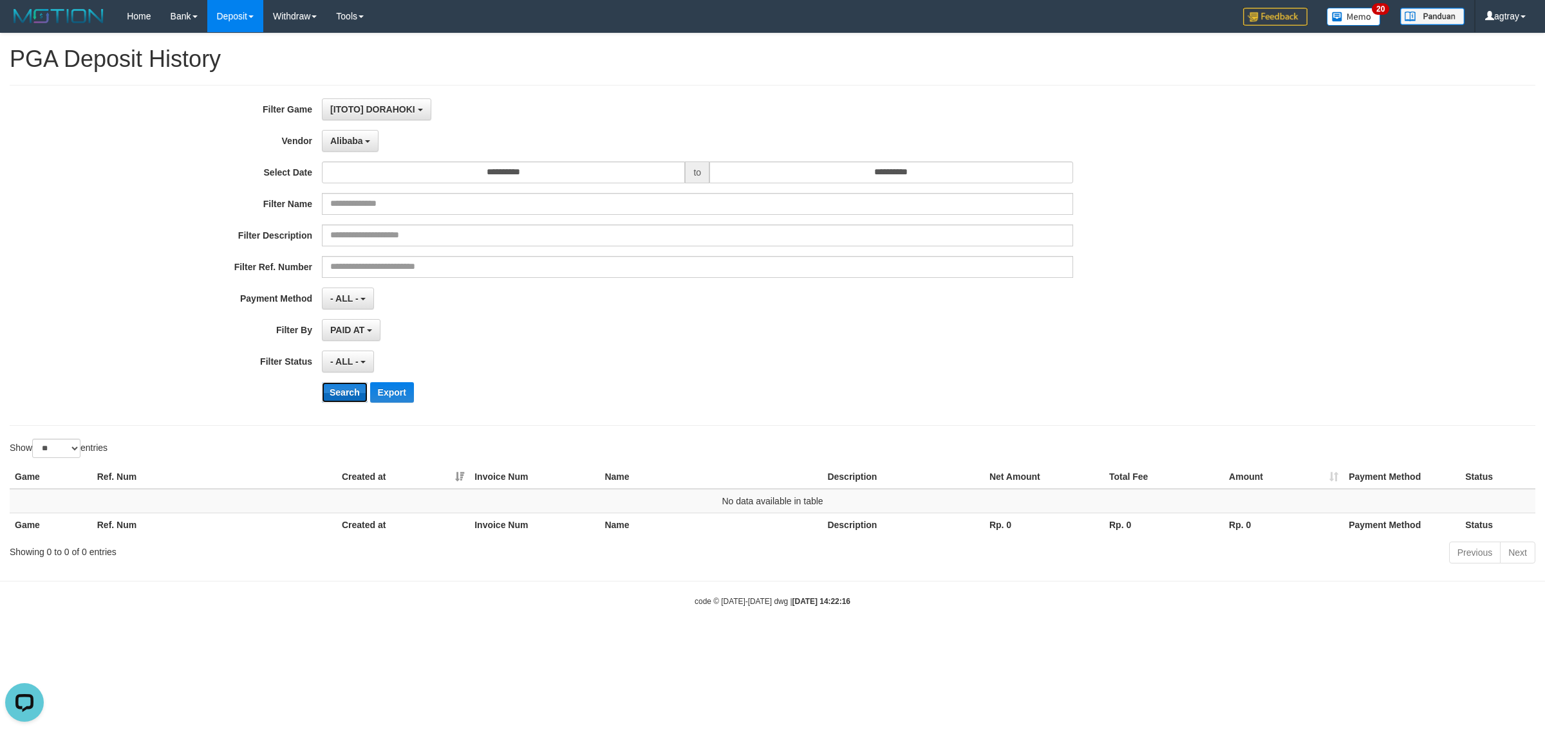
click at [339, 399] on button "Search" at bounding box center [345, 392] width 46 height 21
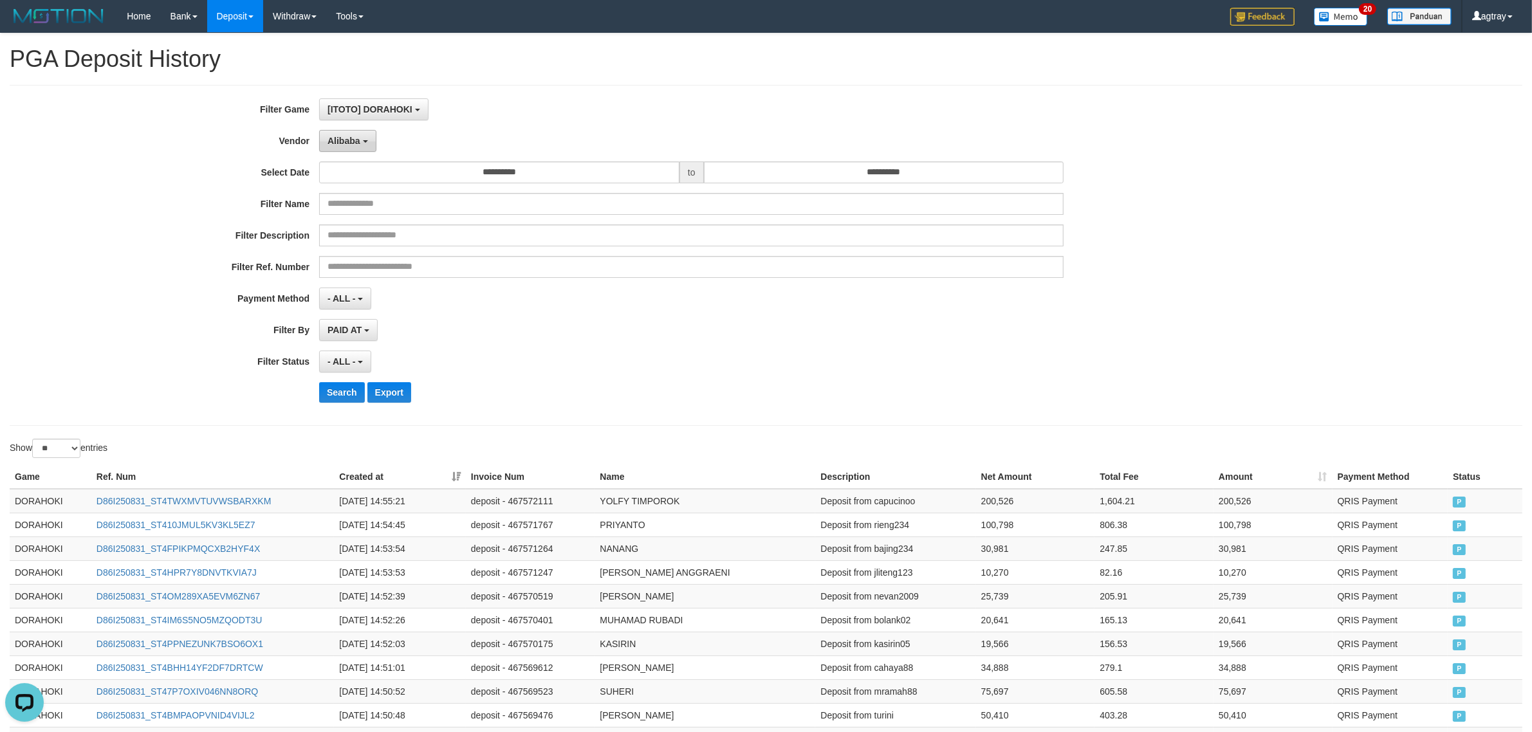
click at [339, 138] on span "Alibaba" at bounding box center [344, 141] width 33 height 10
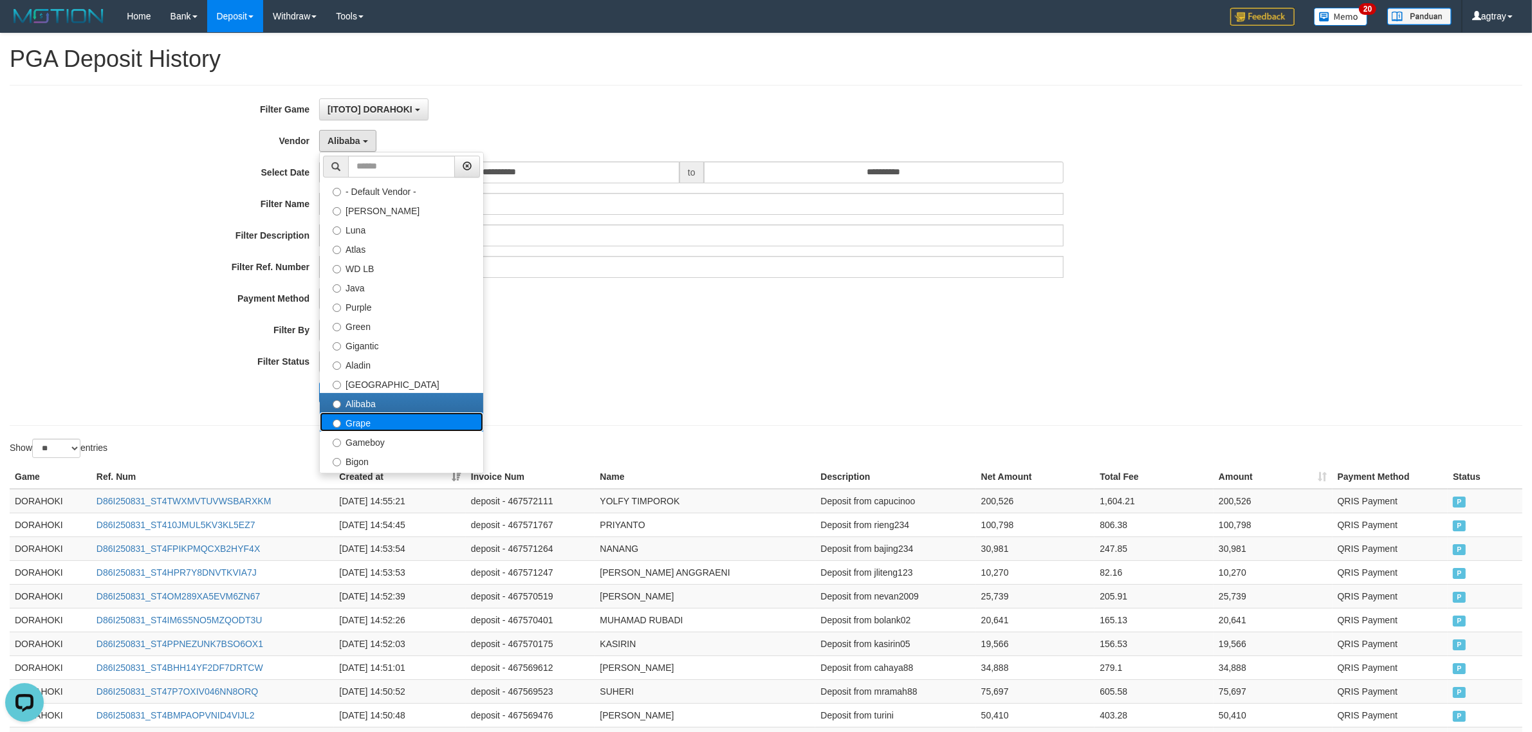
click at [378, 429] on label "Grape" at bounding box center [401, 422] width 163 height 19
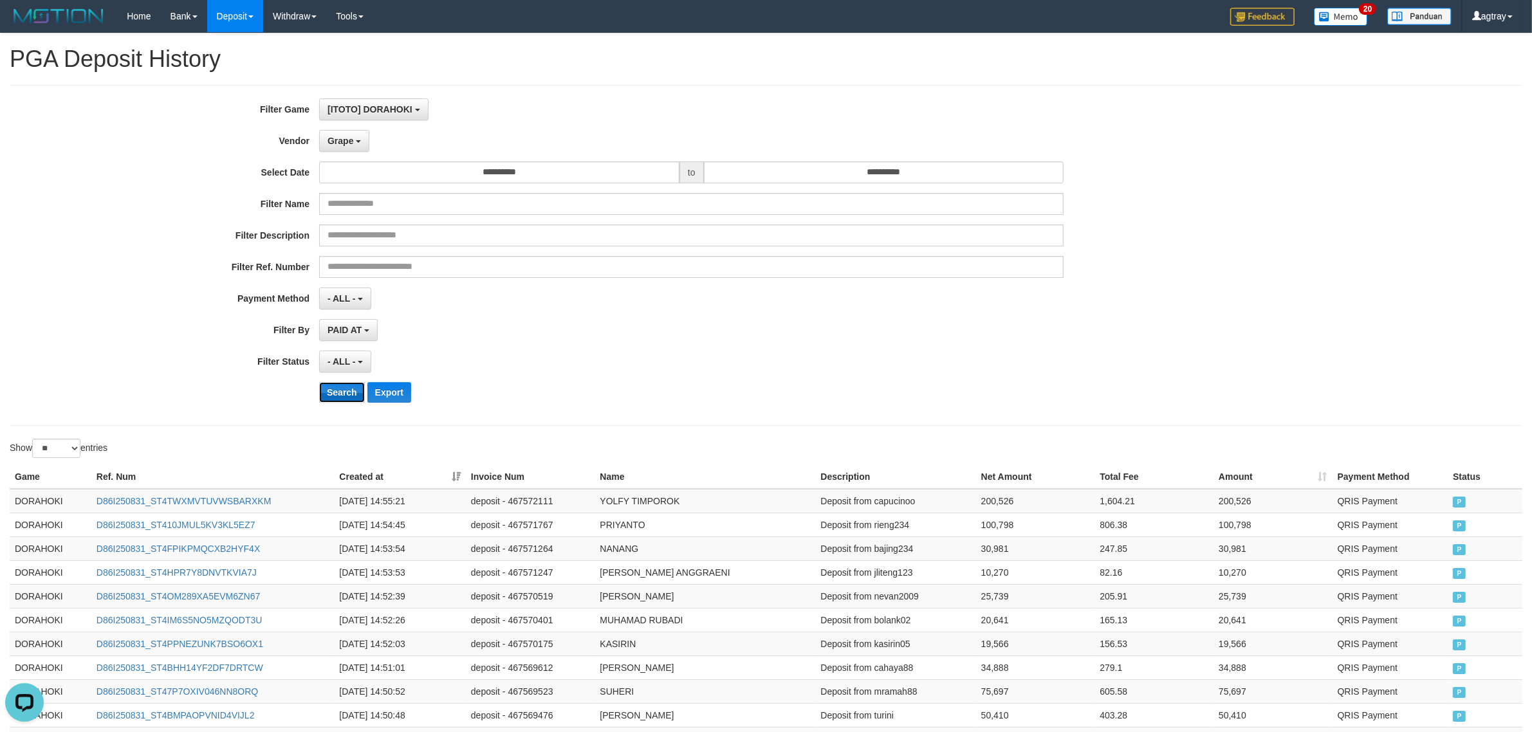
click at [342, 396] on button "Search" at bounding box center [342, 392] width 46 height 21
click at [339, 134] on button "Grape" at bounding box center [344, 141] width 50 height 22
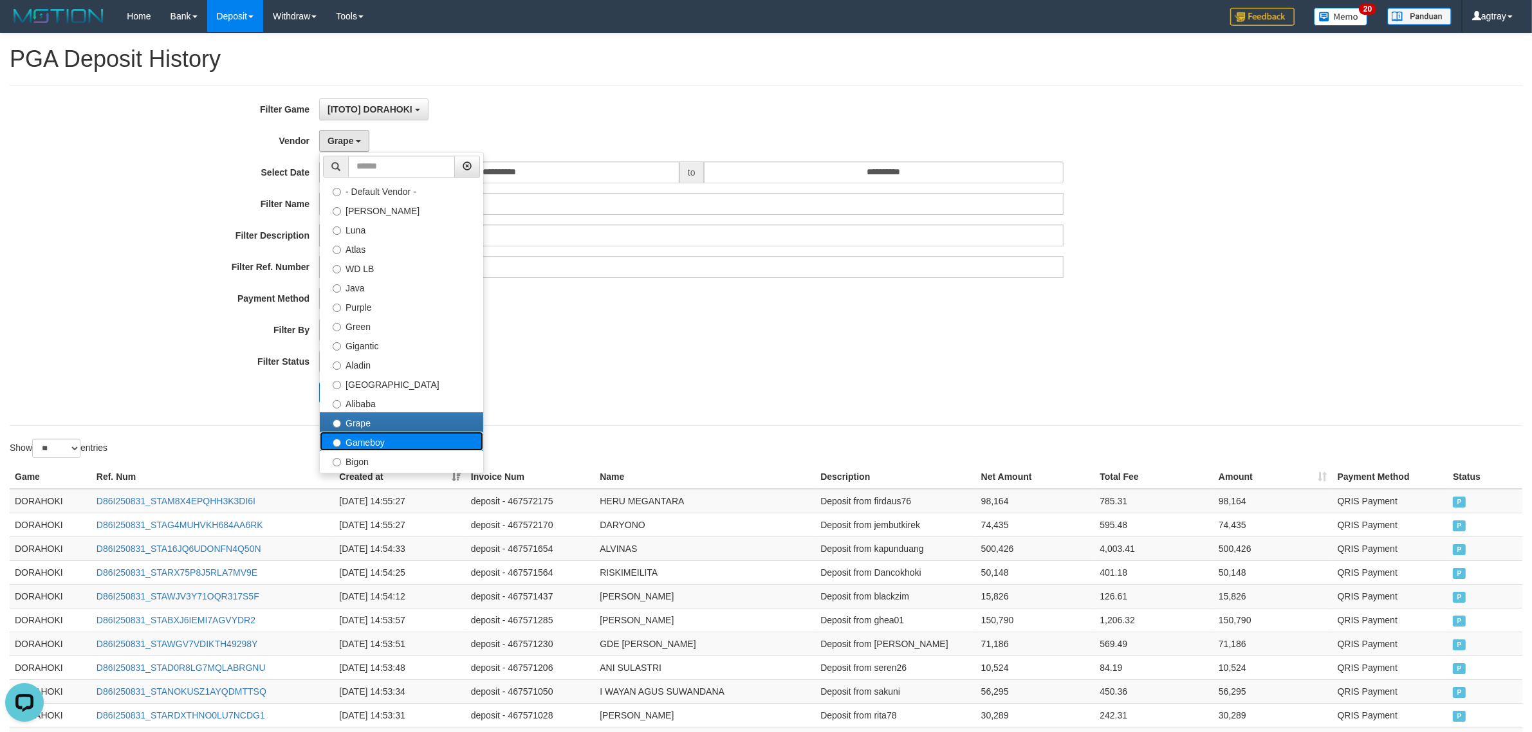
click at [420, 439] on label "Gameboy" at bounding box center [401, 441] width 163 height 19
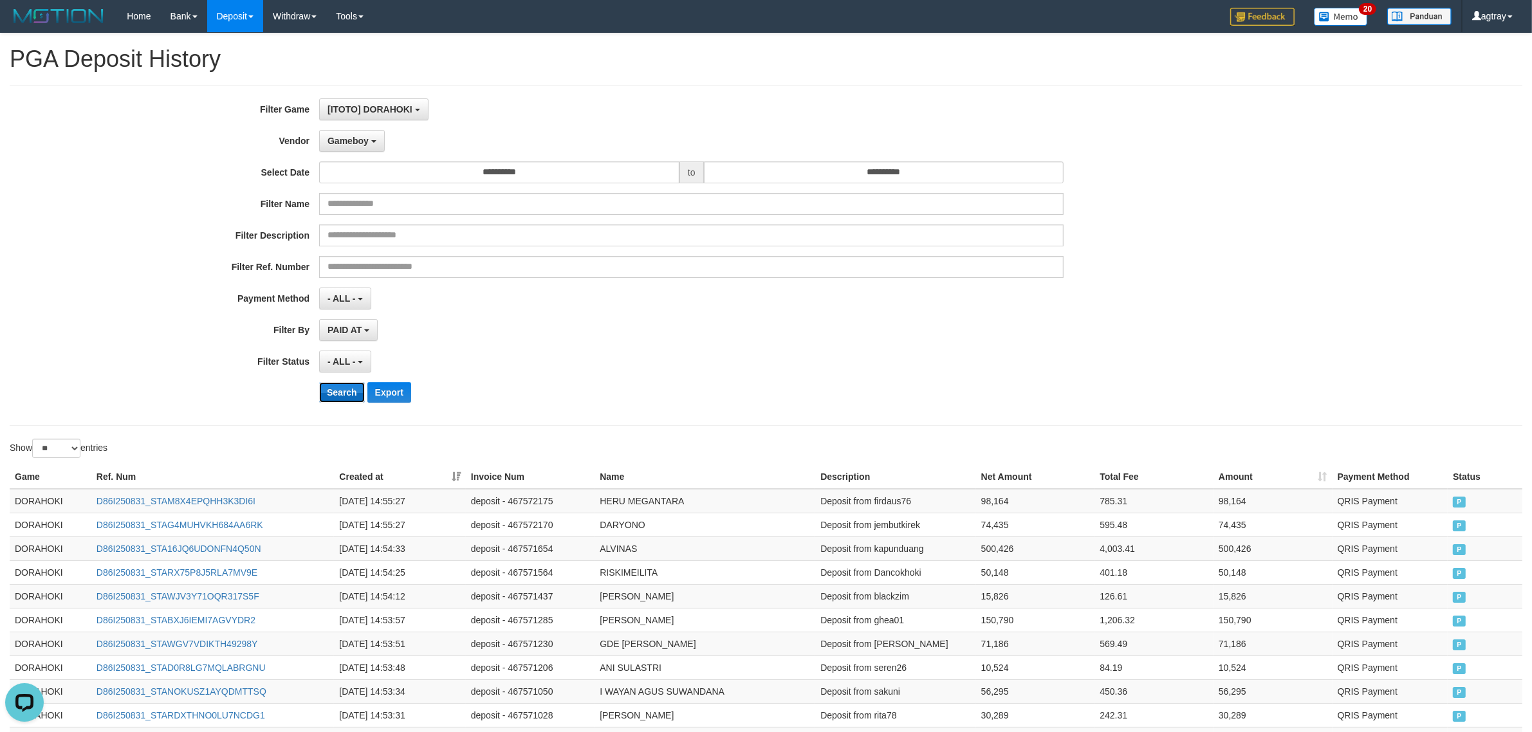
click at [354, 393] on button "Search" at bounding box center [342, 392] width 46 height 21
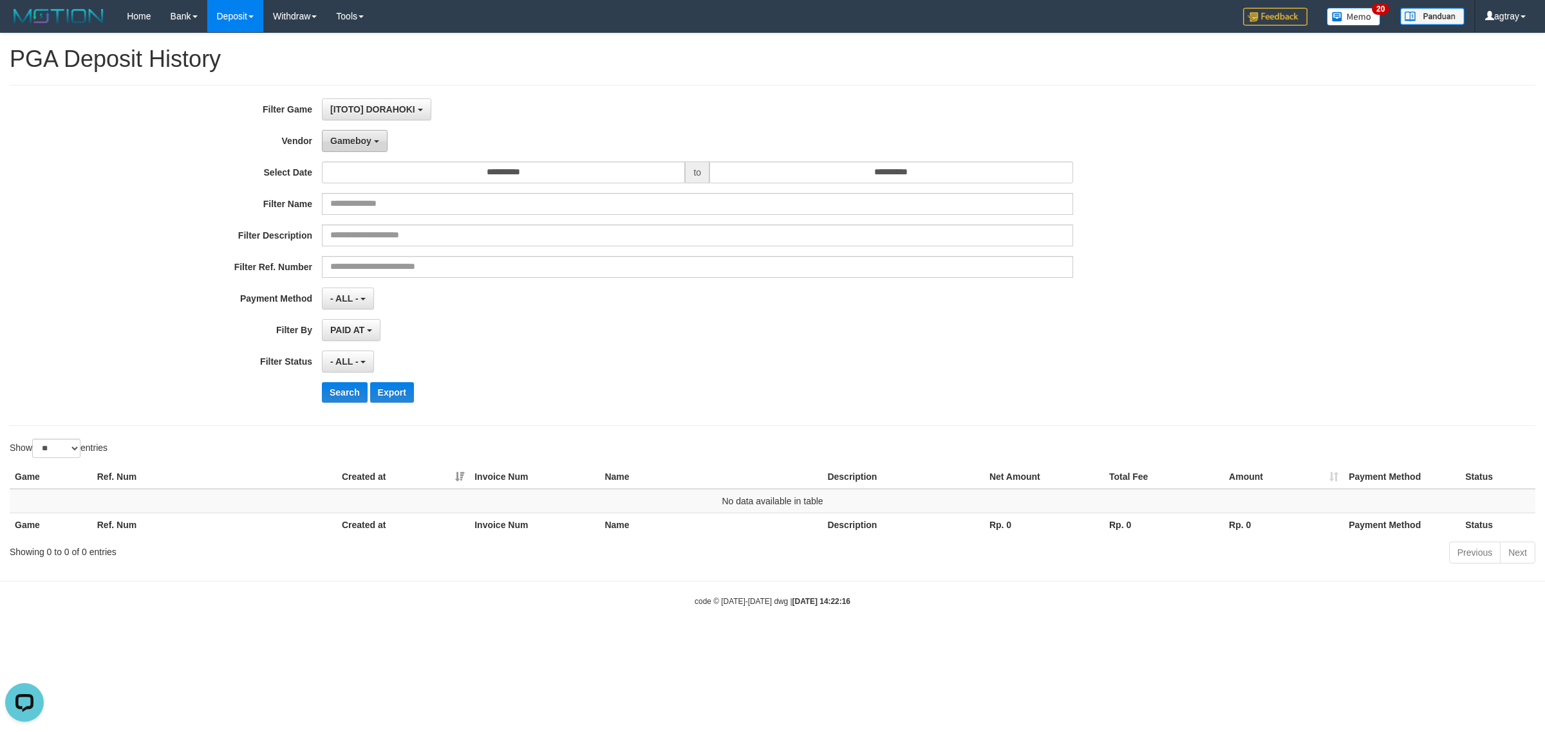
click at [370, 139] on span "Gameboy" at bounding box center [350, 141] width 41 height 10
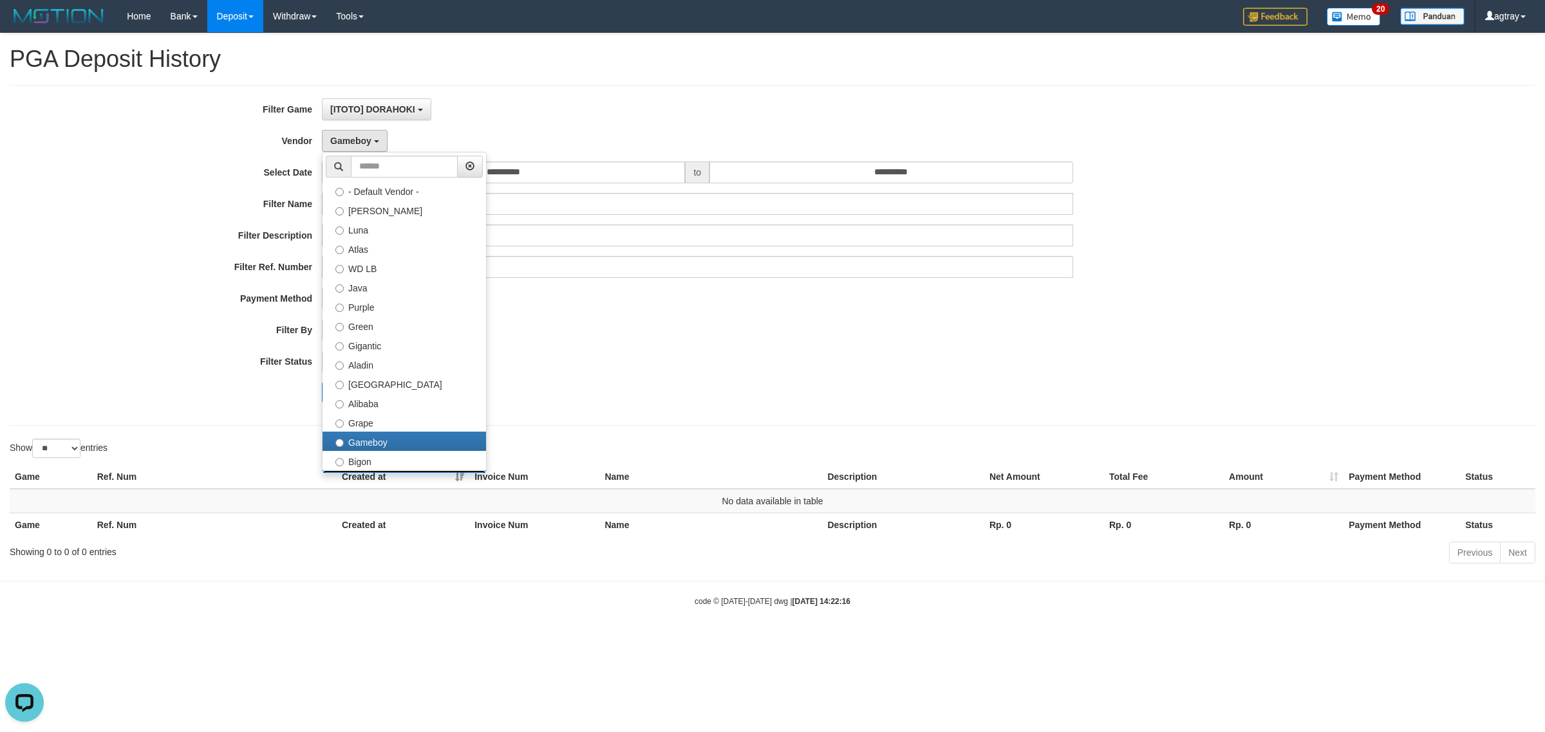
click at [386, 471] on label "Allstar" at bounding box center [403, 479] width 163 height 19
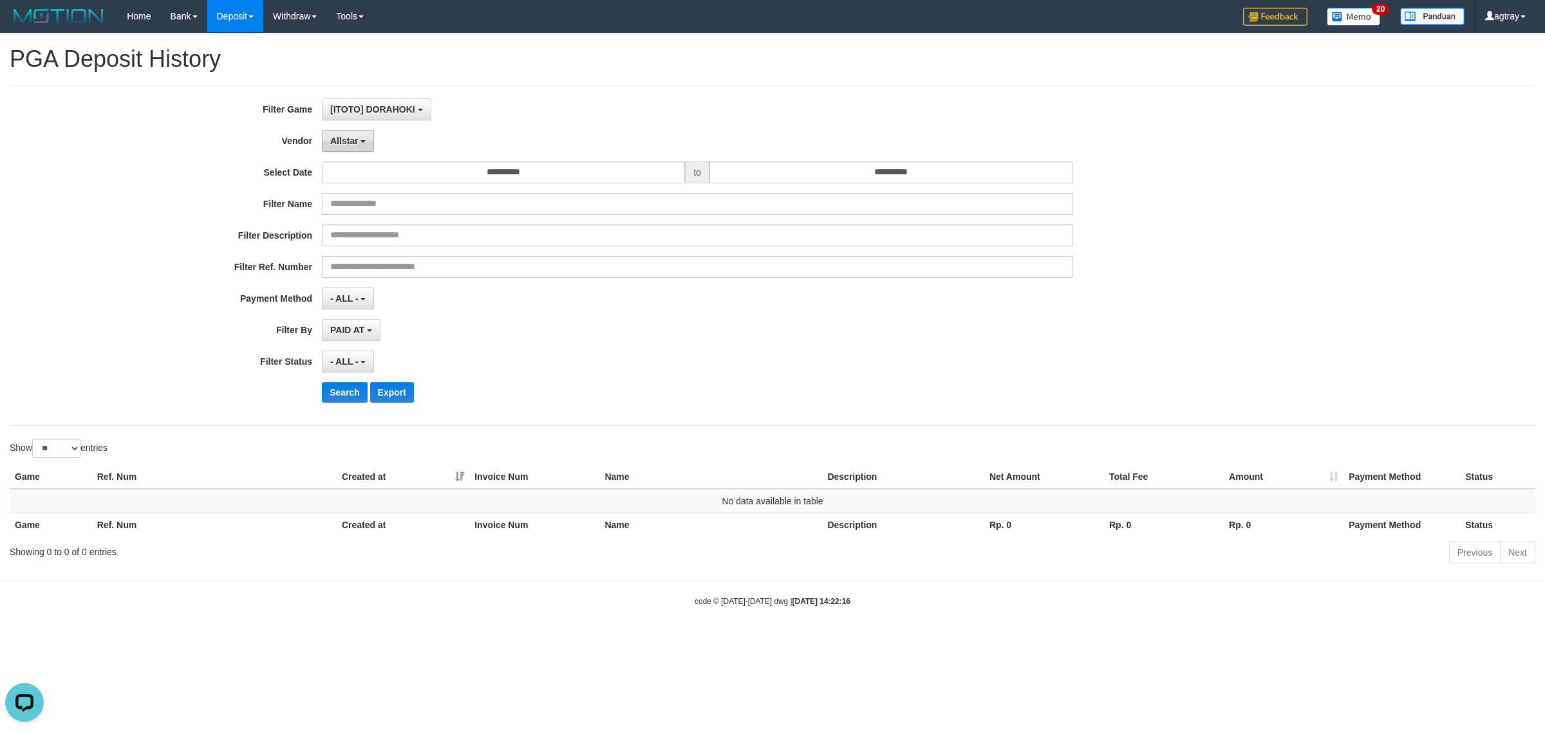
click at [353, 142] on span "Allstar" at bounding box center [344, 141] width 28 height 10
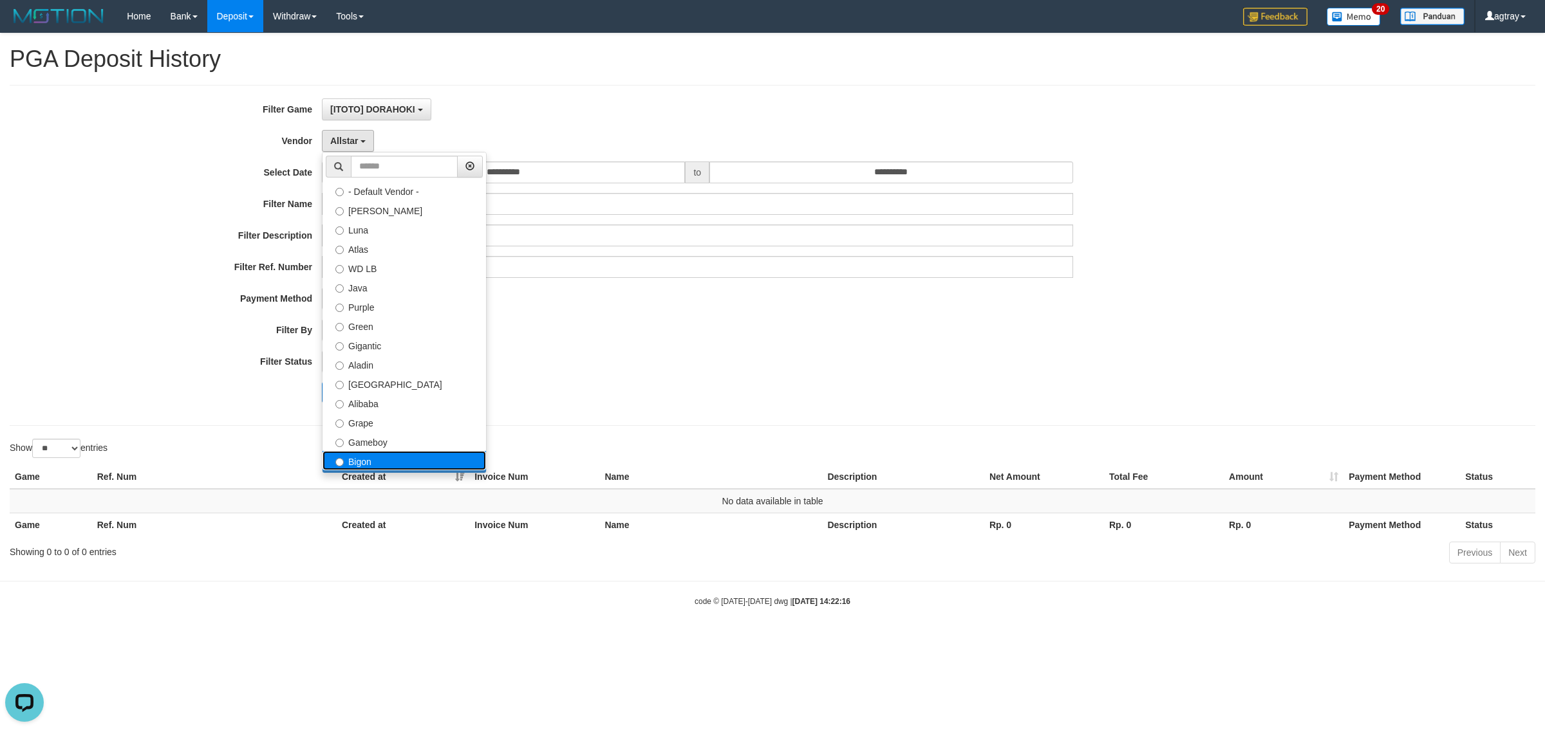
click at [420, 451] on label "Bigon" at bounding box center [403, 460] width 163 height 19
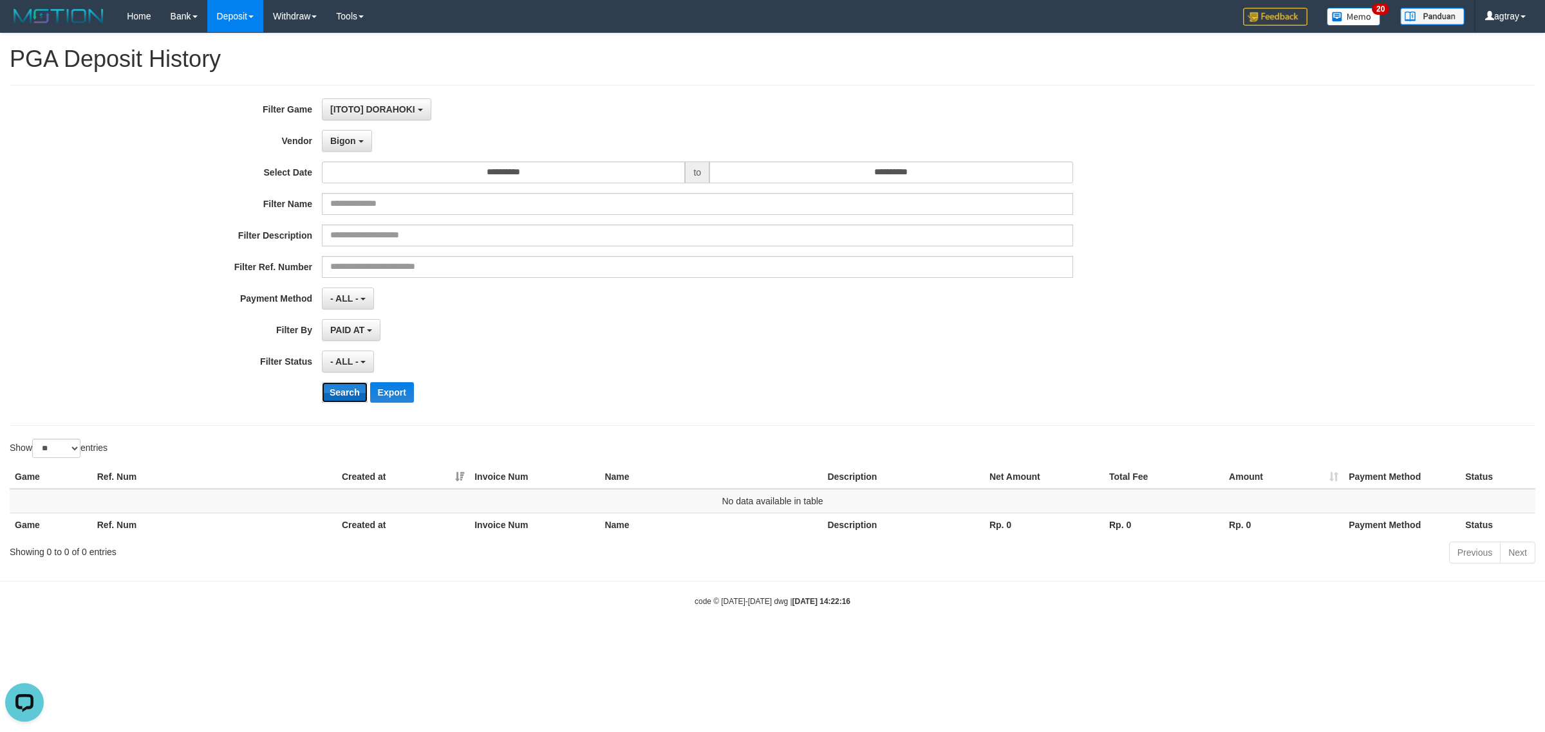
click at [346, 400] on button "Search" at bounding box center [345, 392] width 46 height 21
click at [351, 131] on button "Bigon" at bounding box center [347, 141] width 50 height 22
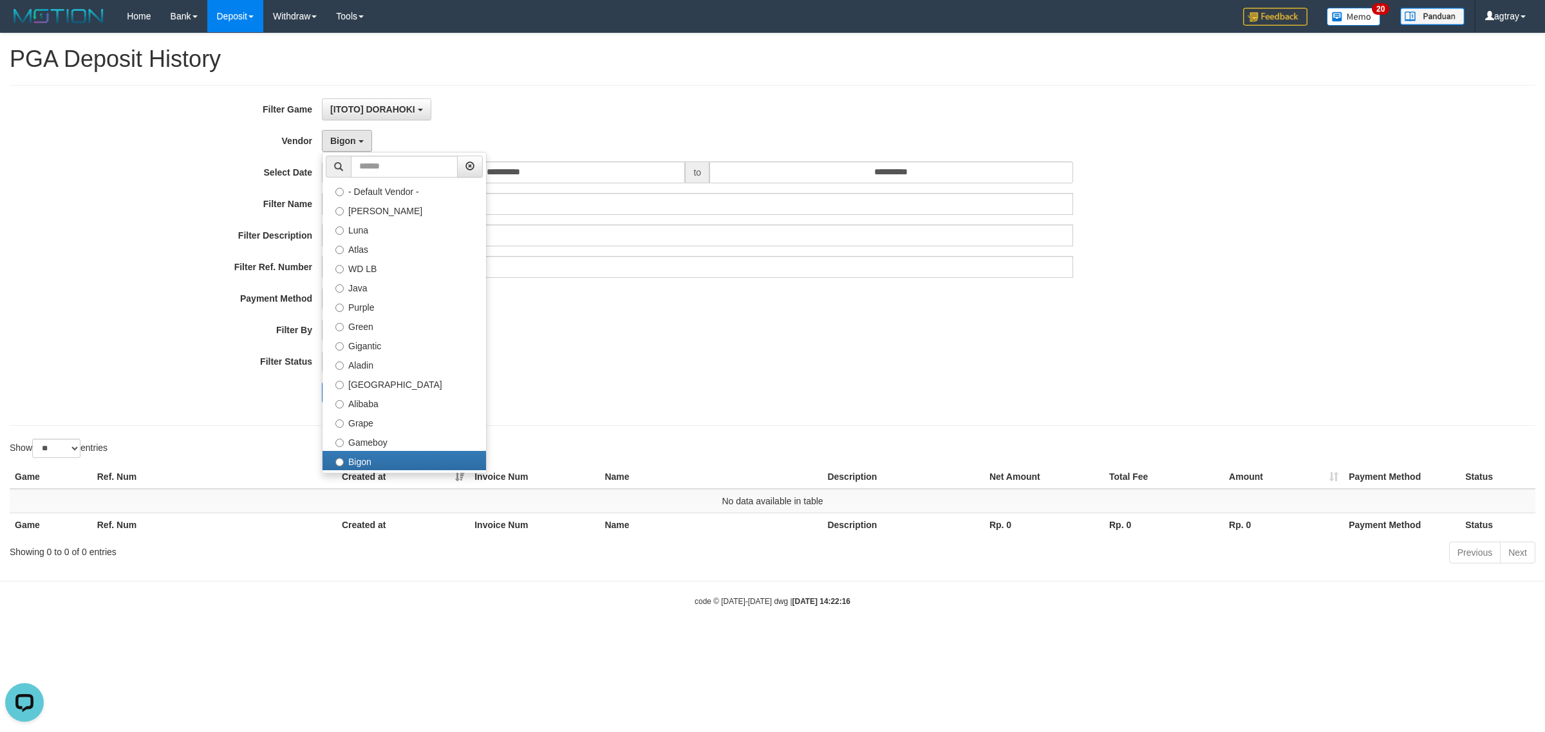
click at [365, 490] on label "Xtr" at bounding box center [403, 499] width 163 height 19
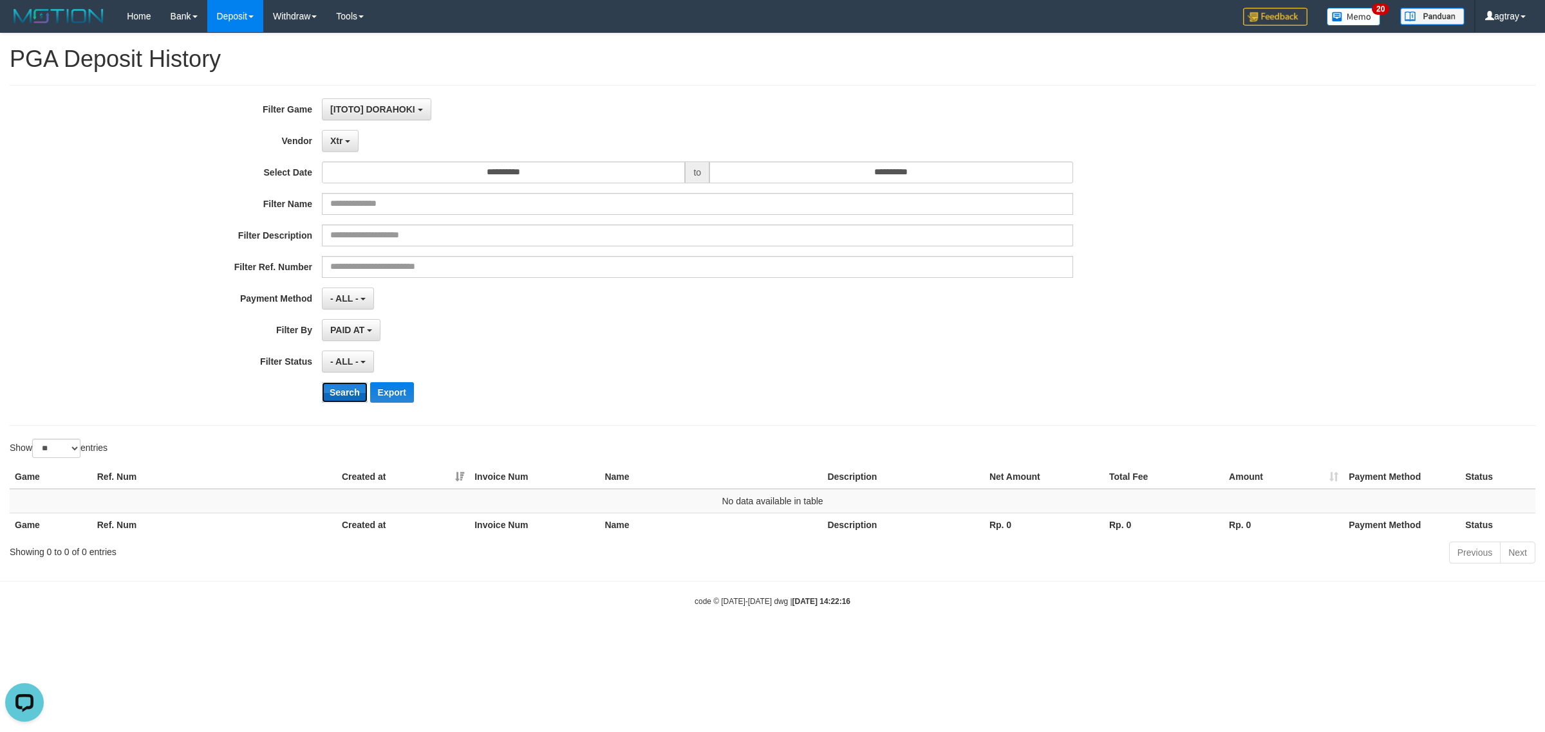
click at [330, 394] on button "Search" at bounding box center [345, 392] width 46 height 21
click at [339, 147] on button "Xtr" at bounding box center [340, 141] width 37 height 22
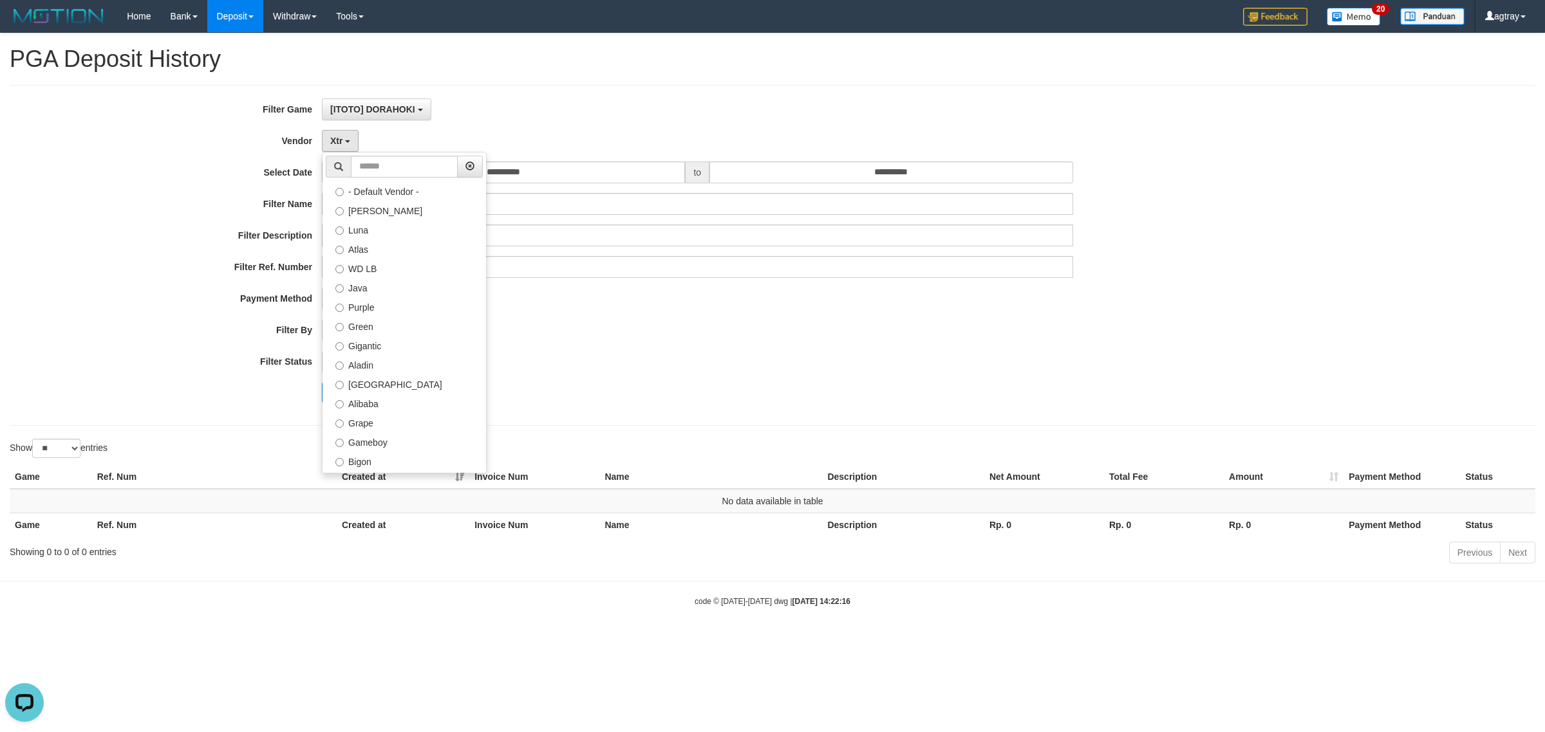
click at [409, 509] on label "Gama" at bounding box center [403, 518] width 163 height 19
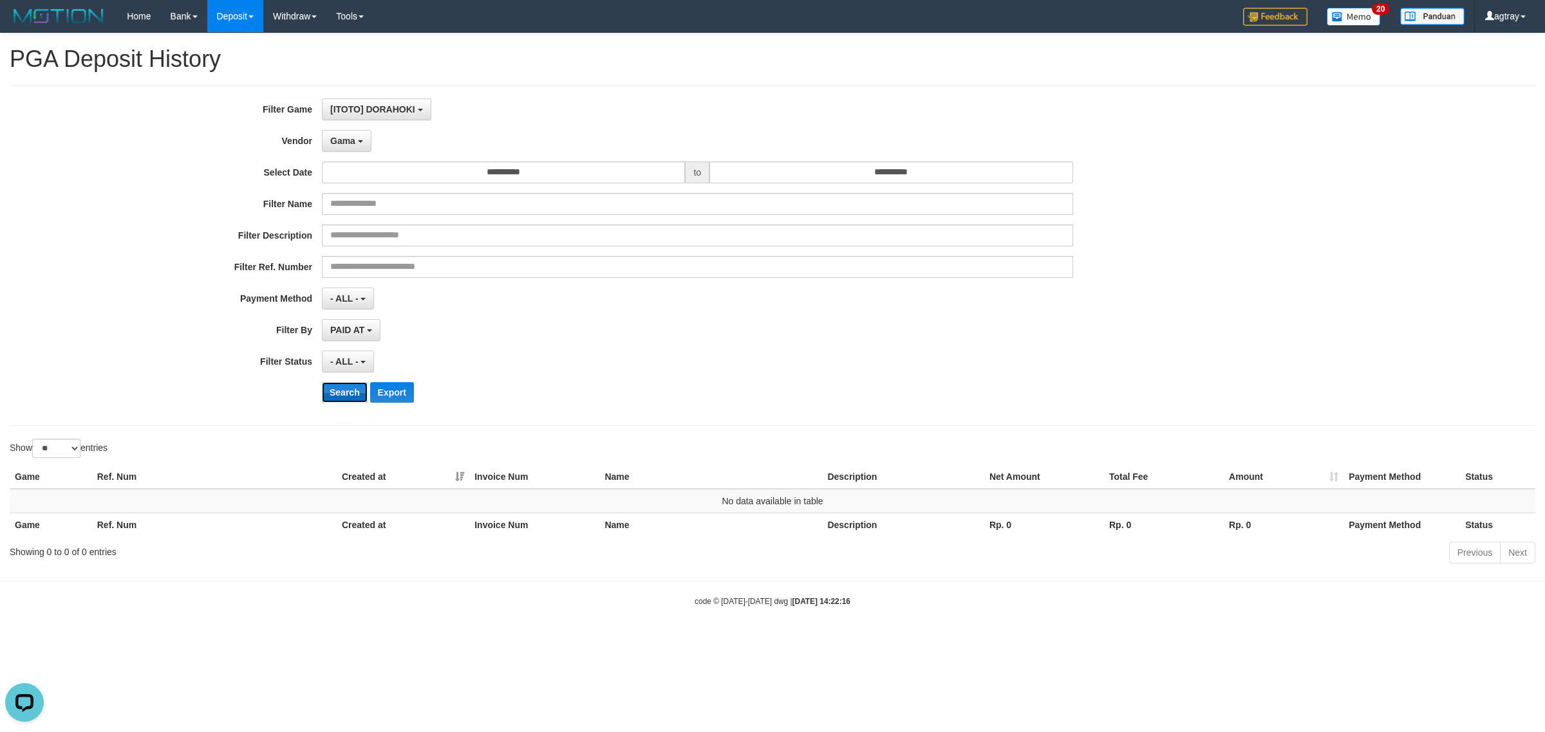
click at [342, 396] on button "Search" at bounding box center [345, 392] width 46 height 21
click at [351, 136] on button "Gama" at bounding box center [347, 141] width 50 height 22
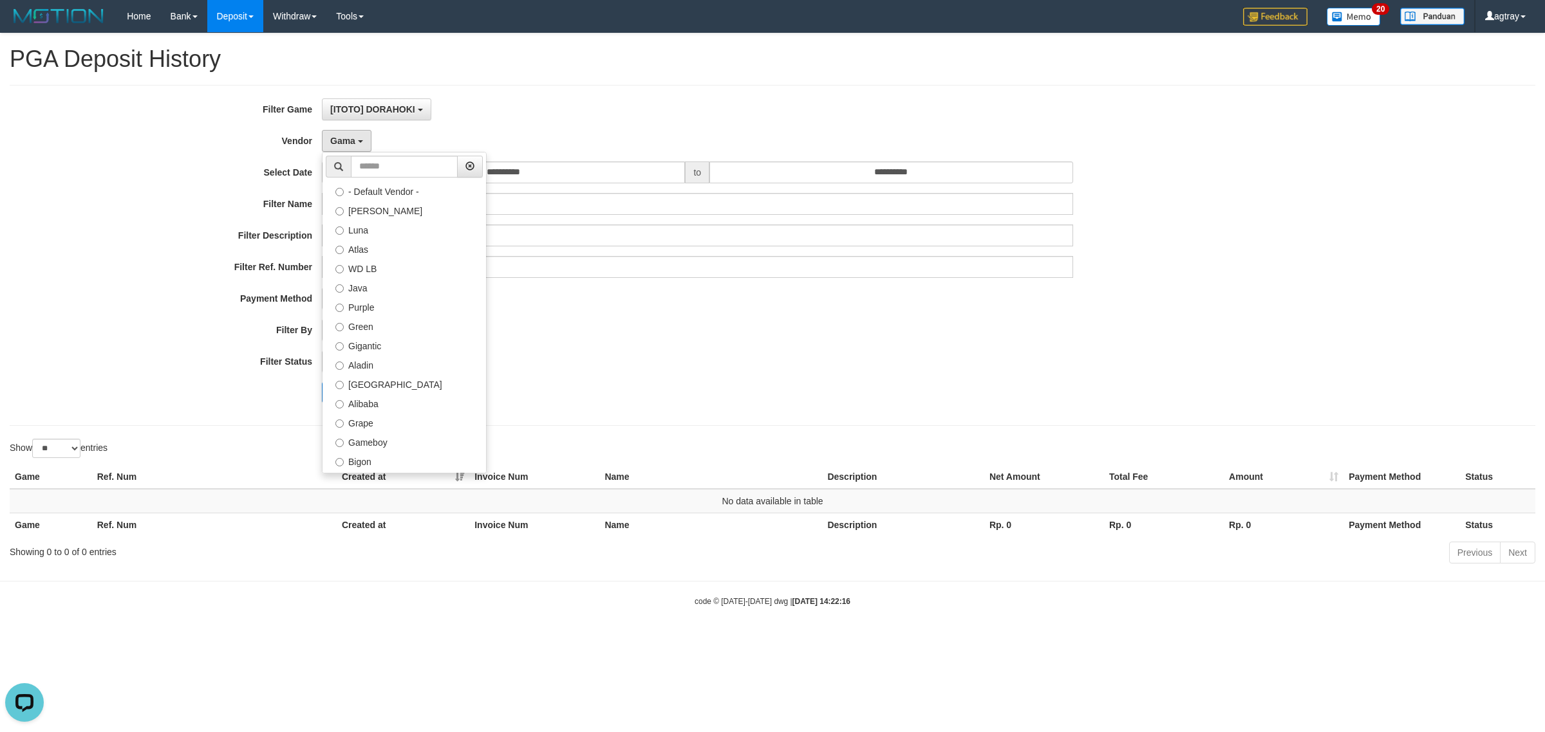
click at [381, 528] on label "IBX11" at bounding box center [403, 537] width 163 height 19
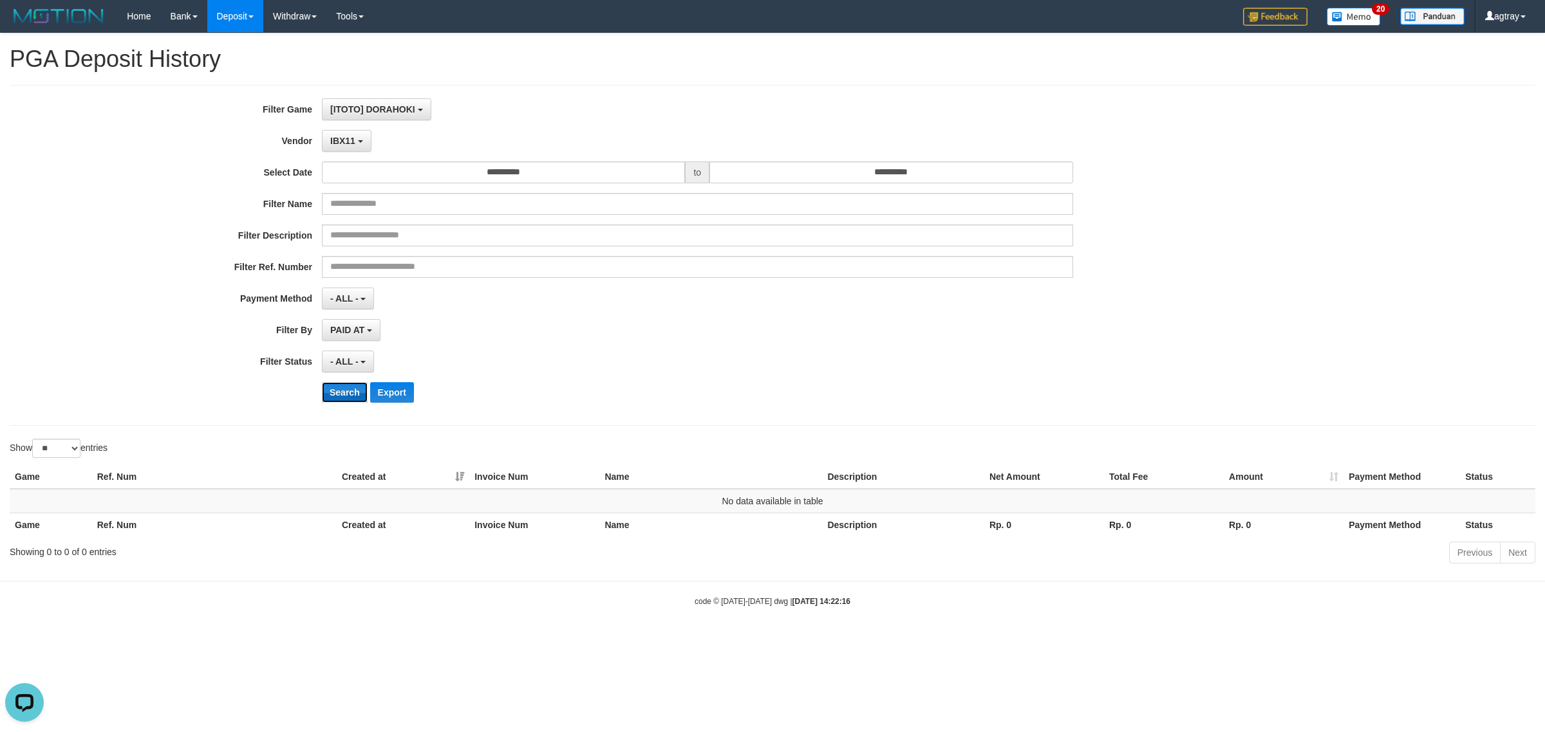
click at [341, 387] on button "Search" at bounding box center [345, 392] width 46 height 21
click at [345, 135] on button "IBX11" at bounding box center [347, 141] width 50 height 22
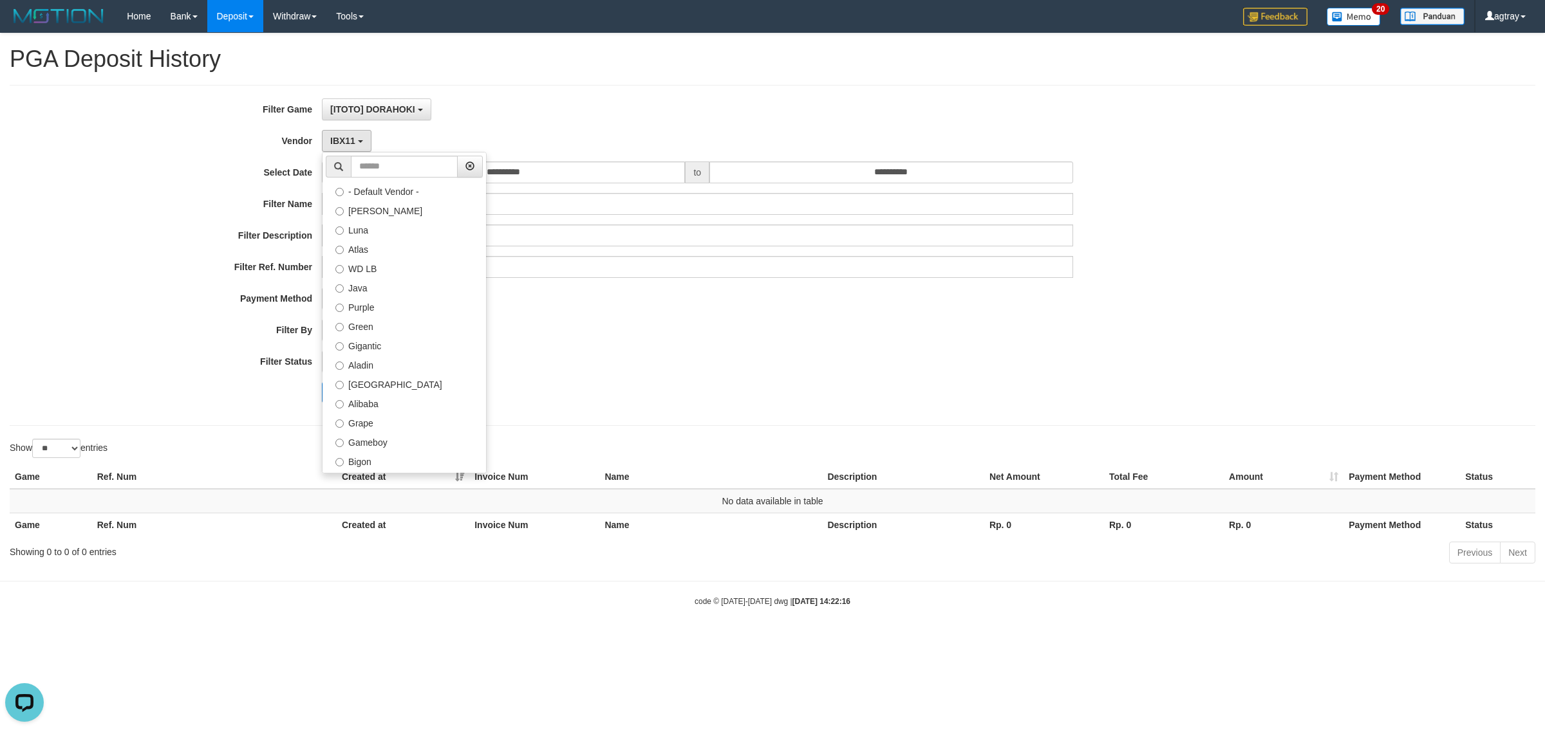
click at [388, 548] on label "Borde" at bounding box center [403, 557] width 163 height 19
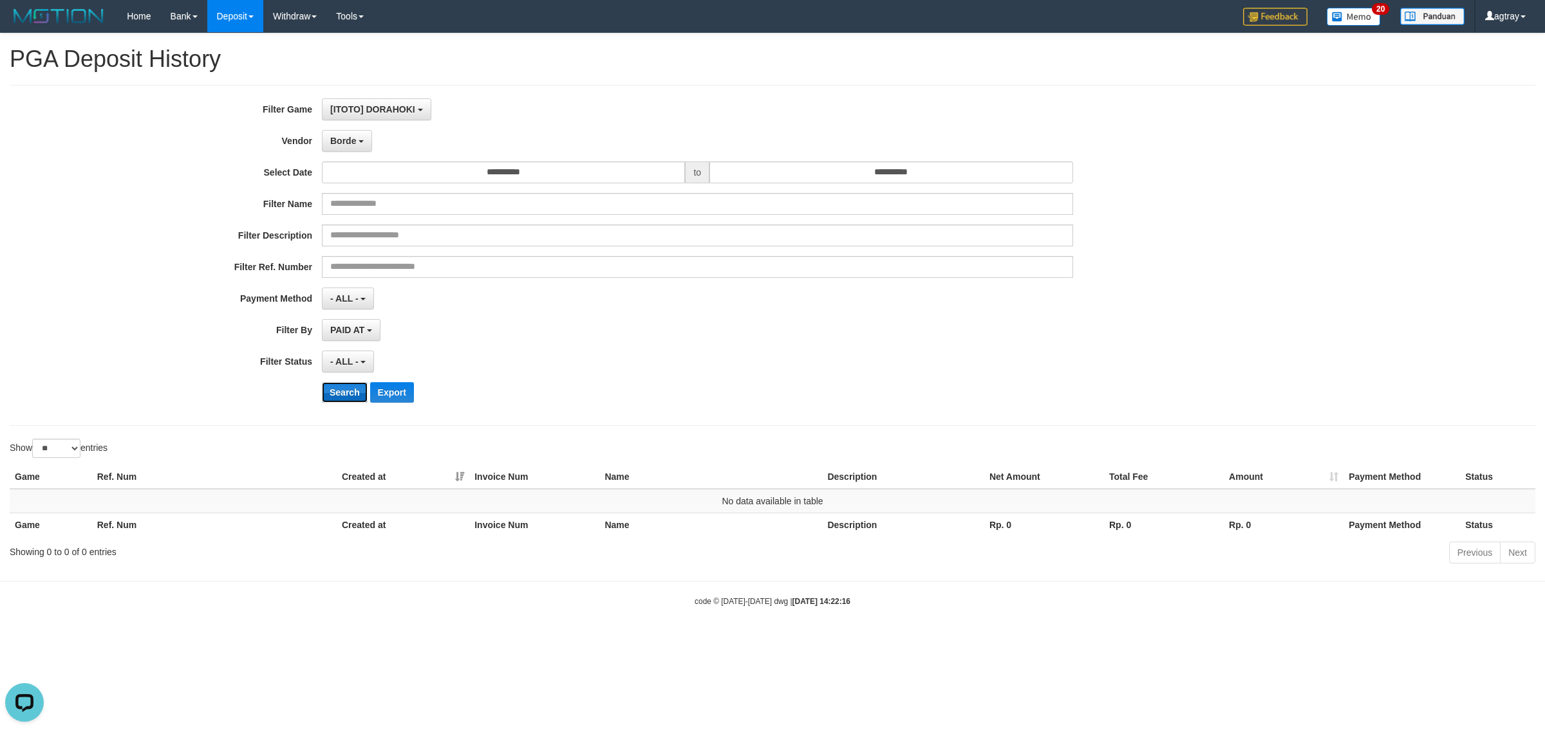
click at [346, 397] on button "Search" at bounding box center [345, 392] width 46 height 21
click at [367, 134] on button "Borde" at bounding box center [347, 141] width 50 height 22
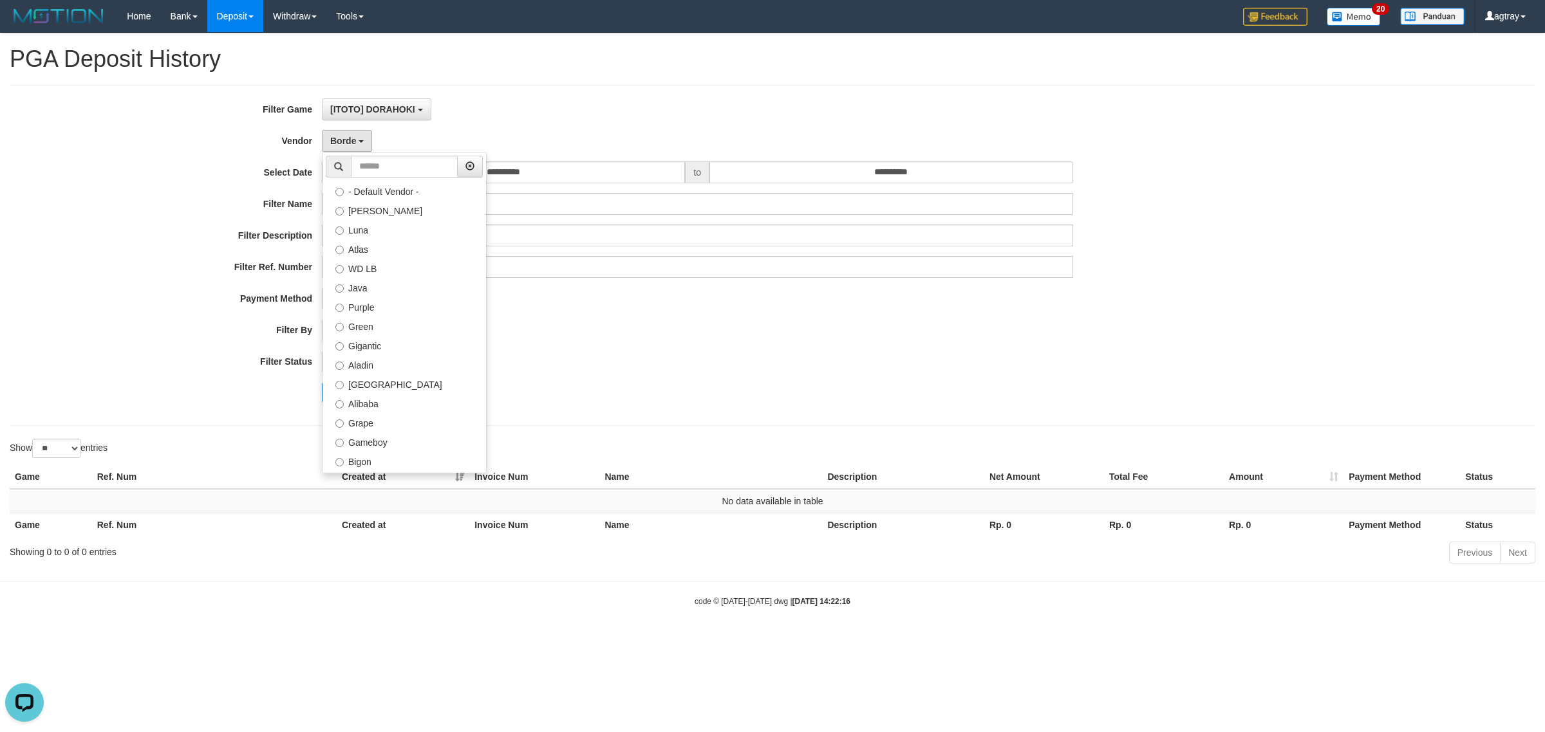
click at [409, 567] on label "Indahjualpulsa" at bounding box center [403, 576] width 163 height 19
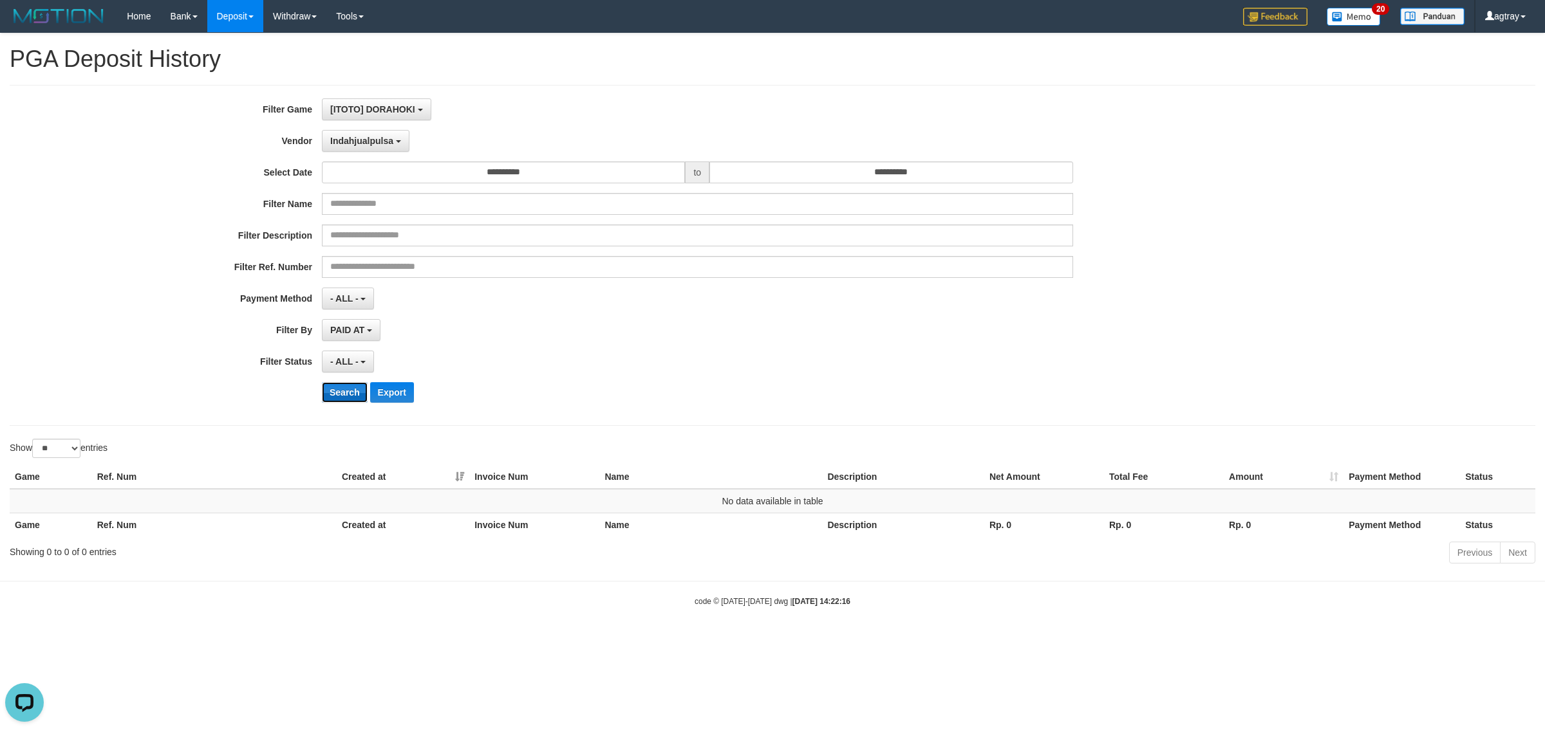
click at [356, 390] on button "Search" at bounding box center [345, 392] width 46 height 21
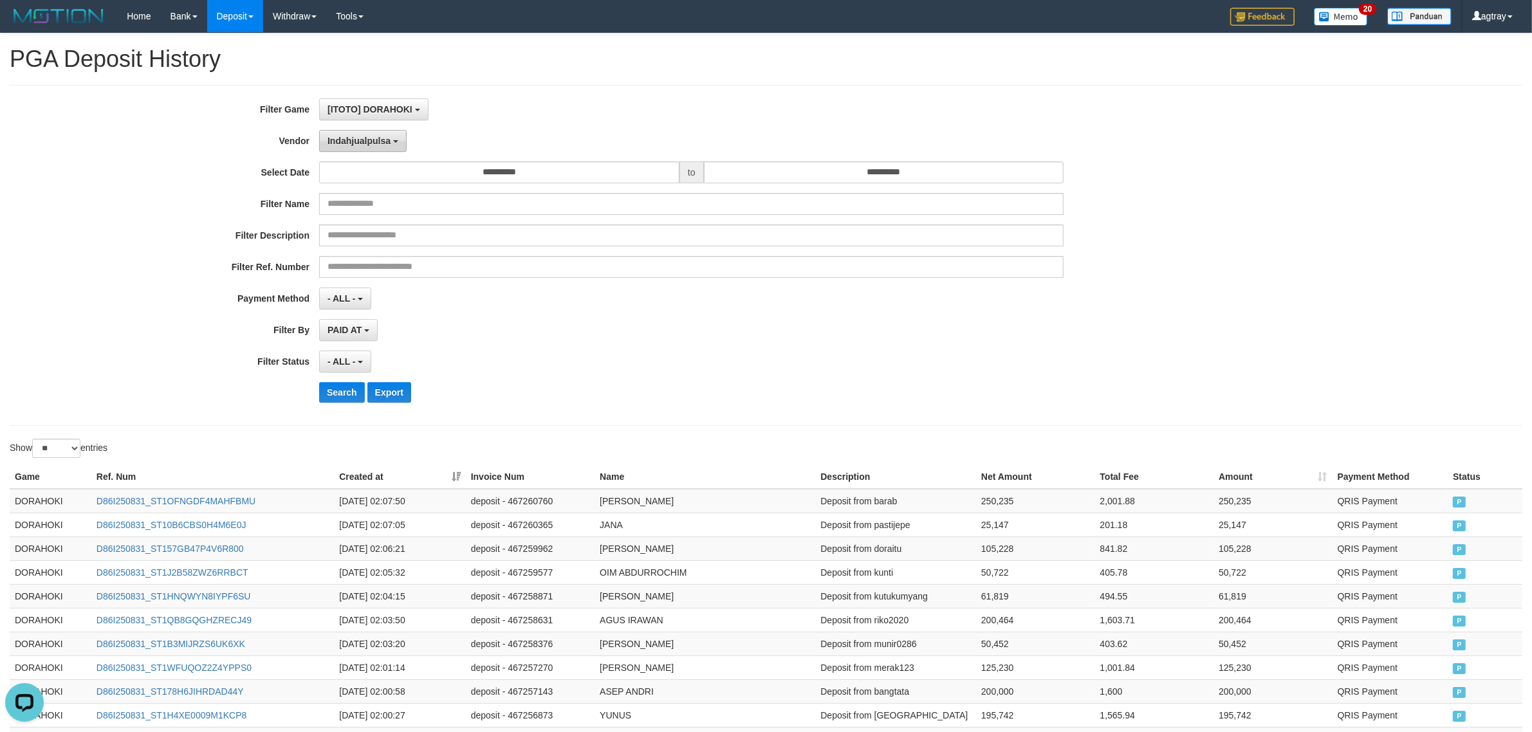
click at [362, 136] on span "Indahjualpulsa" at bounding box center [359, 141] width 63 height 10
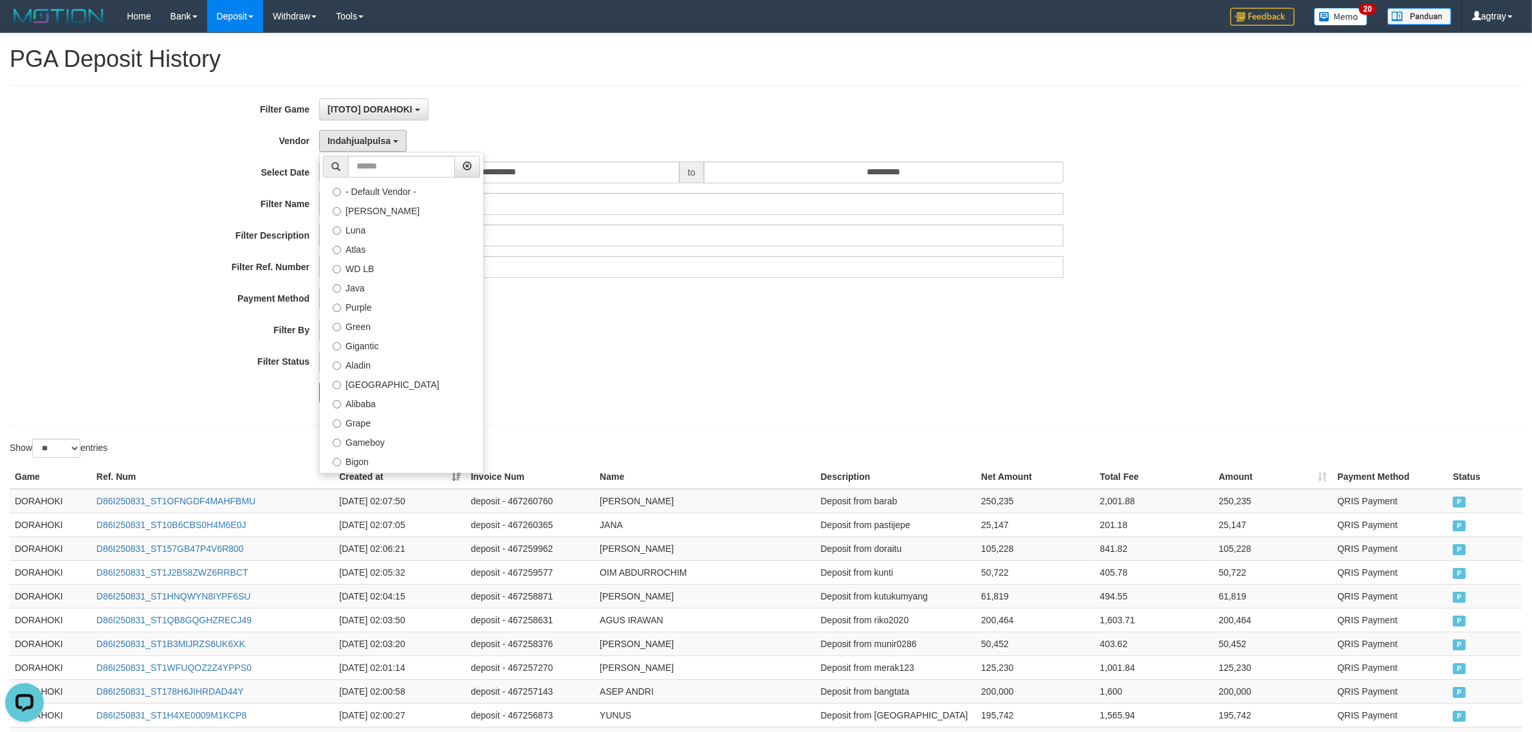
click at [404, 586] on label "Lemavo" at bounding box center [401, 595] width 163 height 19
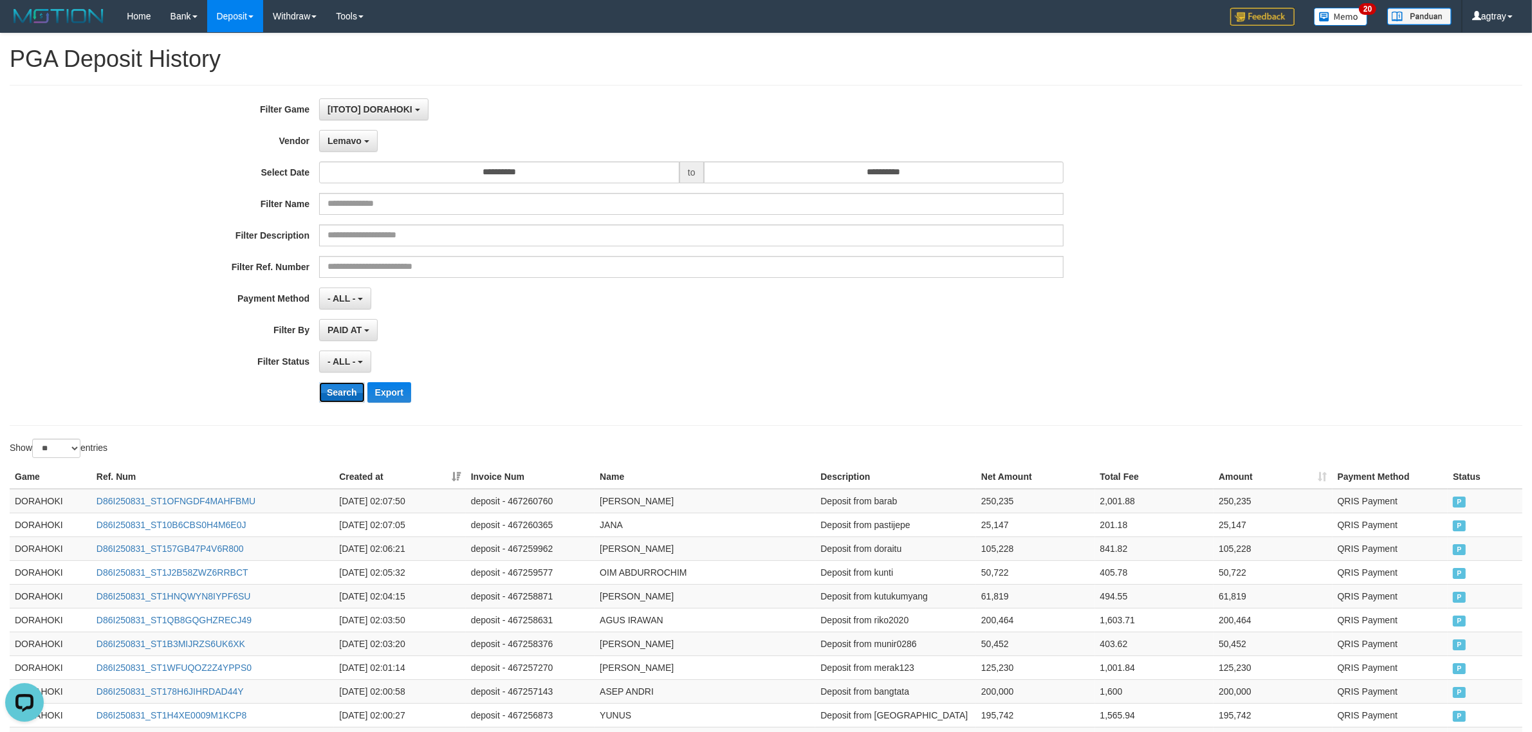
click at [342, 400] on button "Search" at bounding box center [342, 392] width 46 height 21
click at [352, 143] on span "Lemavo" at bounding box center [345, 141] width 34 height 10
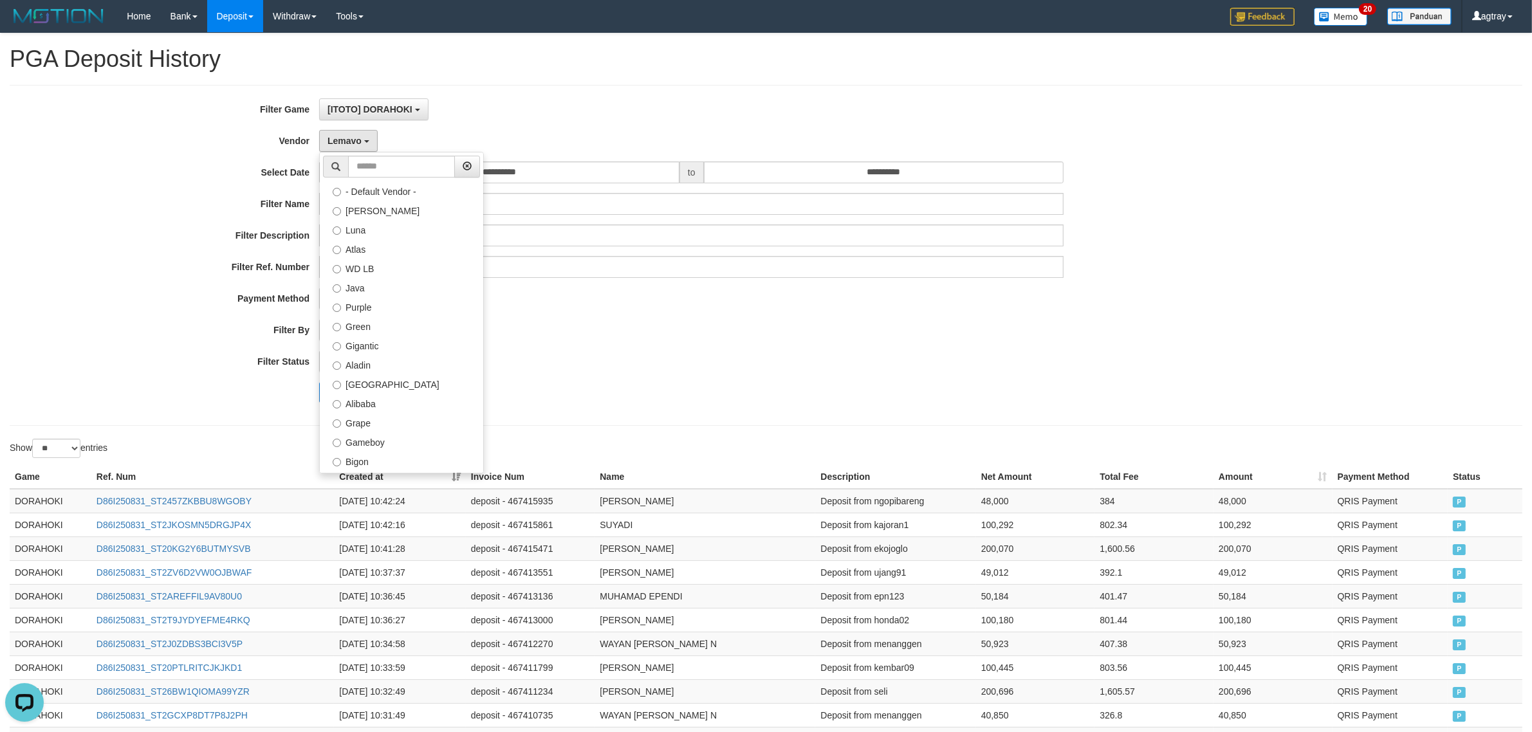
click at [413, 606] on label "Gogogoy" at bounding box center [401, 615] width 163 height 19
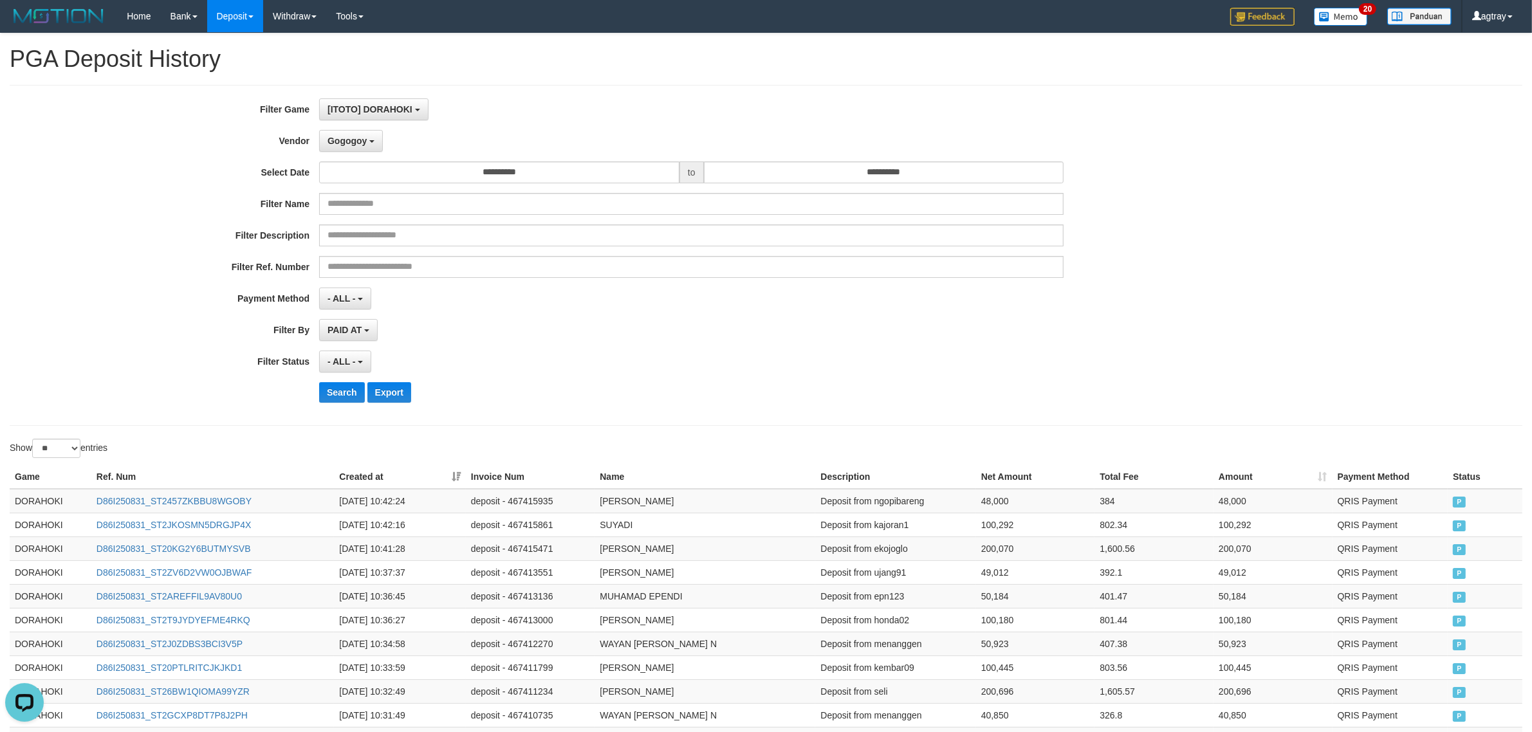
click at [339, 406] on div "**********" at bounding box center [638, 255] width 1277 height 314
click at [332, 403] on button "Search" at bounding box center [342, 392] width 46 height 21
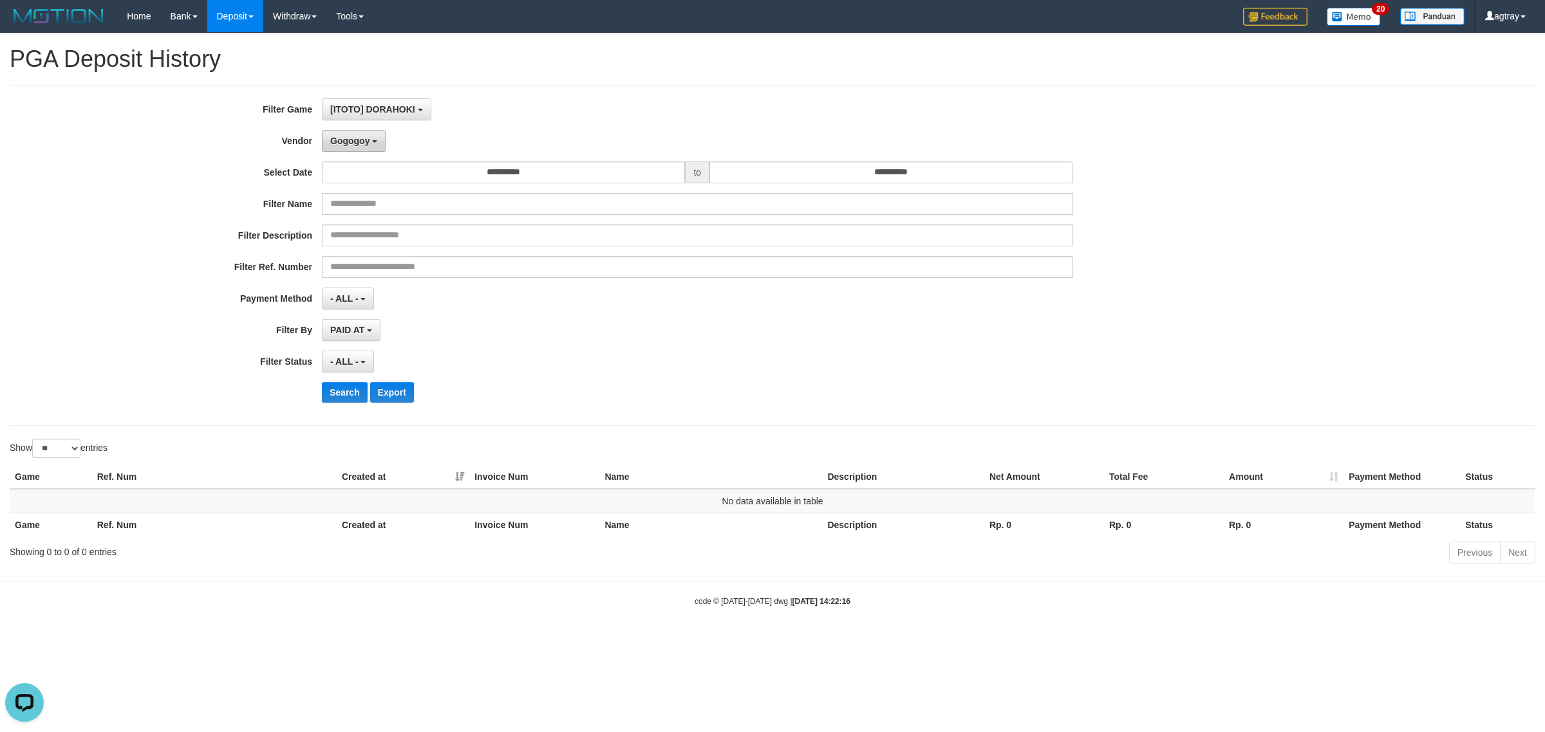
click at [351, 130] on button "Gogogoy" at bounding box center [354, 141] width 64 height 22
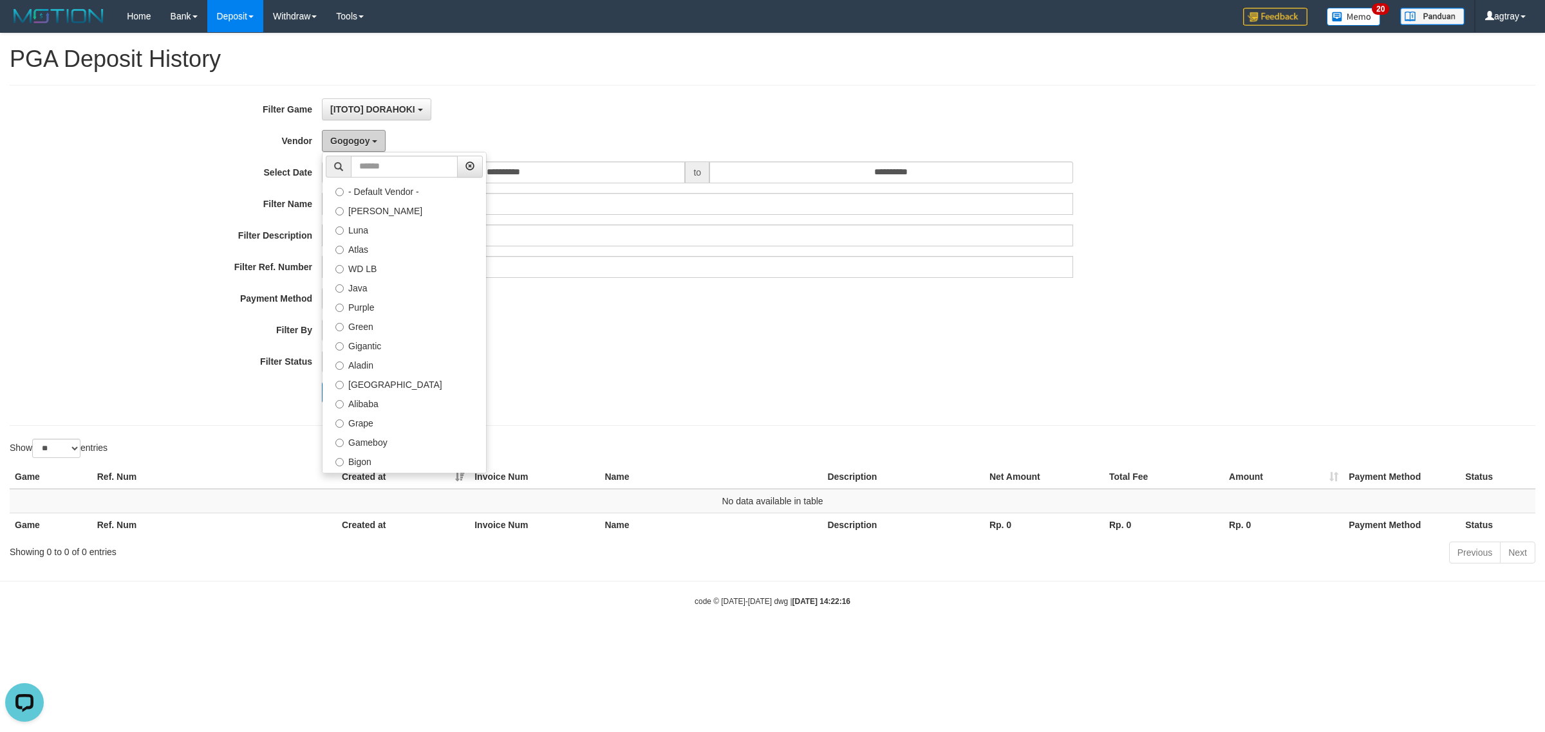
scroll to position [422, 0]
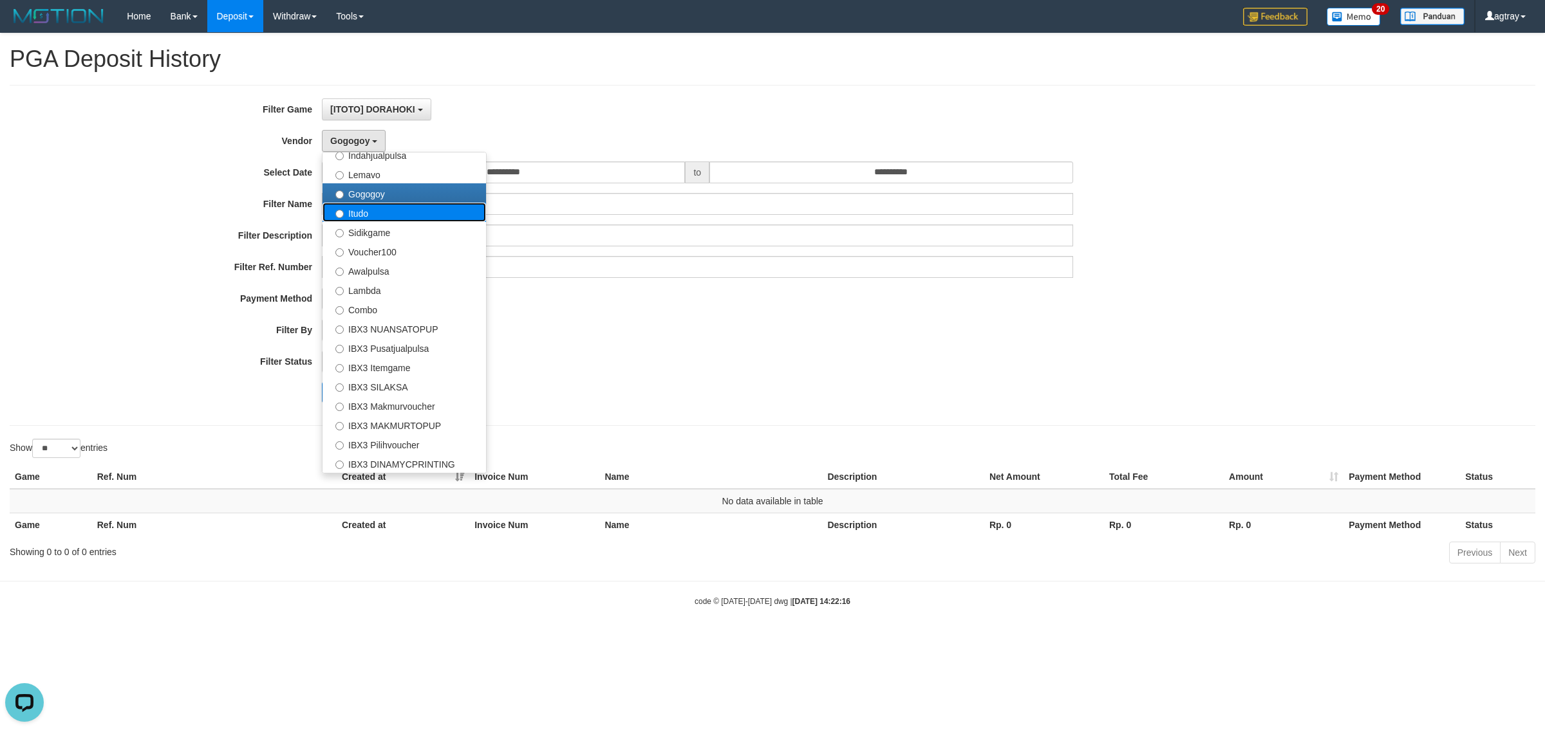
click at [423, 207] on label "Itudo" at bounding box center [403, 212] width 163 height 19
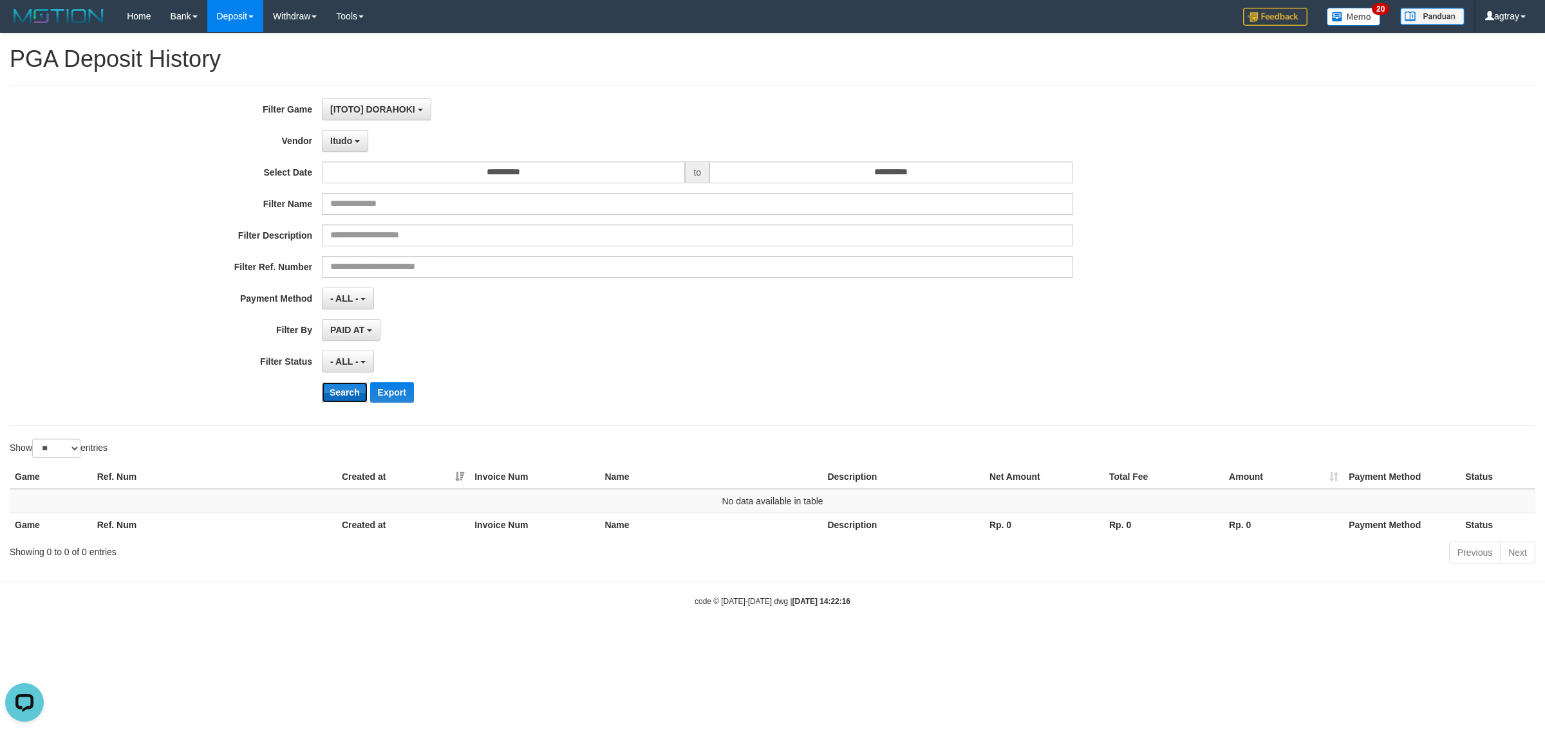
click at [333, 391] on button "Search" at bounding box center [345, 392] width 46 height 21
click at [337, 145] on span "Itudo" at bounding box center [341, 141] width 22 height 10
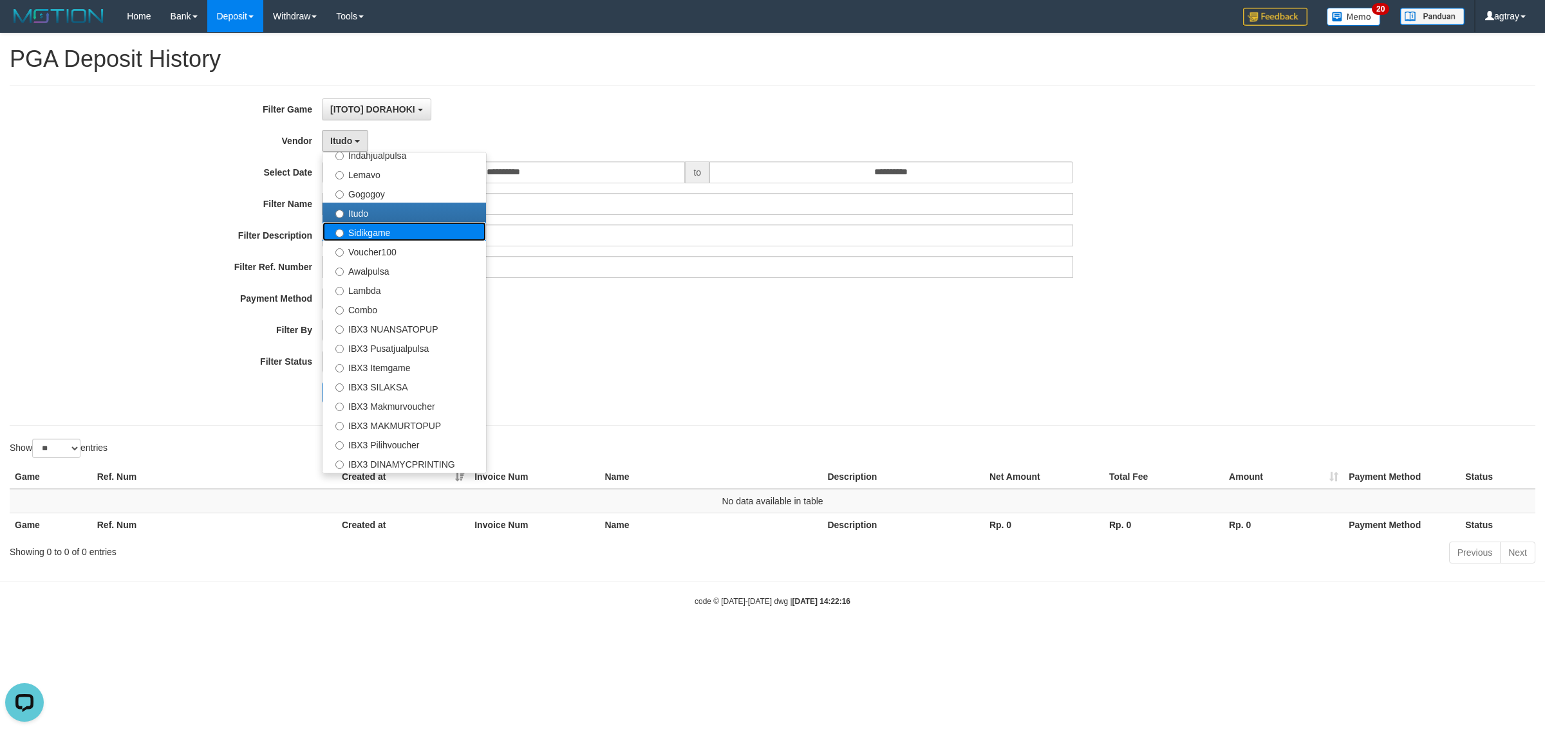
click at [405, 233] on label "Sidikgame" at bounding box center [403, 231] width 163 height 19
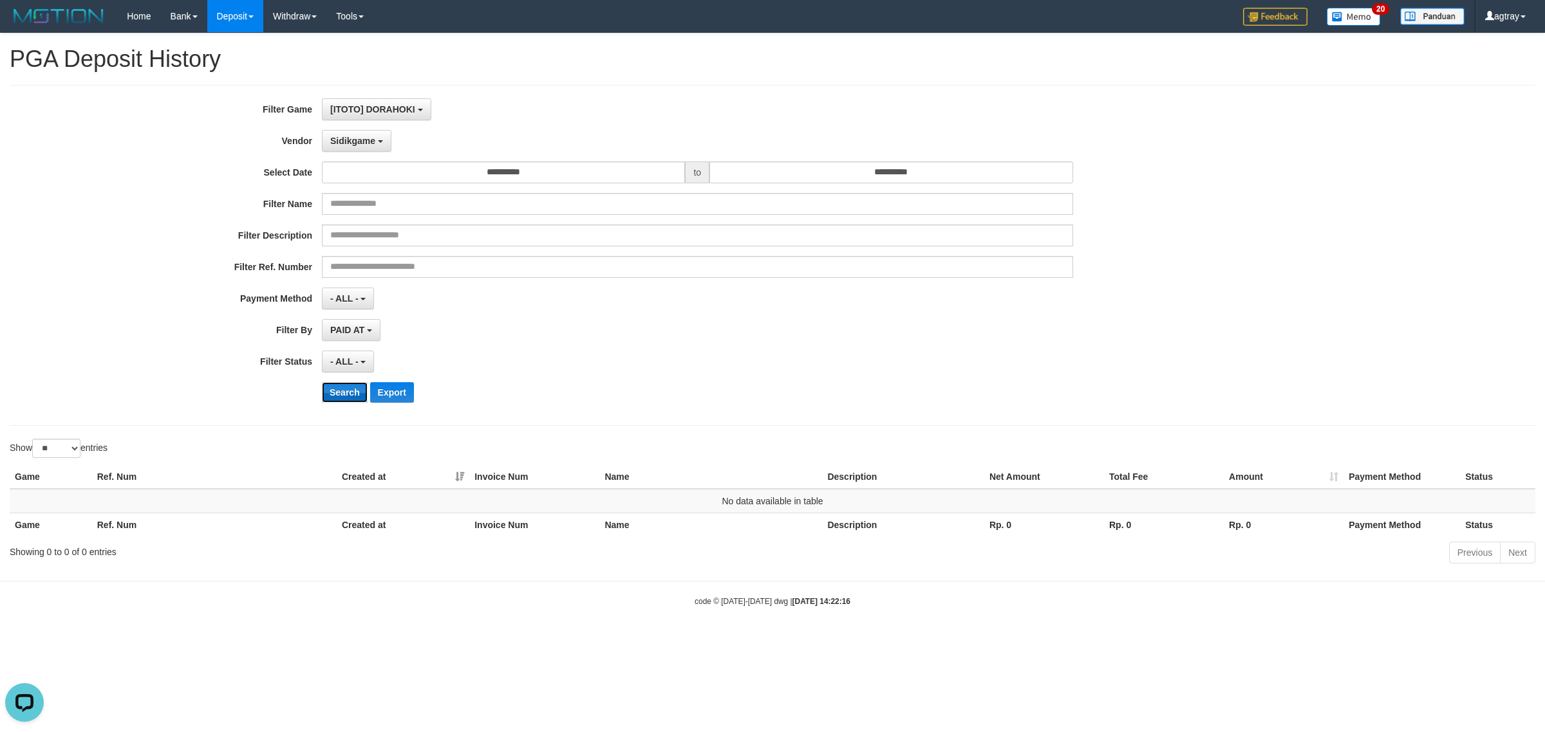
click at [356, 403] on button "Search" at bounding box center [345, 392] width 46 height 21
click at [333, 142] on span "Sidikgame" at bounding box center [352, 141] width 45 height 10
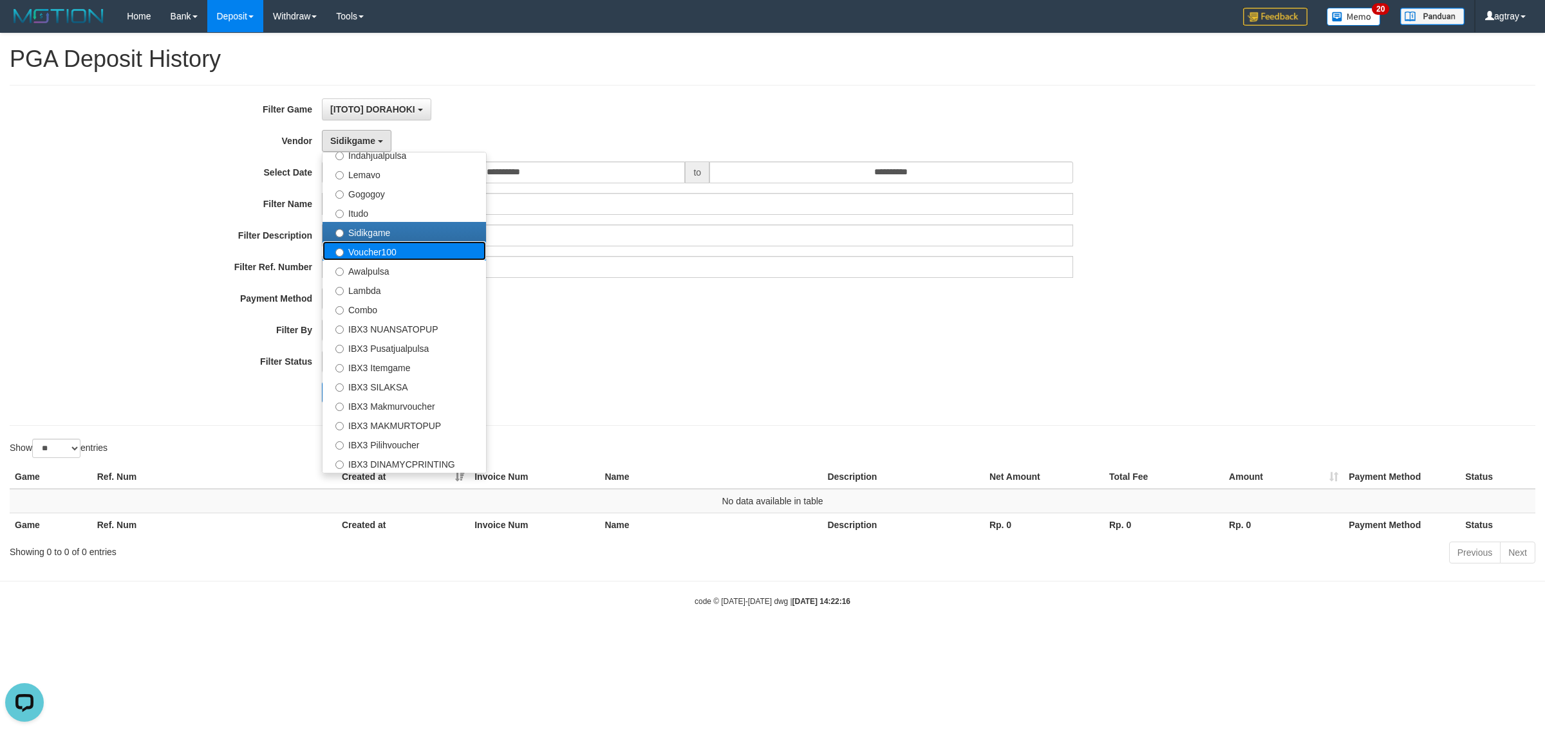
click at [422, 255] on label "Voucher100" at bounding box center [403, 250] width 163 height 19
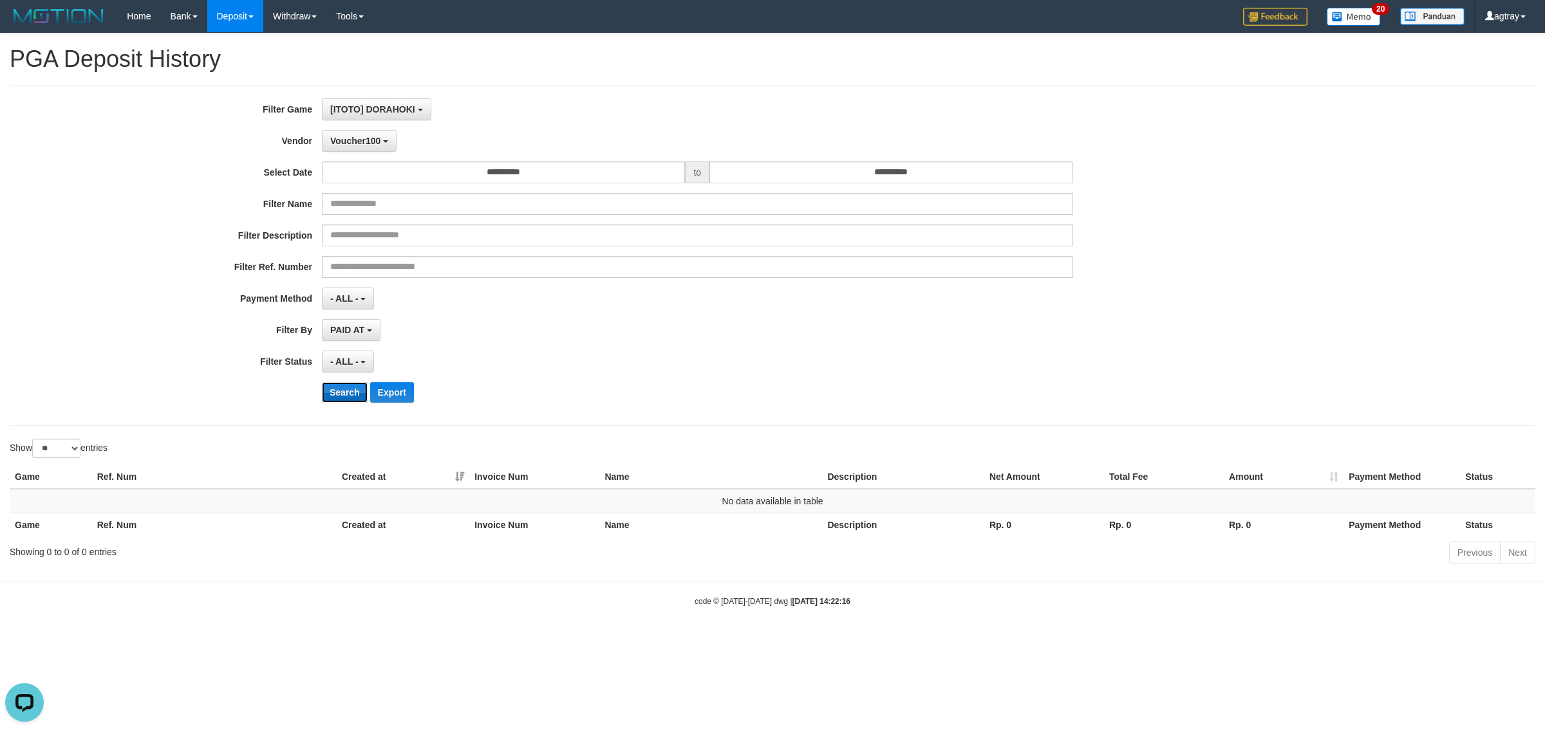
click at [348, 394] on button "Search" at bounding box center [345, 392] width 46 height 21
drag, startPoint x: 354, startPoint y: 132, endPoint x: 364, endPoint y: 156, distance: 25.7
click at [357, 132] on button "Voucher100" at bounding box center [359, 141] width 75 height 22
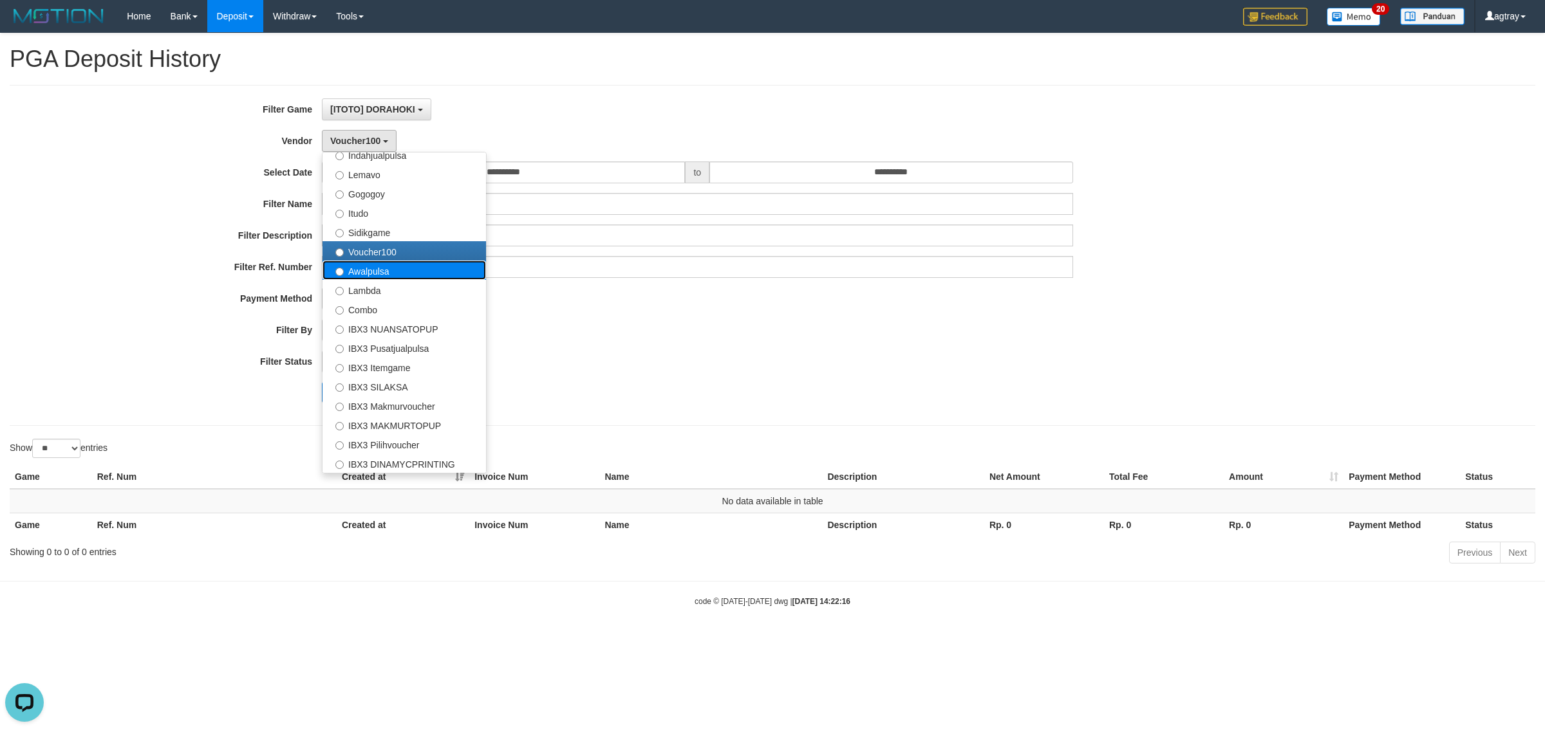
click at [411, 277] on label "Awalpulsa" at bounding box center [403, 270] width 163 height 19
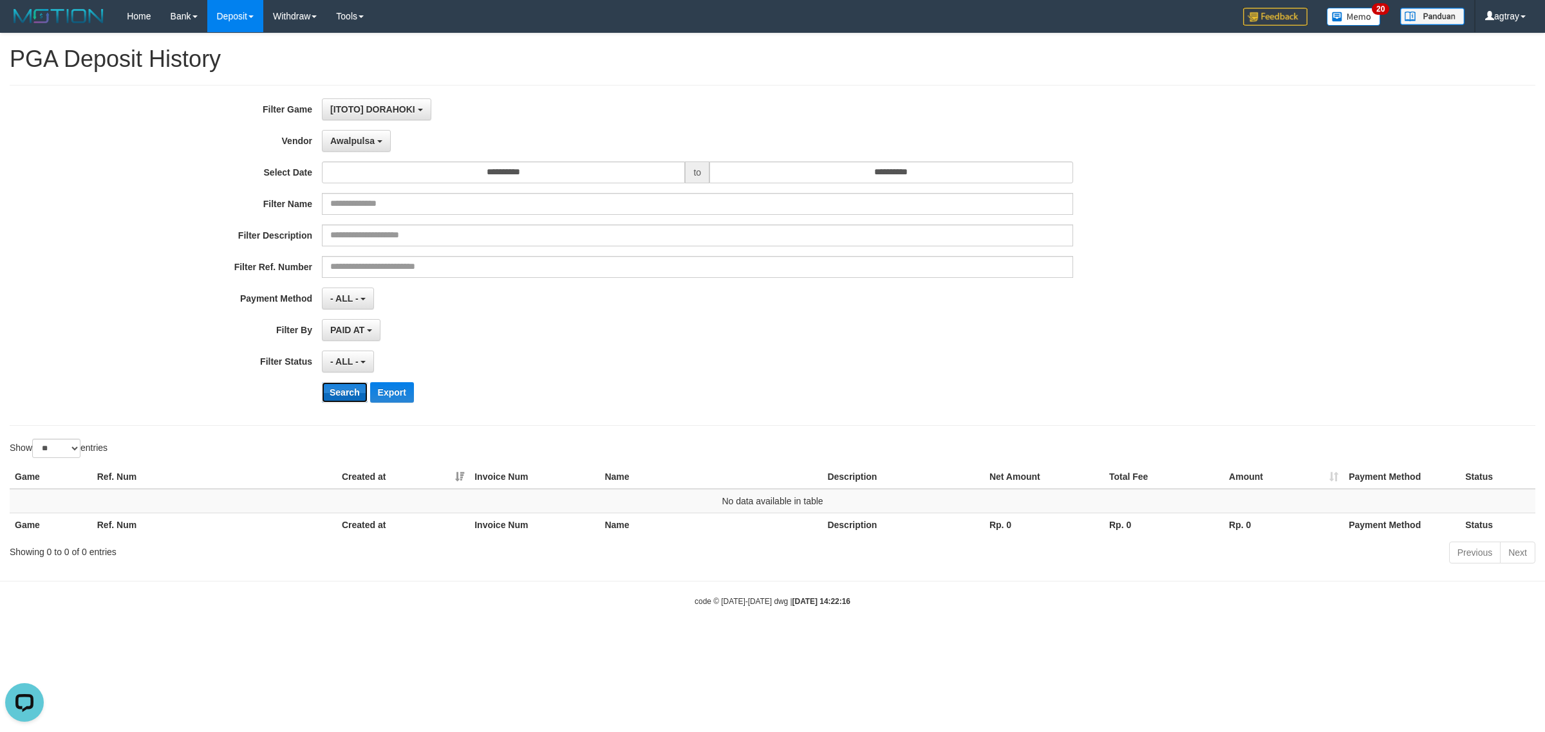
click at [341, 391] on button "Search" at bounding box center [345, 392] width 46 height 21
click at [367, 145] on span "Awalpulsa" at bounding box center [352, 141] width 44 height 10
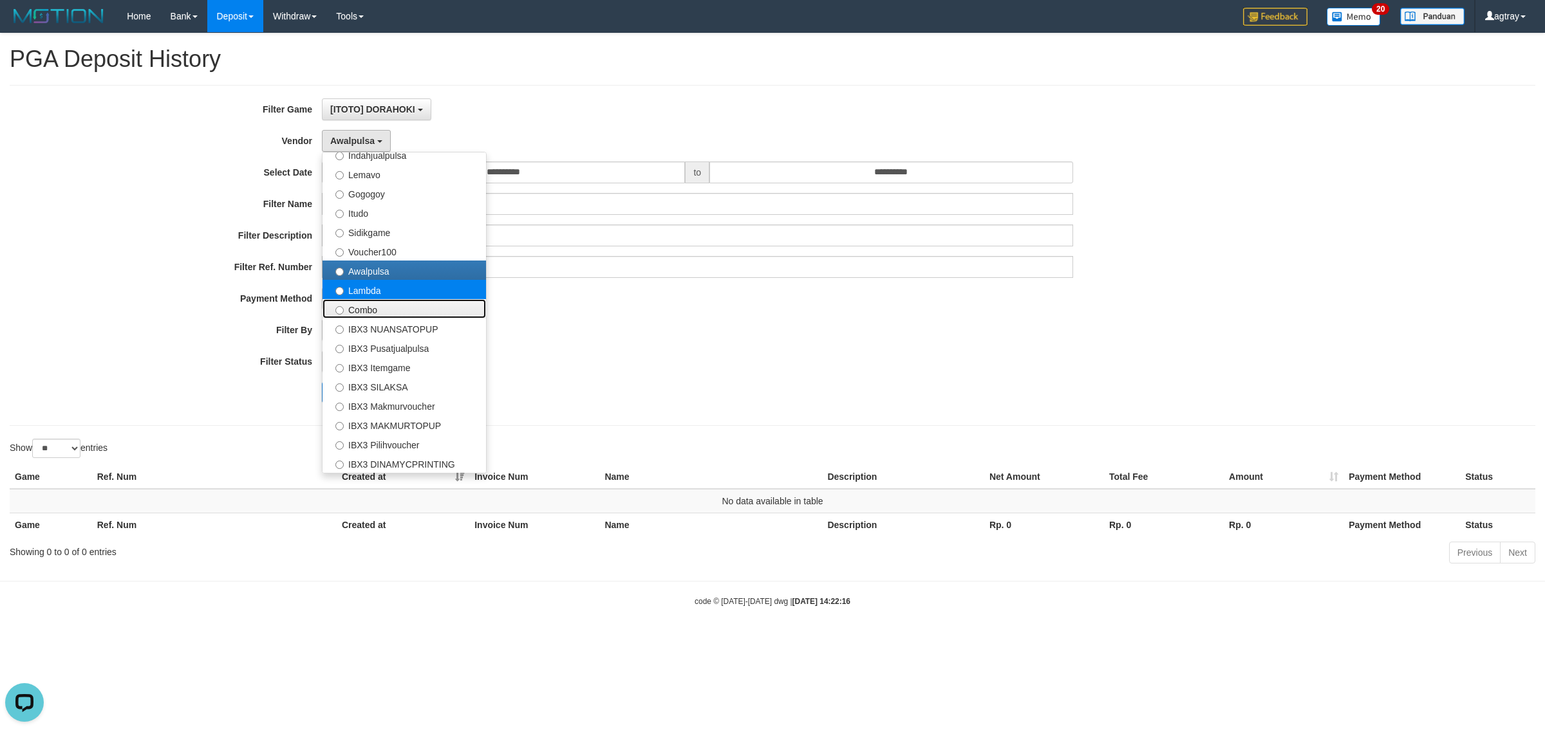
drag, startPoint x: 406, startPoint y: 301, endPoint x: 415, endPoint y: 284, distance: 19.0
click at [415, 284] on ul "- Default Vendor - [PERSON_NAME] Atlas WD LB Java Purple Green Gigantic Aladin …" at bounding box center [404, 313] width 165 height 322
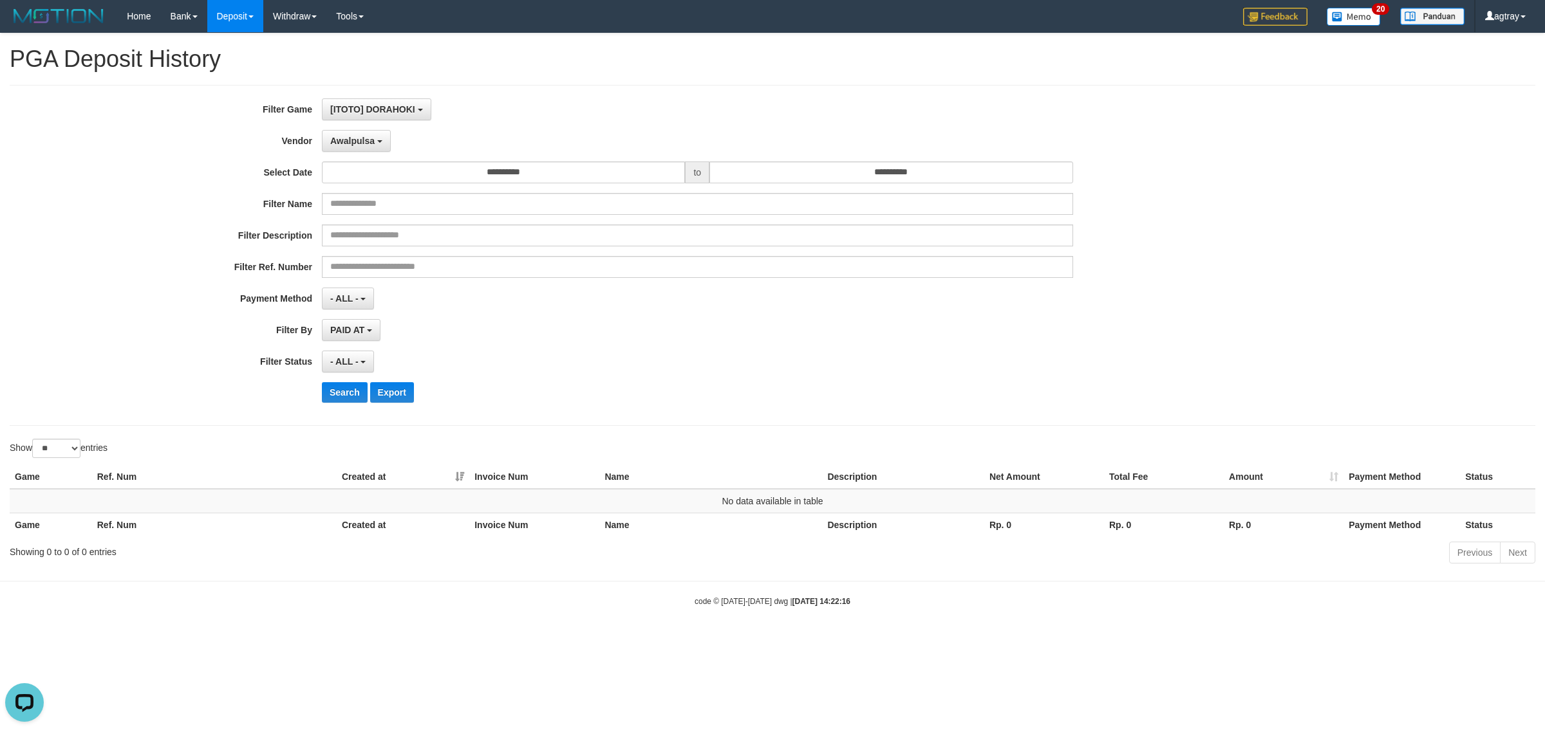
click at [415, 284] on div "**********" at bounding box center [643, 255] width 1287 height 314
click at [358, 145] on span "Awalpulsa" at bounding box center [352, 141] width 44 height 10
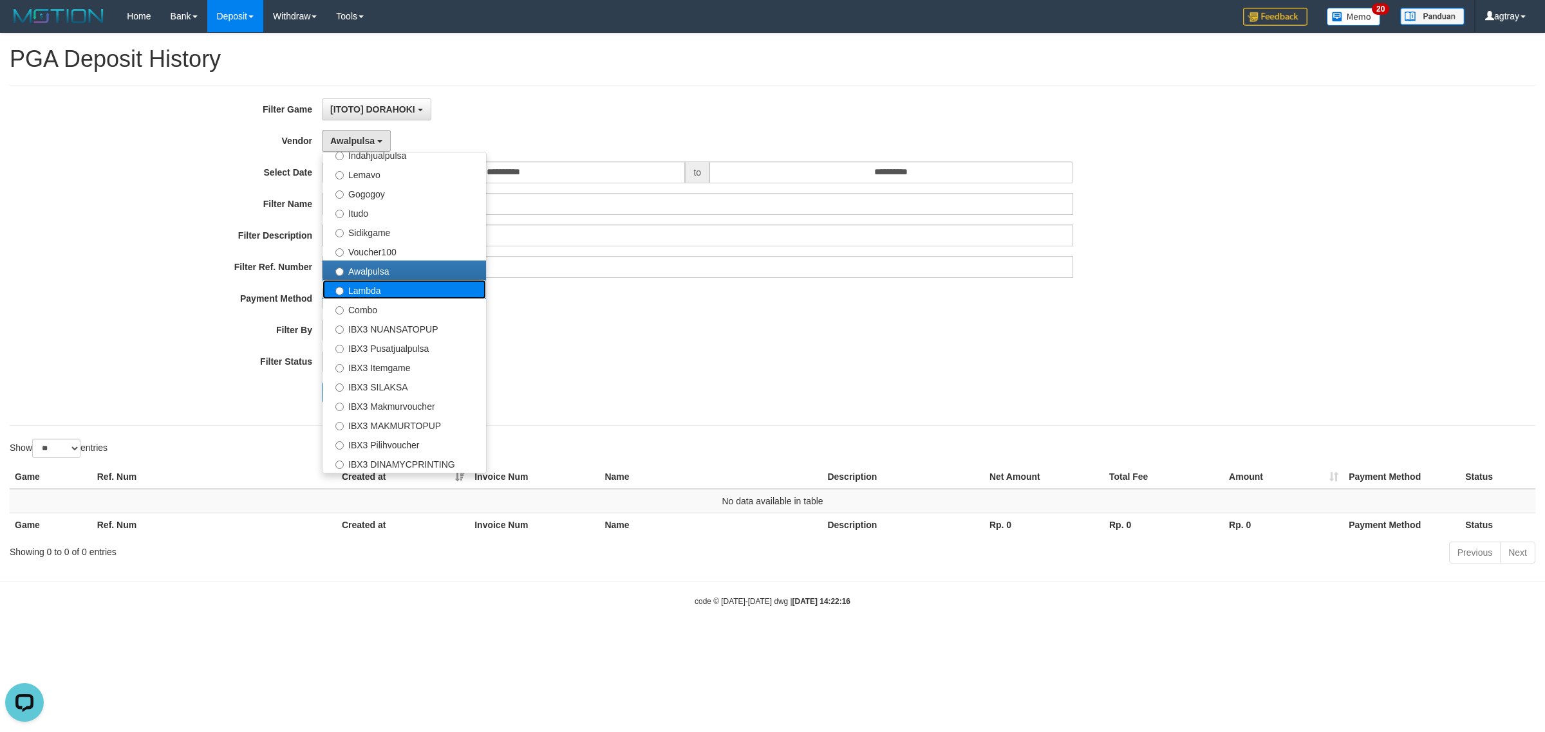
click at [450, 291] on label "Lambda" at bounding box center [403, 289] width 163 height 19
select select "**********"
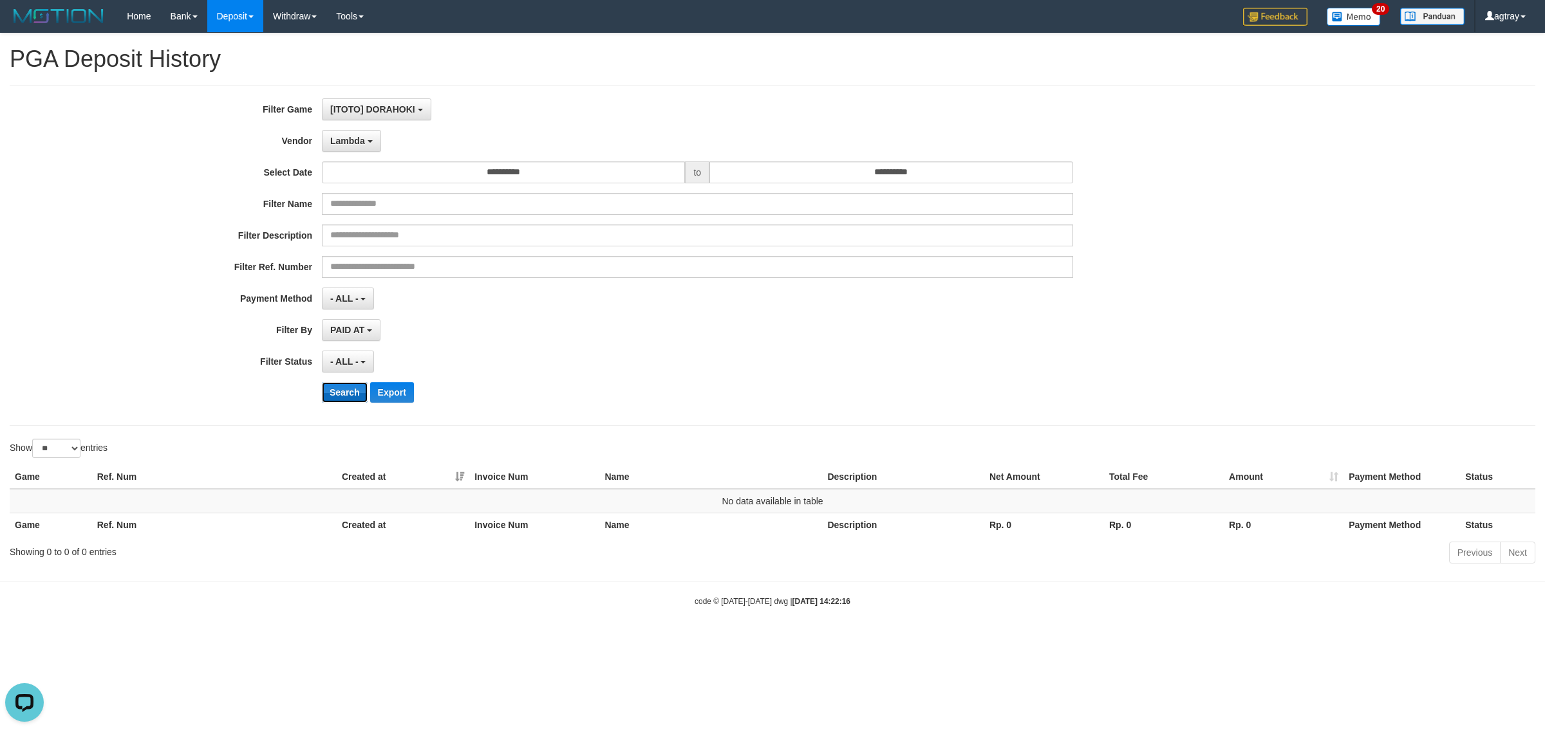
click at [349, 391] on button "Search" at bounding box center [345, 392] width 46 height 21
click at [342, 140] on span "Lambda" at bounding box center [347, 141] width 35 height 10
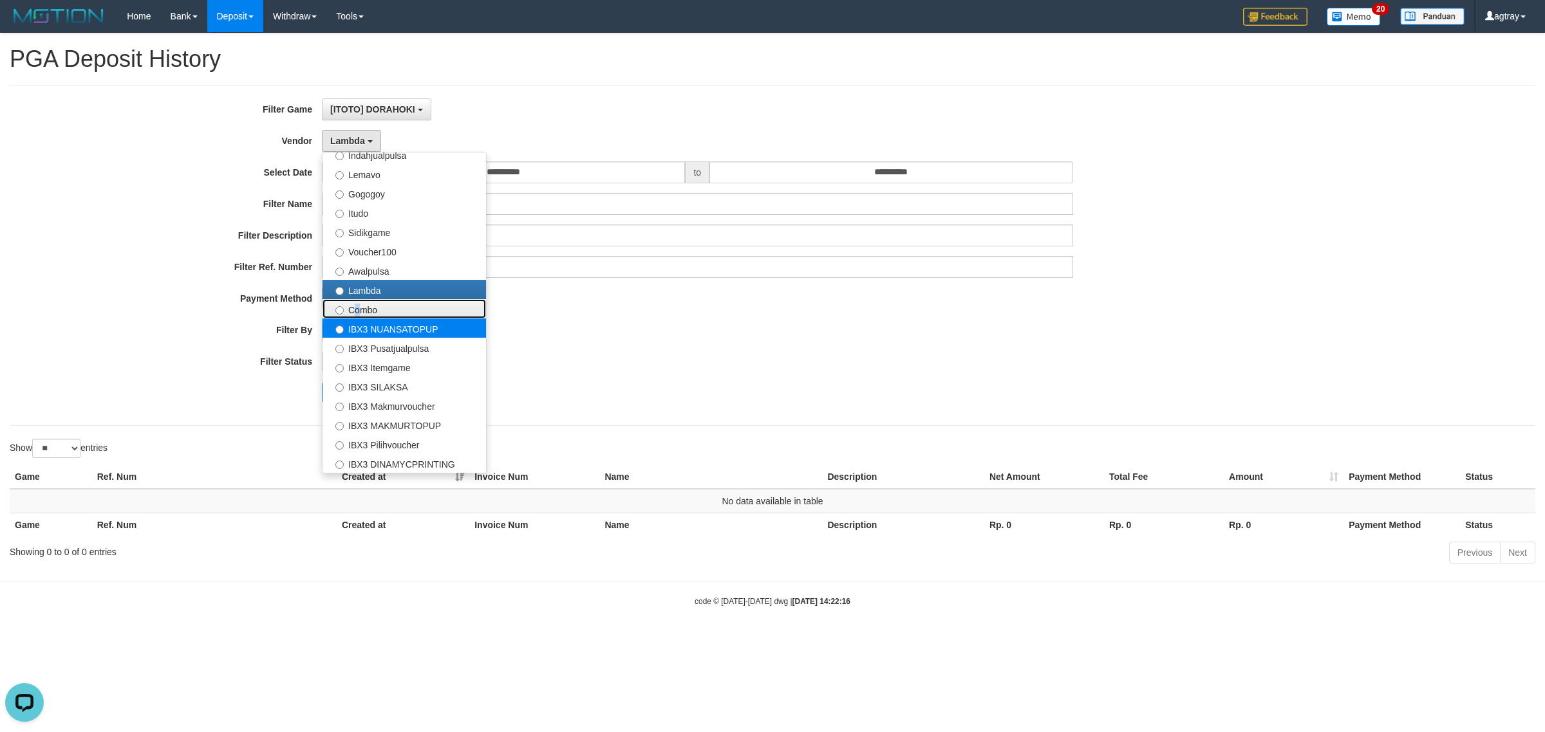
drag, startPoint x: 351, startPoint y: 313, endPoint x: 353, endPoint y: 320, distance: 7.8
click at [352, 313] on label "Combo" at bounding box center [403, 308] width 163 height 19
click at [351, 308] on label "Combo" at bounding box center [403, 308] width 163 height 19
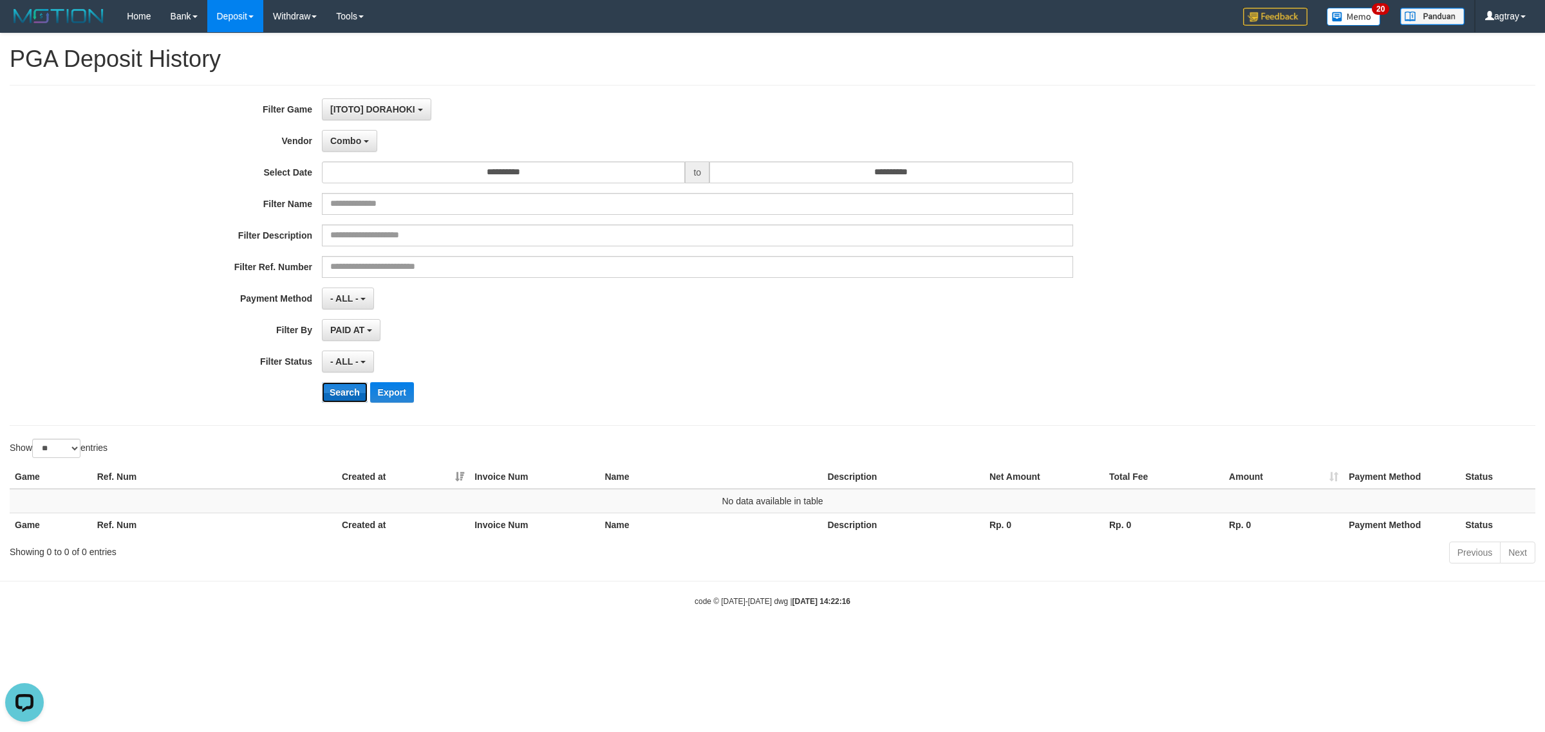
click at [335, 396] on button "Search" at bounding box center [345, 392] width 46 height 21
click at [359, 147] on button "Combo" at bounding box center [349, 141] width 55 height 22
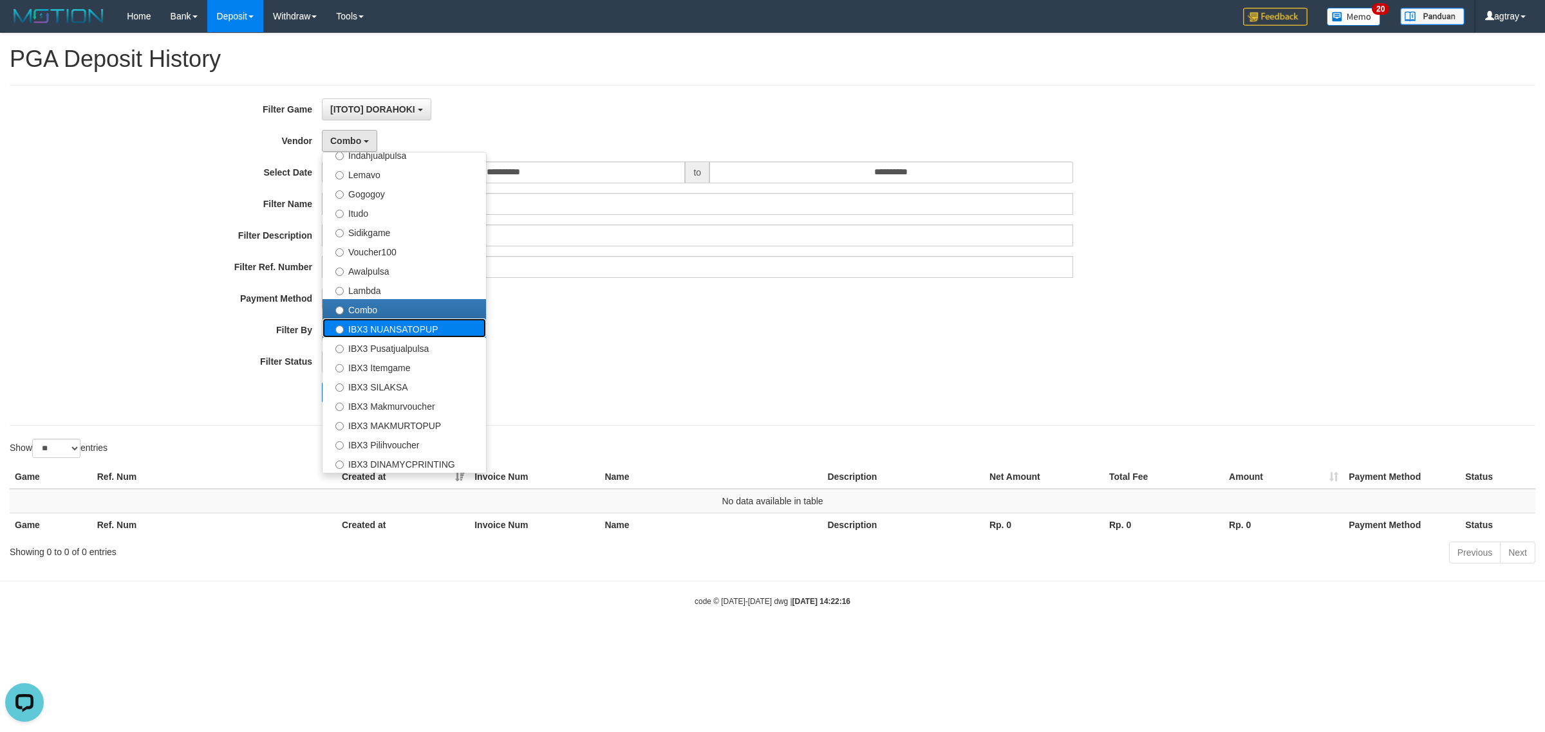
click at [391, 330] on label "IBX3 NUANSATOPUP" at bounding box center [403, 328] width 163 height 19
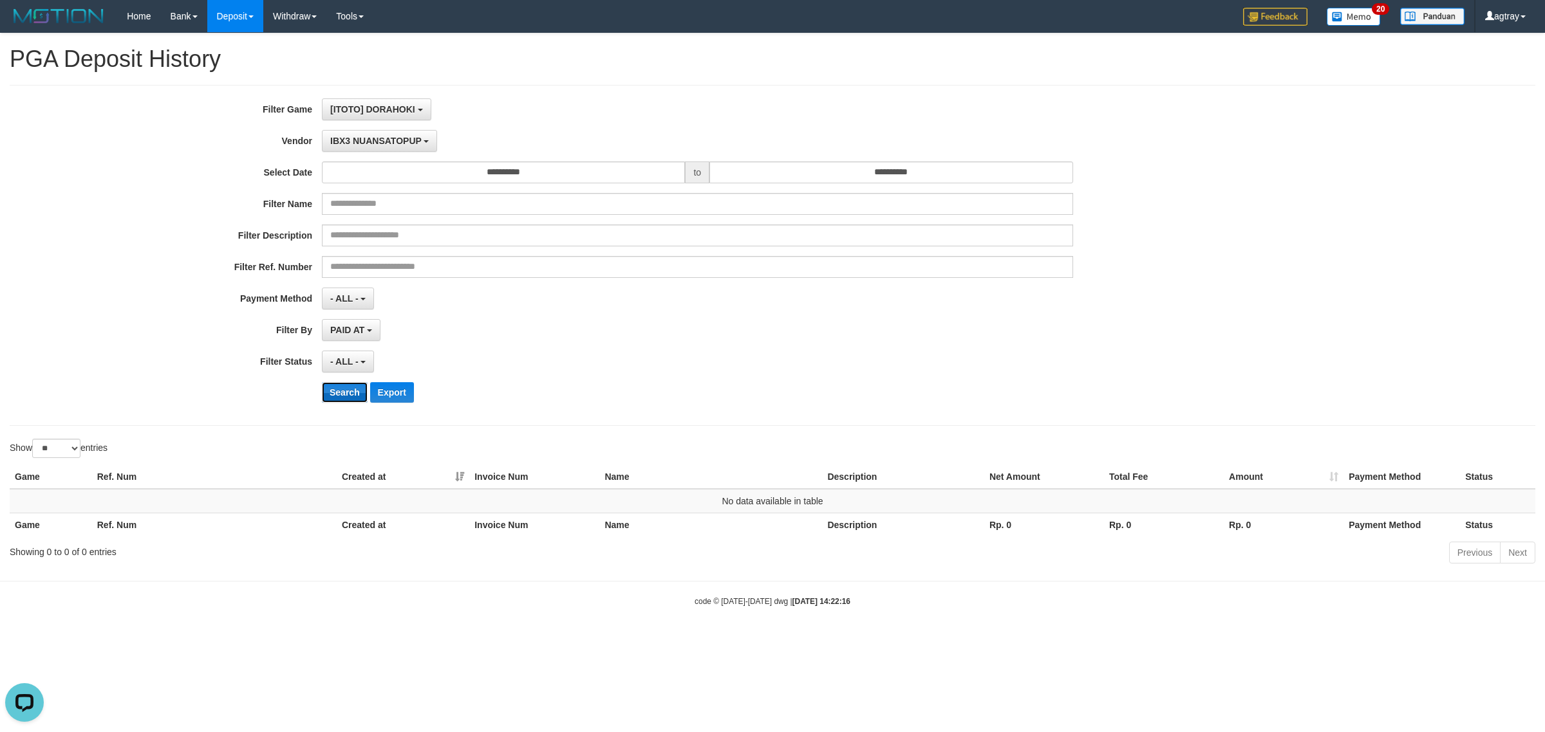
click at [348, 399] on button "Search" at bounding box center [345, 392] width 46 height 21
click at [342, 140] on span "IBX3 NUANSATOPUP" at bounding box center [375, 141] width 91 height 10
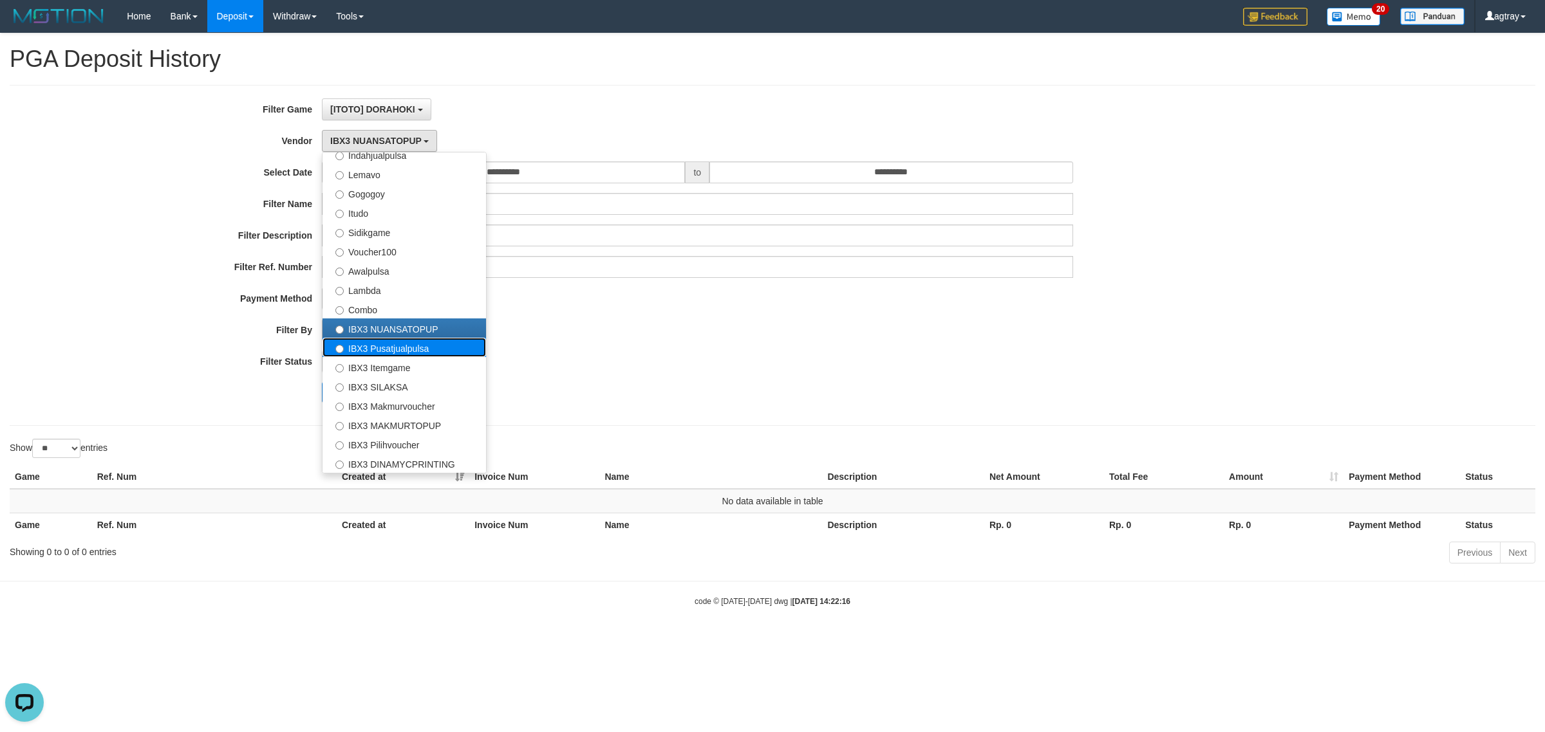
click at [396, 353] on label "IBX3 Pusatjualpulsa" at bounding box center [403, 347] width 163 height 19
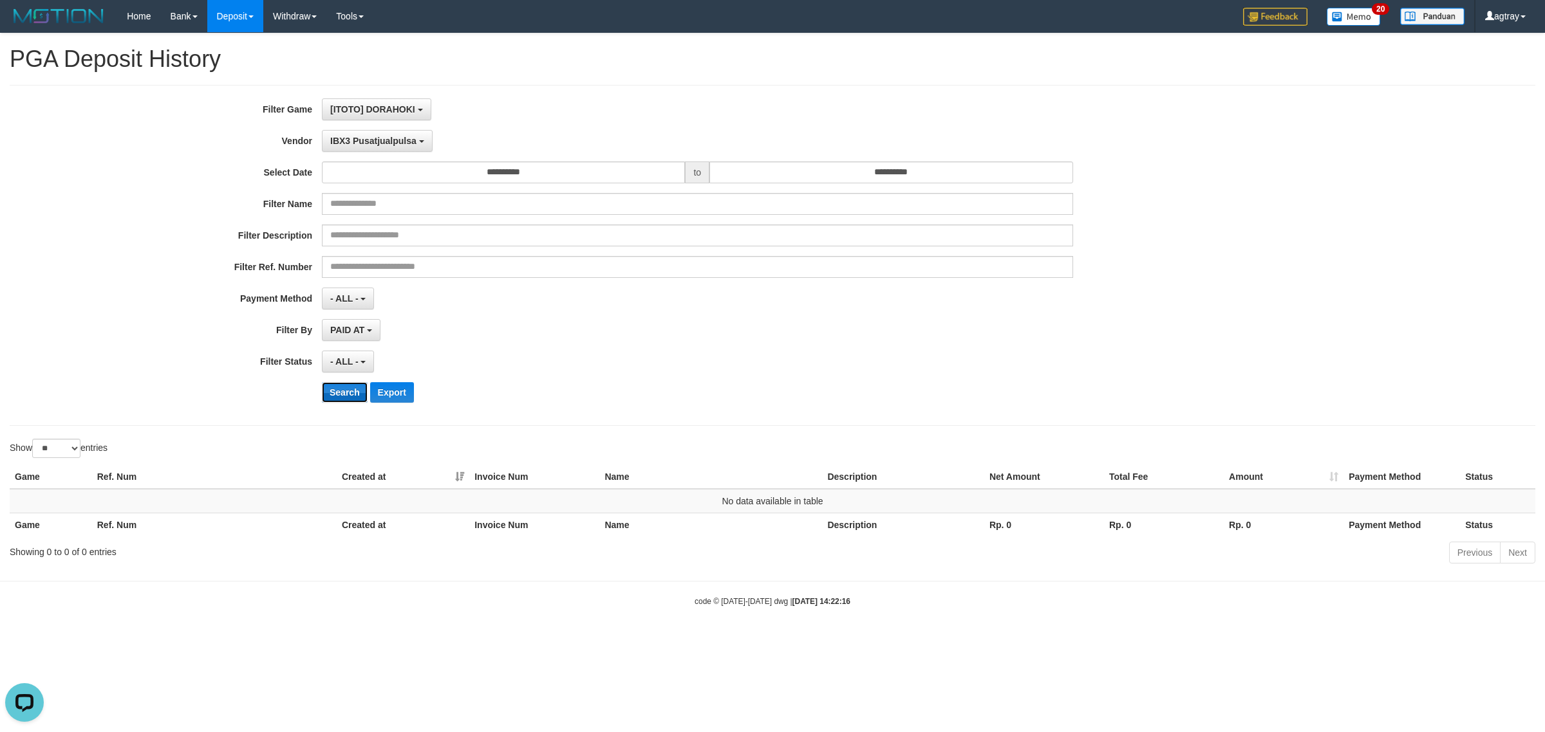
click at [351, 396] on button "Search" at bounding box center [345, 392] width 46 height 21
click at [415, 144] on span "IBX3 Pusatjualpulsa" at bounding box center [373, 141] width 86 height 10
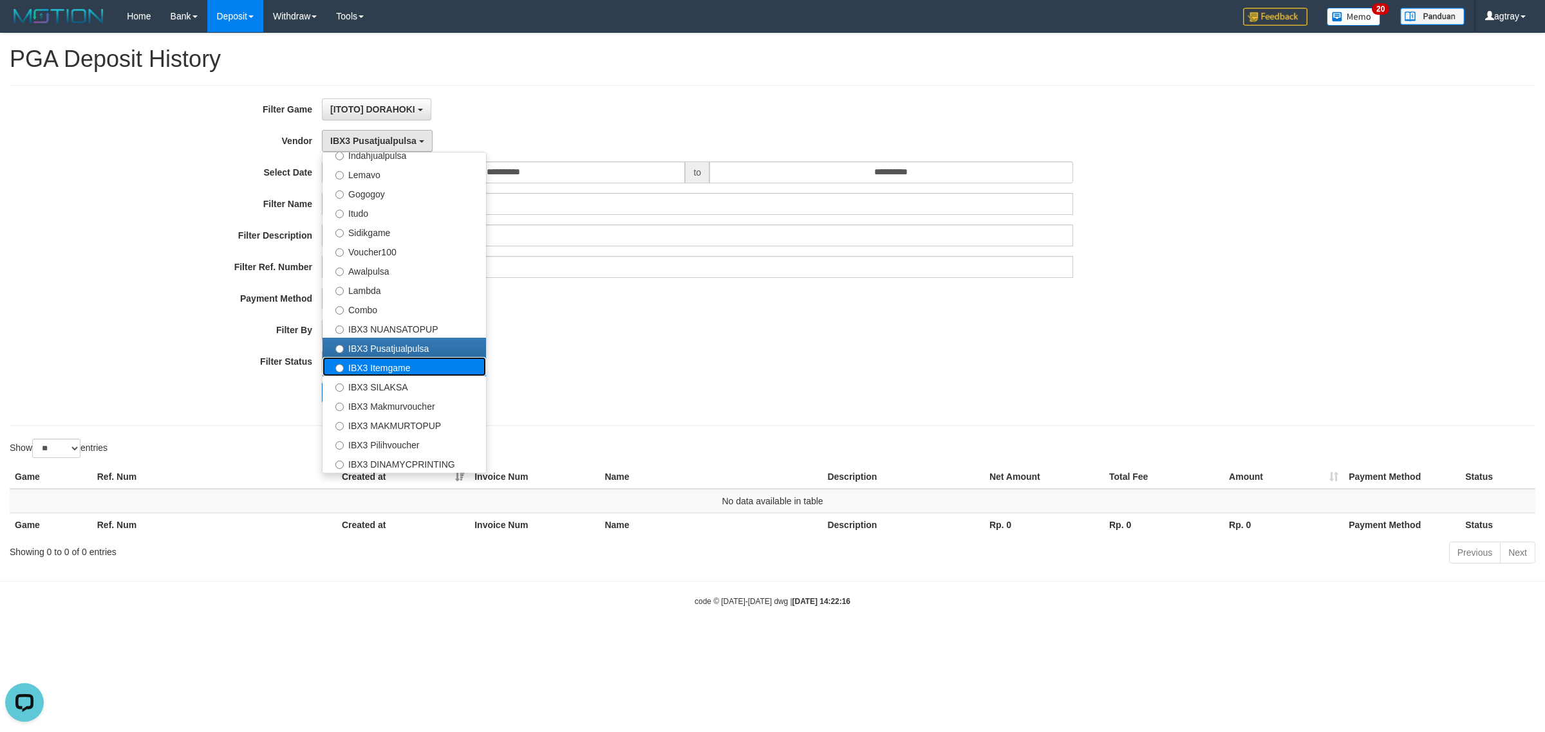
click at [451, 367] on label "IBX3 Itemgame" at bounding box center [403, 366] width 163 height 19
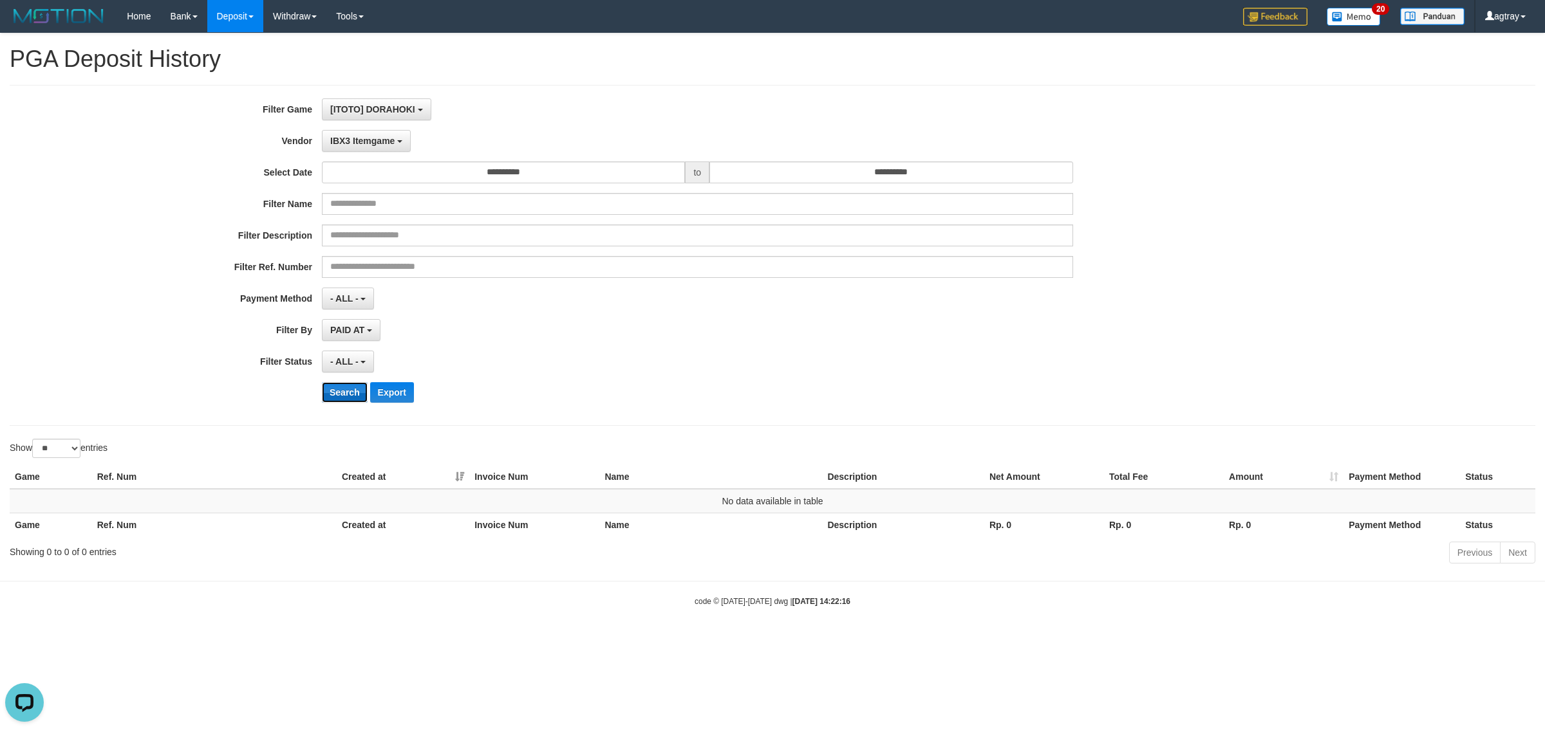
click at [342, 400] on button "Search" at bounding box center [345, 392] width 46 height 21
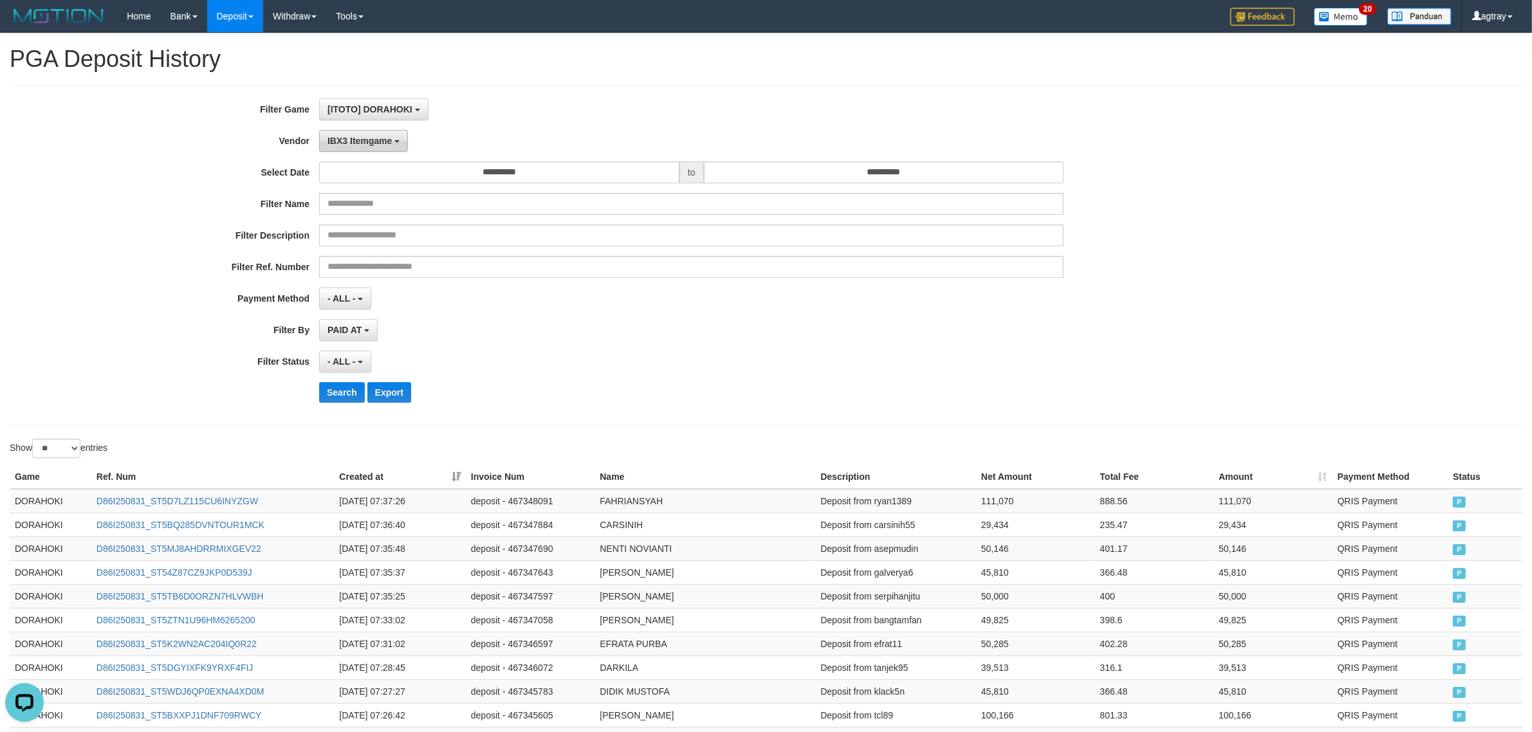
click at [337, 140] on span "IBX3 Itemgame" at bounding box center [360, 141] width 64 height 10
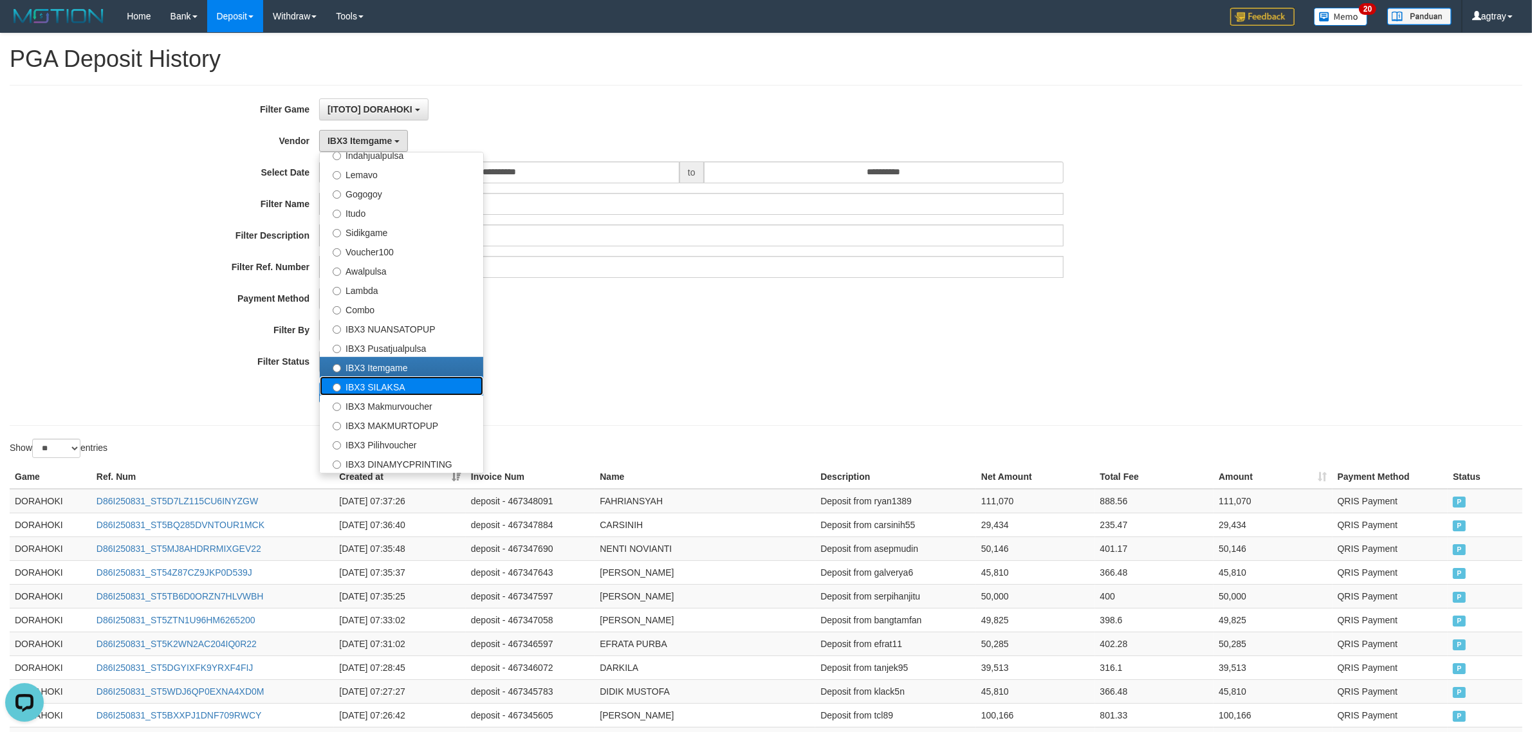
click at [343, 391] on label "IBX3 SILAKSA" at bounding box center [401, 385] width 163 height 19
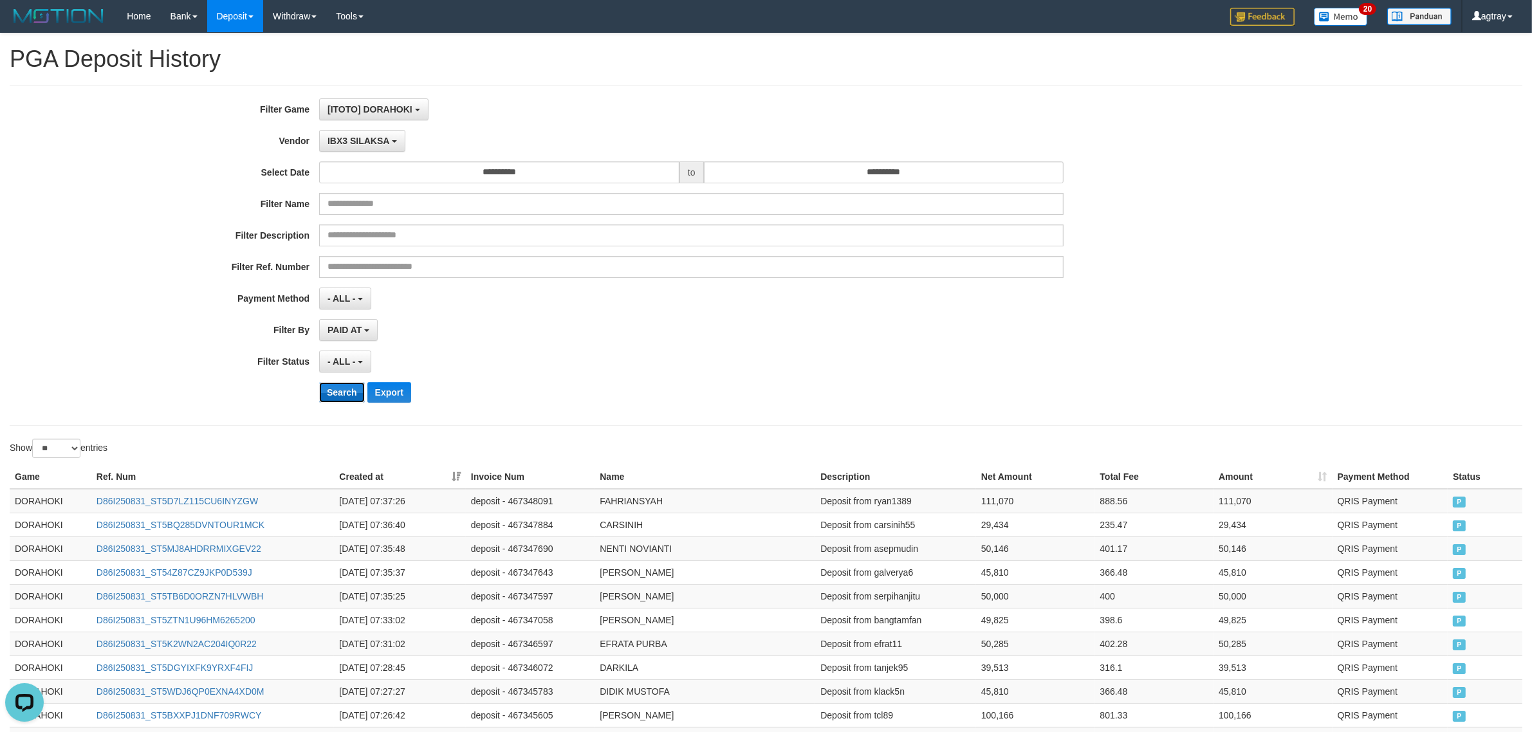
click at [359, 394] on button "Search" at bounding box center [342, 392] width 46 height 21
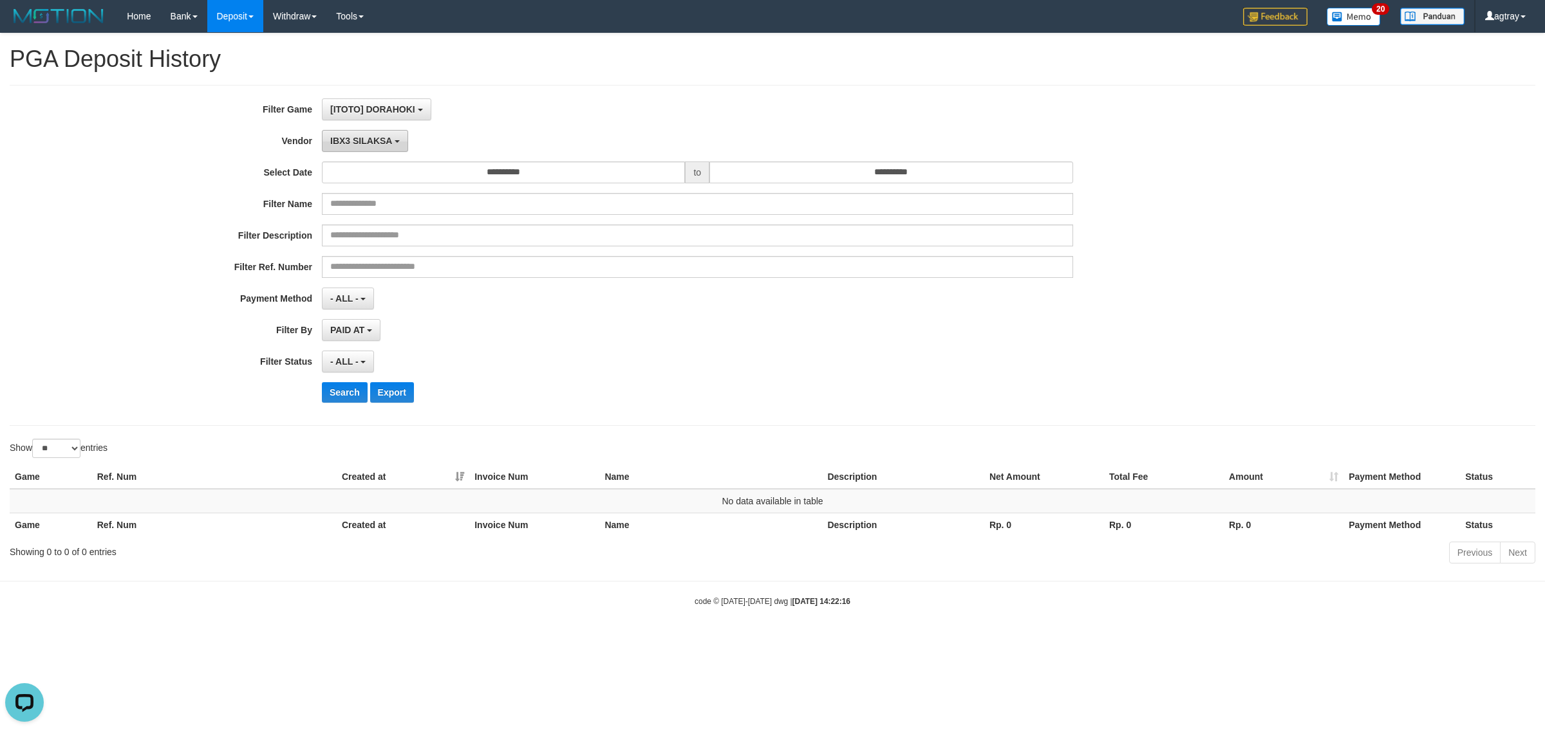
click at [365, 143] on span "IBX3 SILAKSA" at bounding box center [361, 141] width 62 height 10
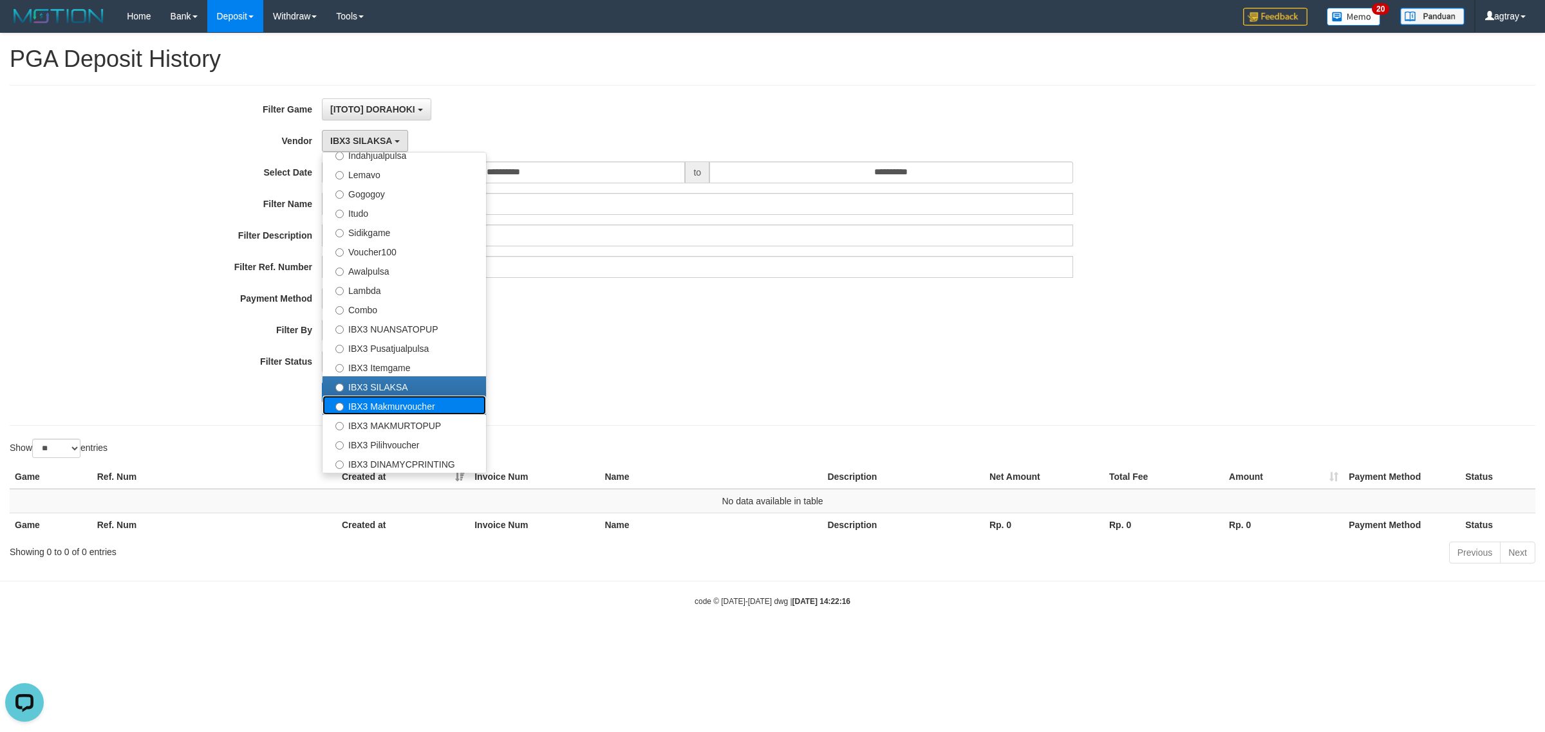
click at [417, 406] on label "IBX3 Makmurvoucher" at bounding box center [403, 405] width 163 height 19
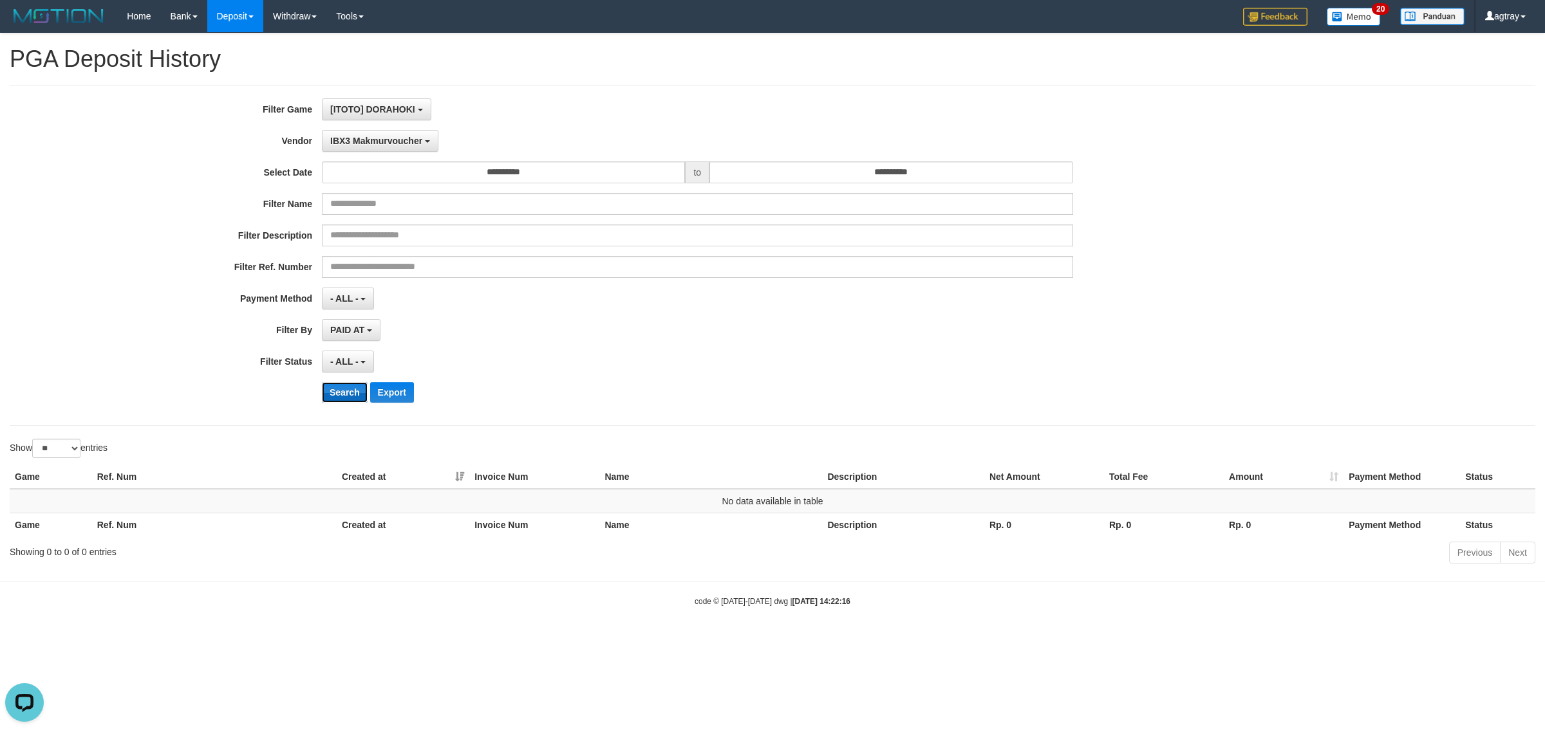
click at [335, 393] on button "Search" at bounding box center [345, 392] width 46 height 21
click at [375, 144] on span "IBX3 Makmurvoucher" at bounding box center [376, 141] width 92 height 10
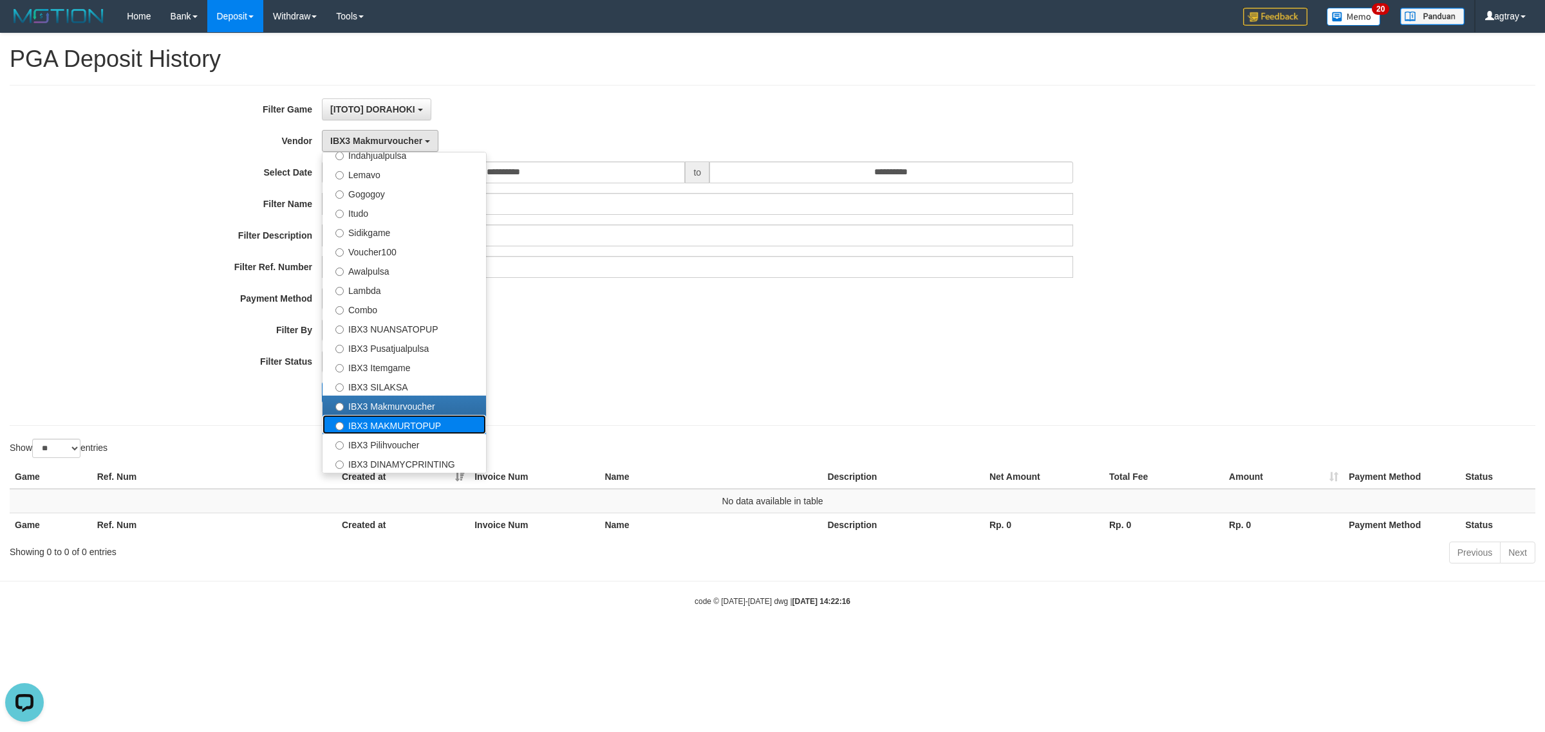
click at [400, 423] on label "IBX3 MAKMURTOPUP" at bounding box center [403, 424] width 163 height 19
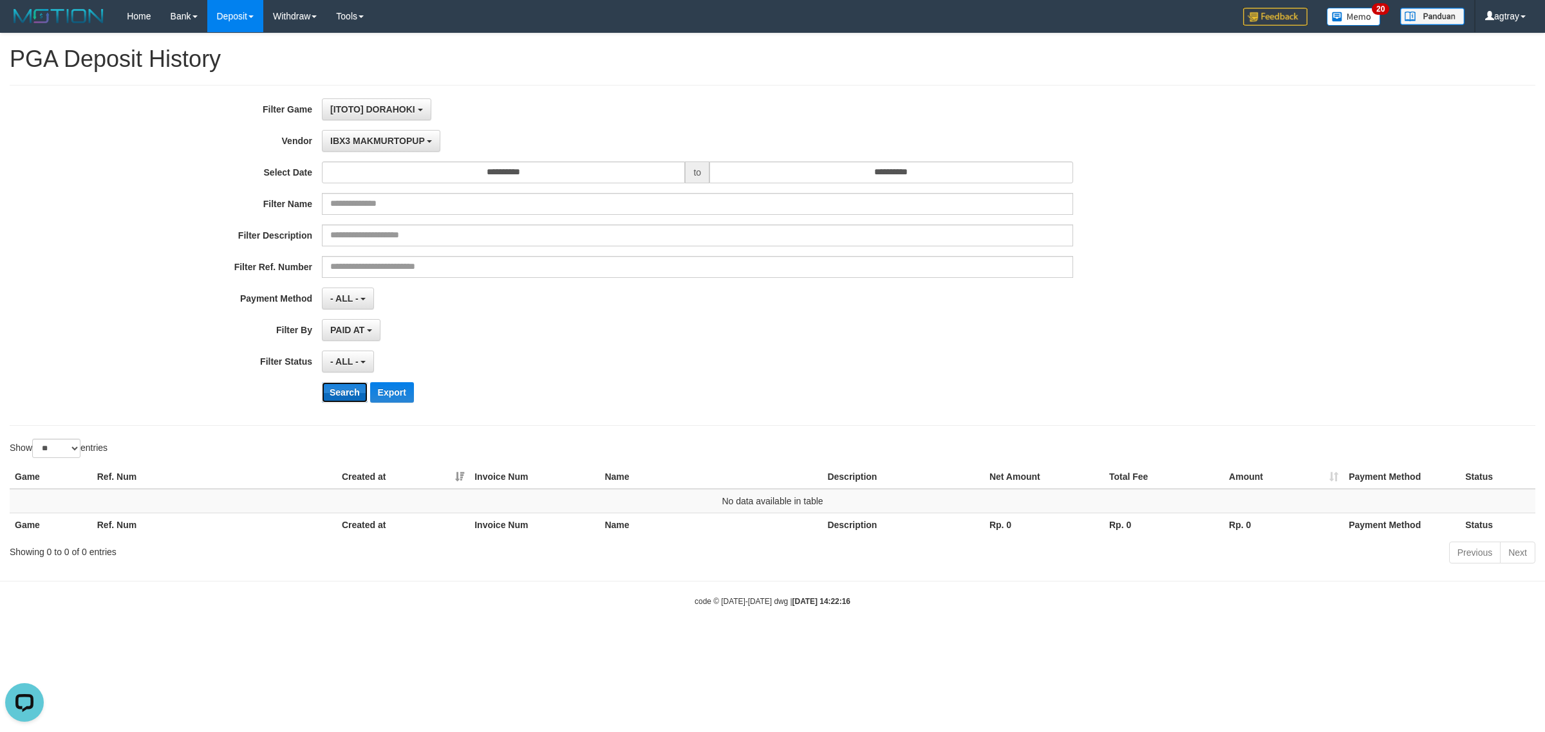
click at [351, 400] on button "Search" at bounding box center [345, 392] width 46 height 21
click at [349, 142] on span "IBX3 MAKMURTOPUP" at bounding box center [377, 141] width 95 height 10
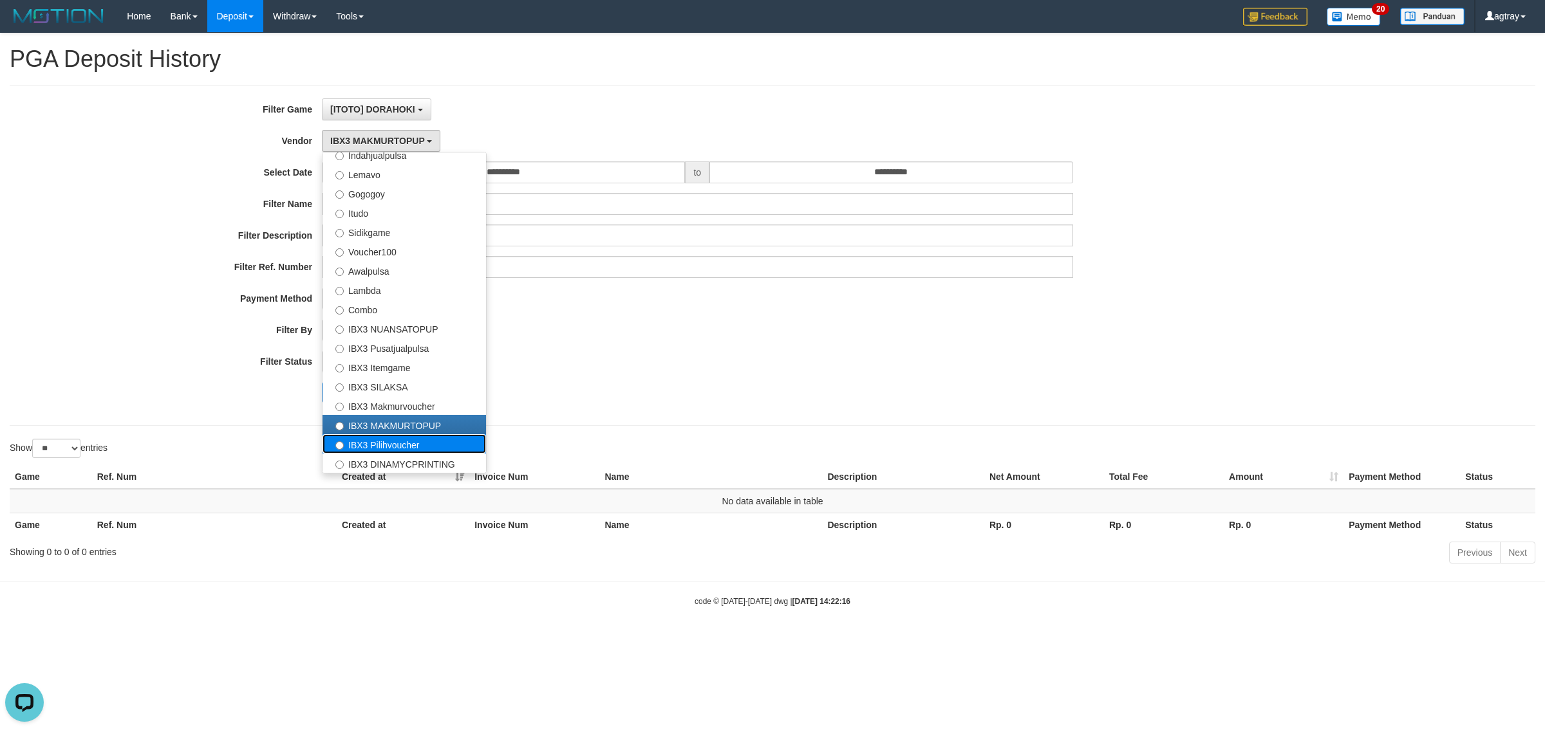
click at [397, 450] on label "IBX3 Pilihvoucher" at bounding box center [403, 443] width 163 height 19
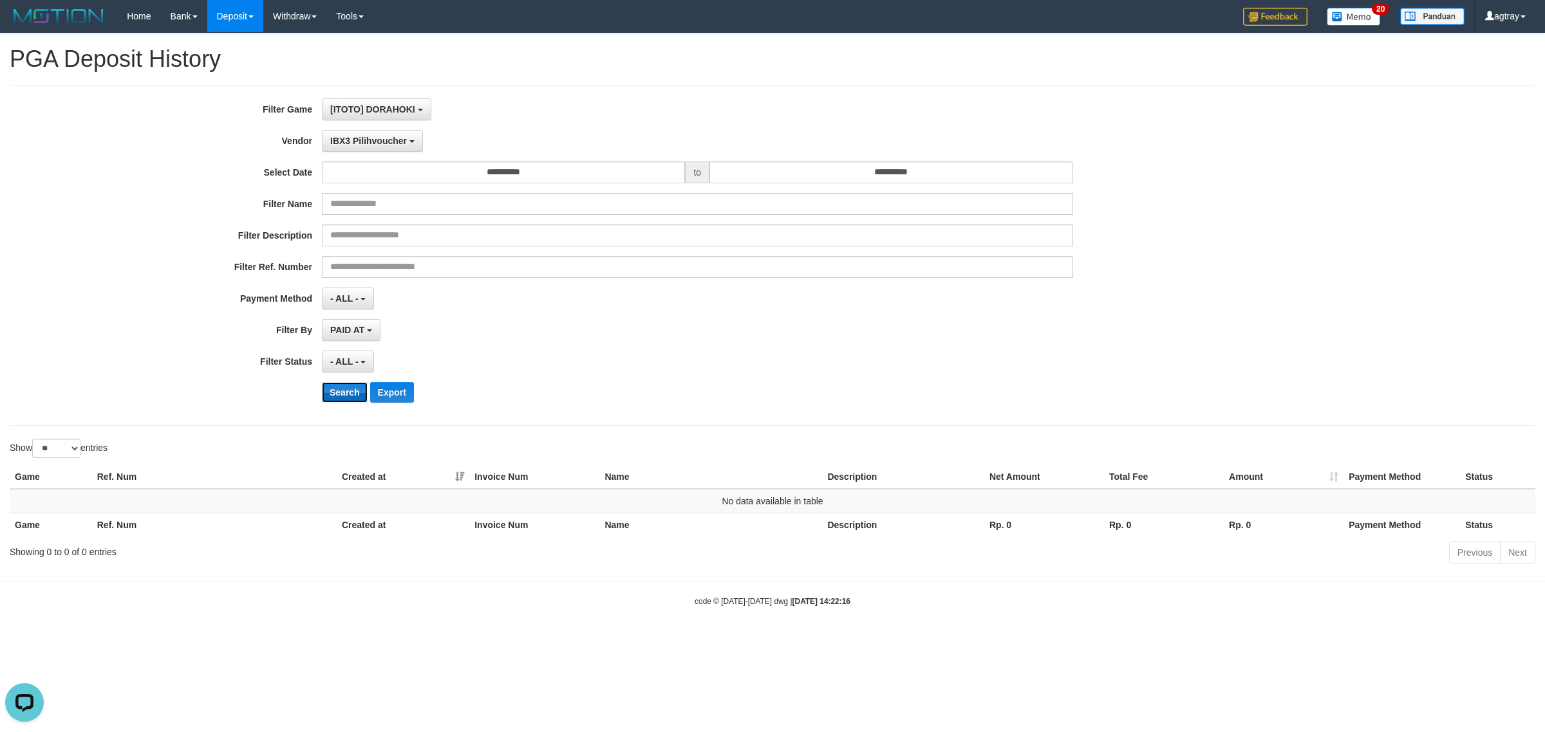
click at [354, 391] on button "Search" at bounding box center [345, 392] width 46 height 21
click at [378, 147] on button "IBX3 Pilihvoucher" at bounding box center [372, 141] width 101 height 22
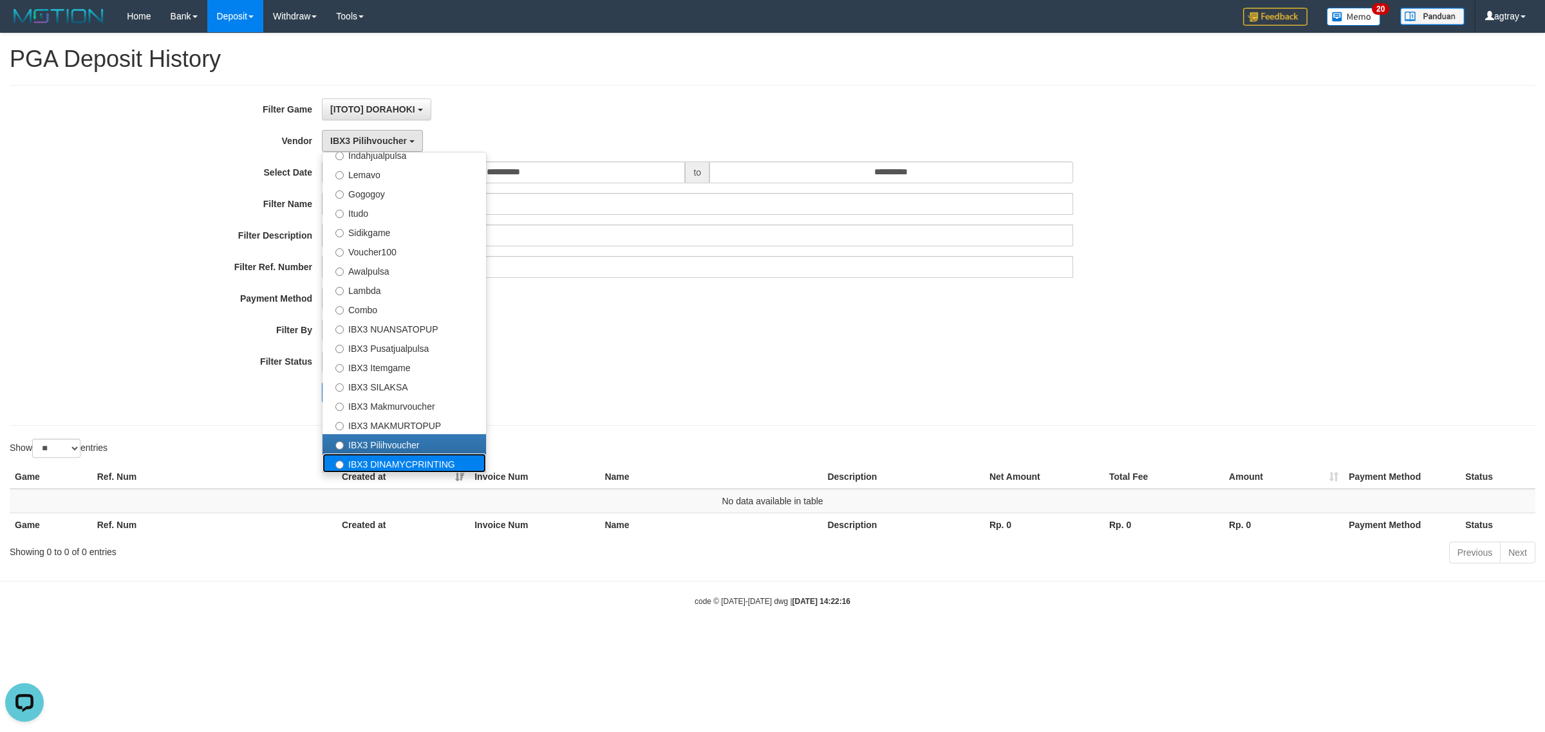
click at [385, 465] on label "IBX3 DINAMYCPRINTING" at bounding box center [403, 463] width 163 height 19
select select "**********"
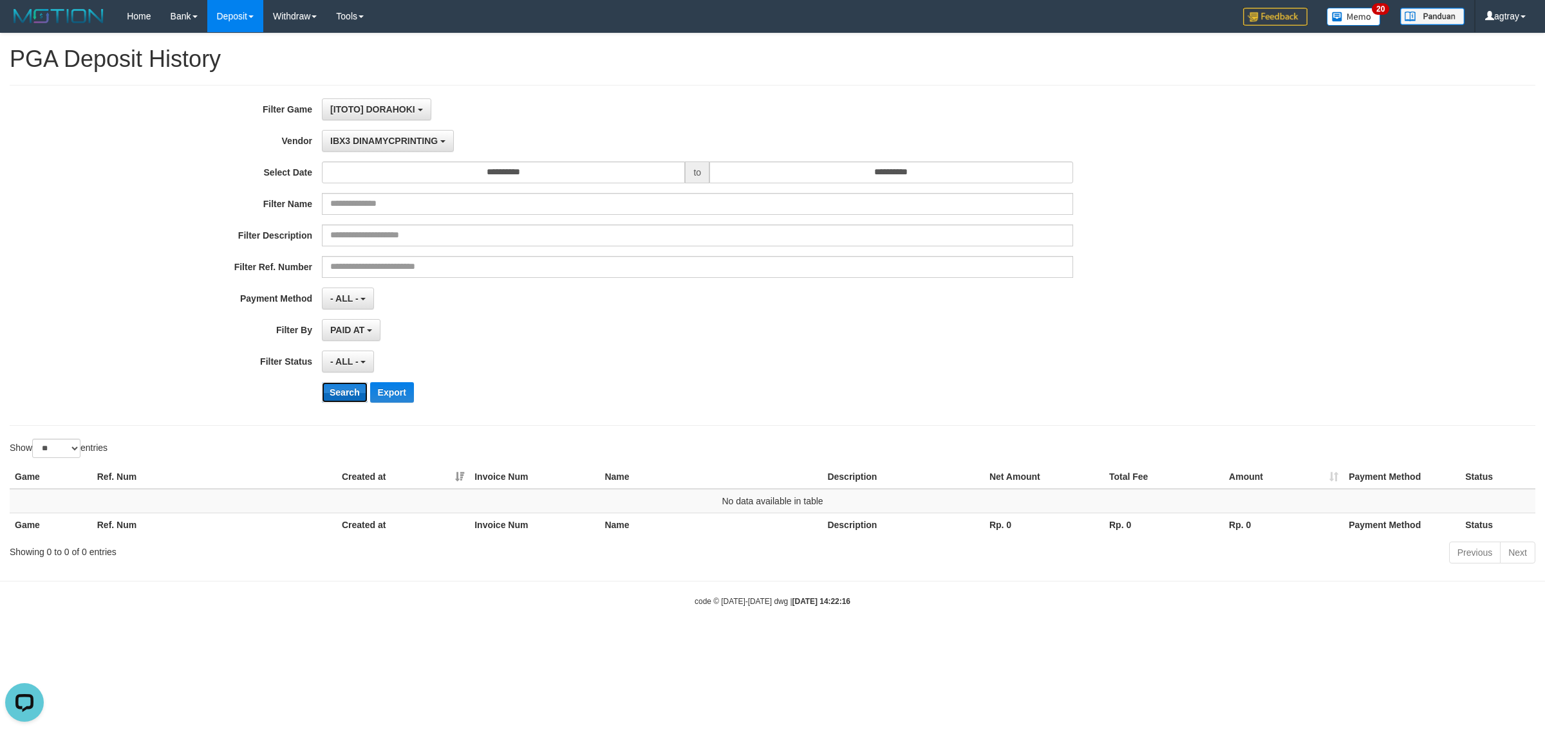
click at [333, 397] on button "Search" at bounding box center [345, 392] width 46 height 21
